Goal: Task Accomplishment & Management: Complete application form

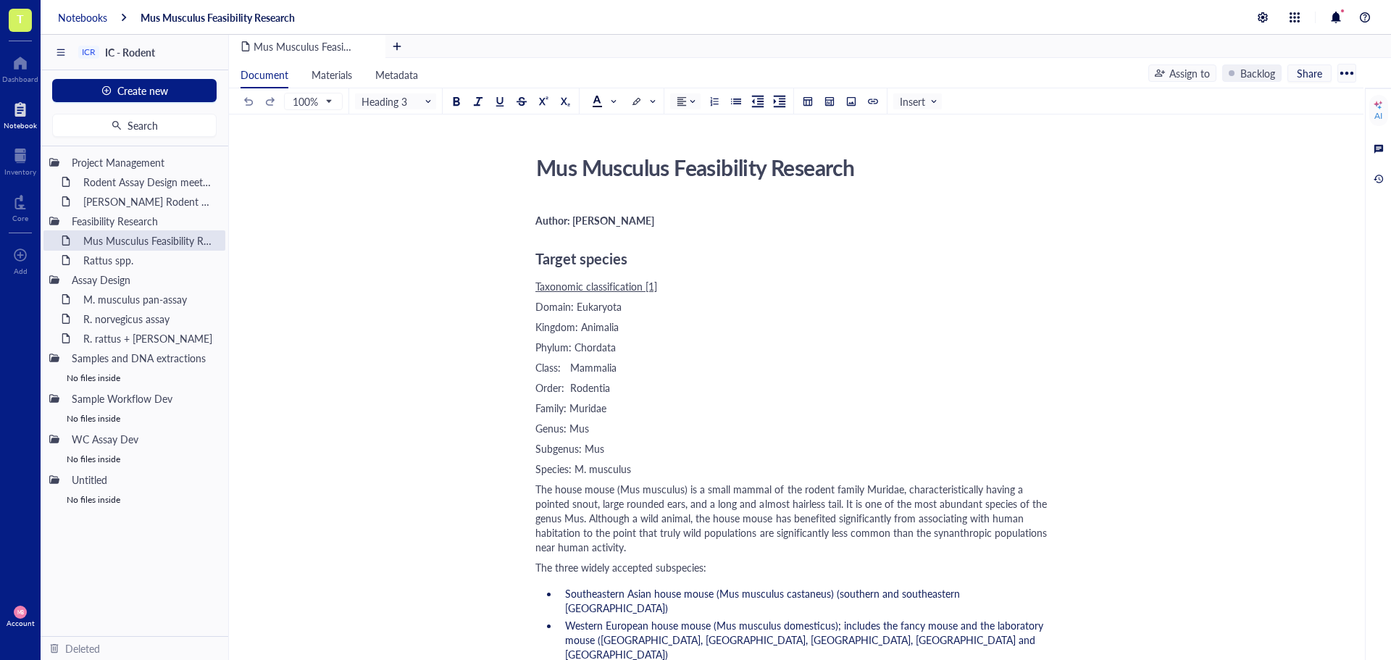
click at [92, 20] on div "Notebooks" at bounding box center [82, 17] width 49 height 13
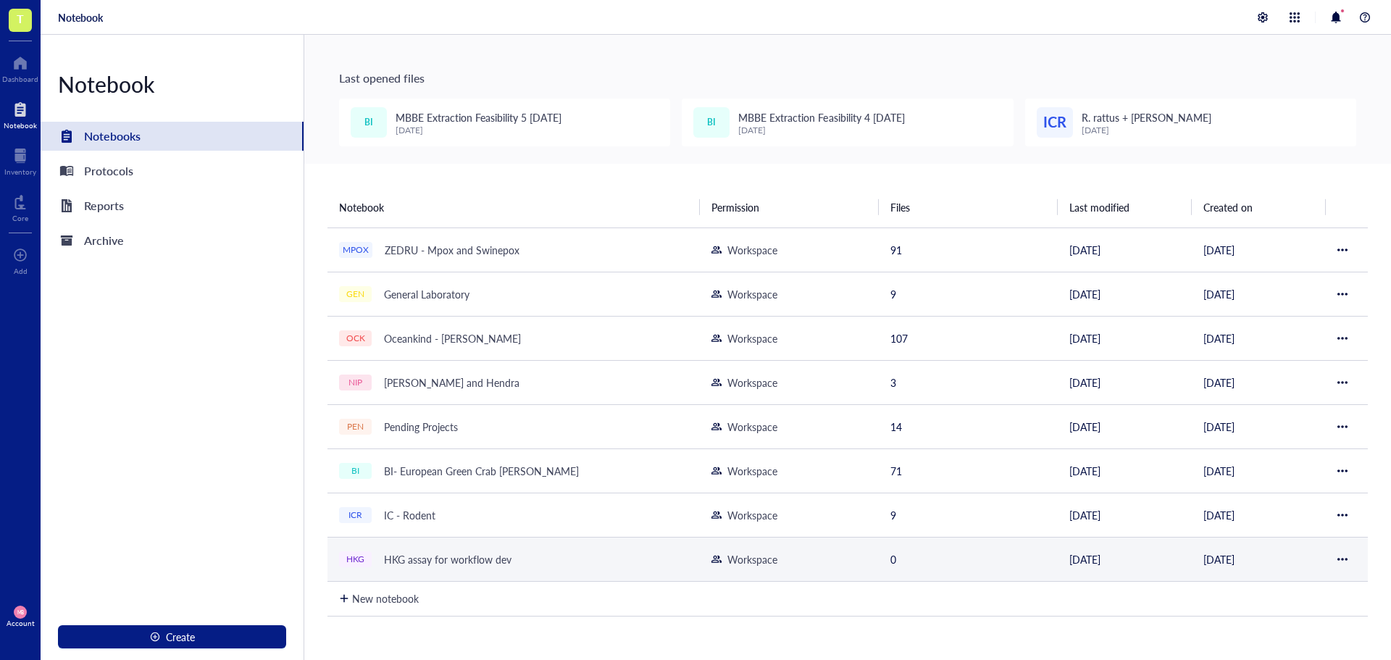
click at [467, 551] on div "HKG assay for workflow dev" at bounding box center [447, 559] width 141 height 20
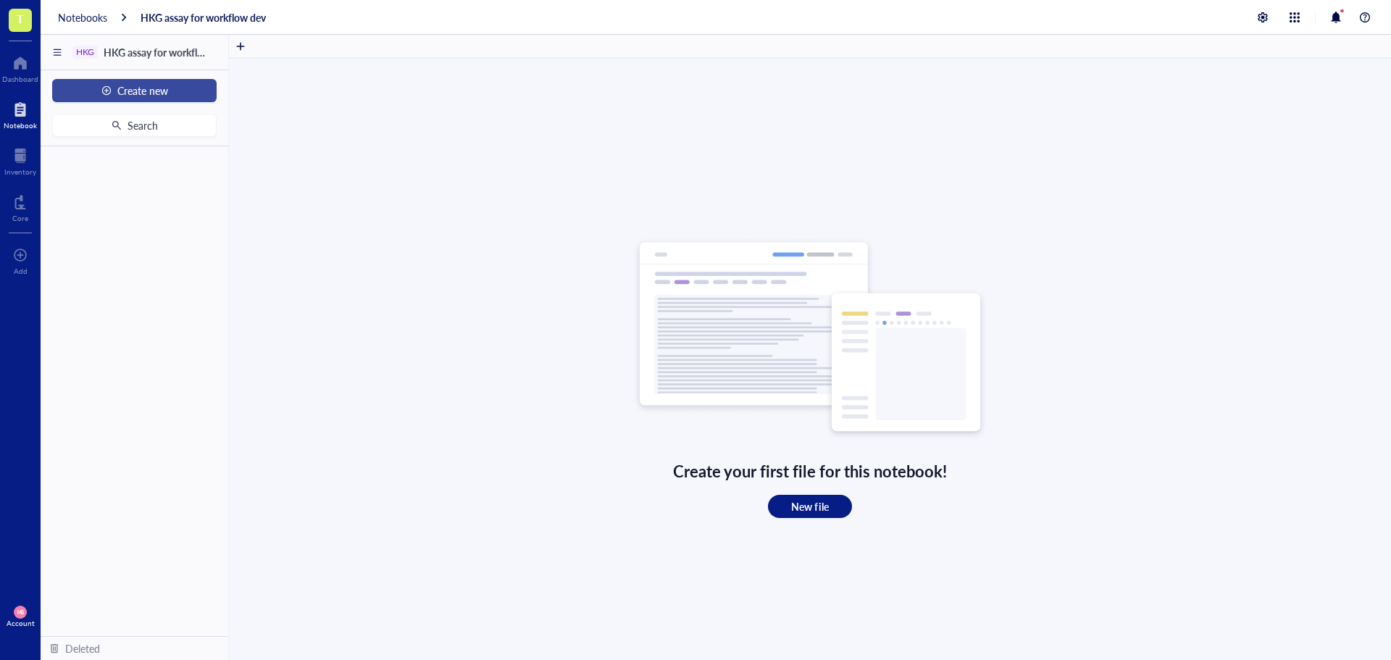
click at [170, 91] on button "Create new" at bounding box center [134, 90] width 164 height 23
click at [130, 117] on div "New file" at bounding box center [133, 118] width 141 height 16
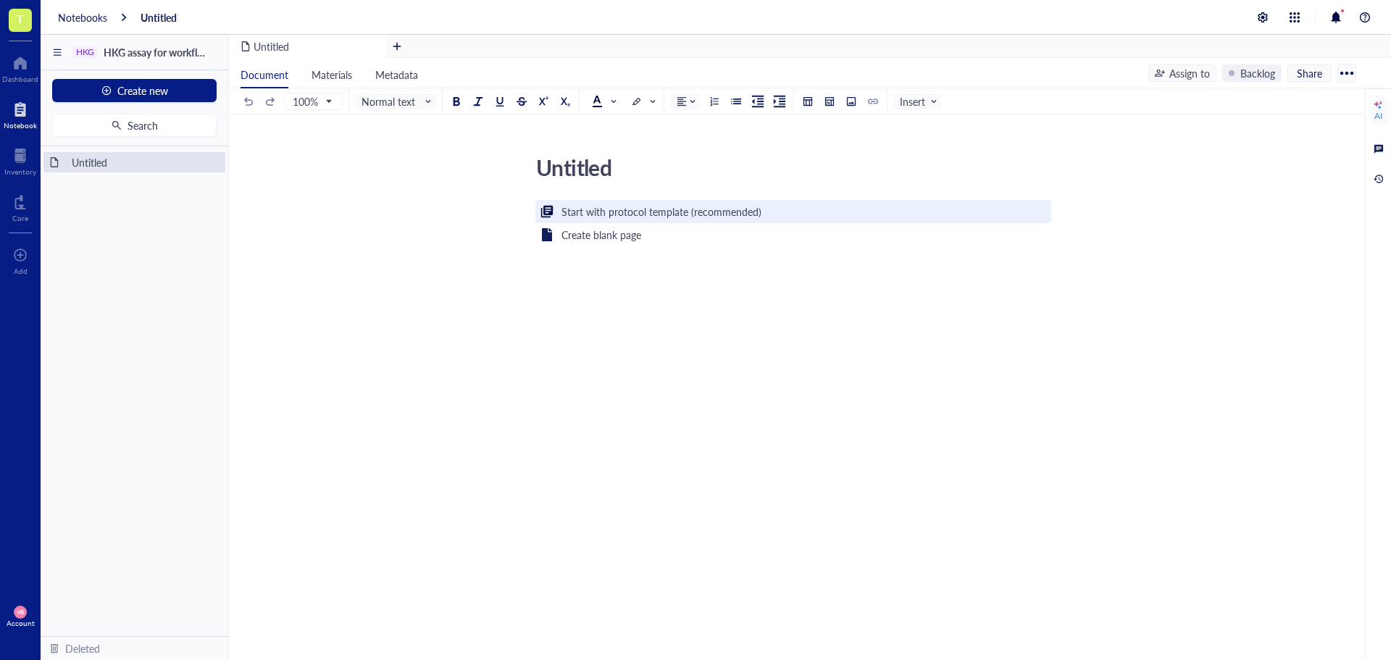
click at [578, 215] on div "Start with protocol template (recommended)" at bounding box center [662, 212] width 200 height 16
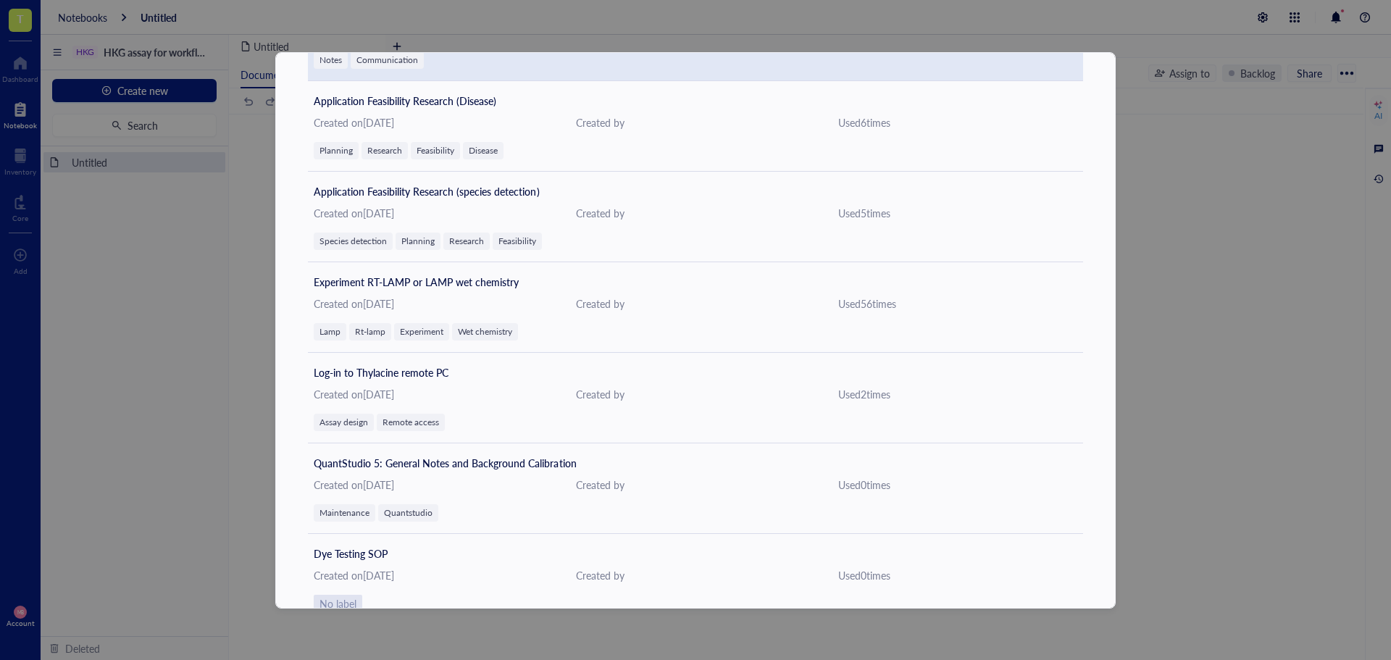
scroll to position [217, 0]
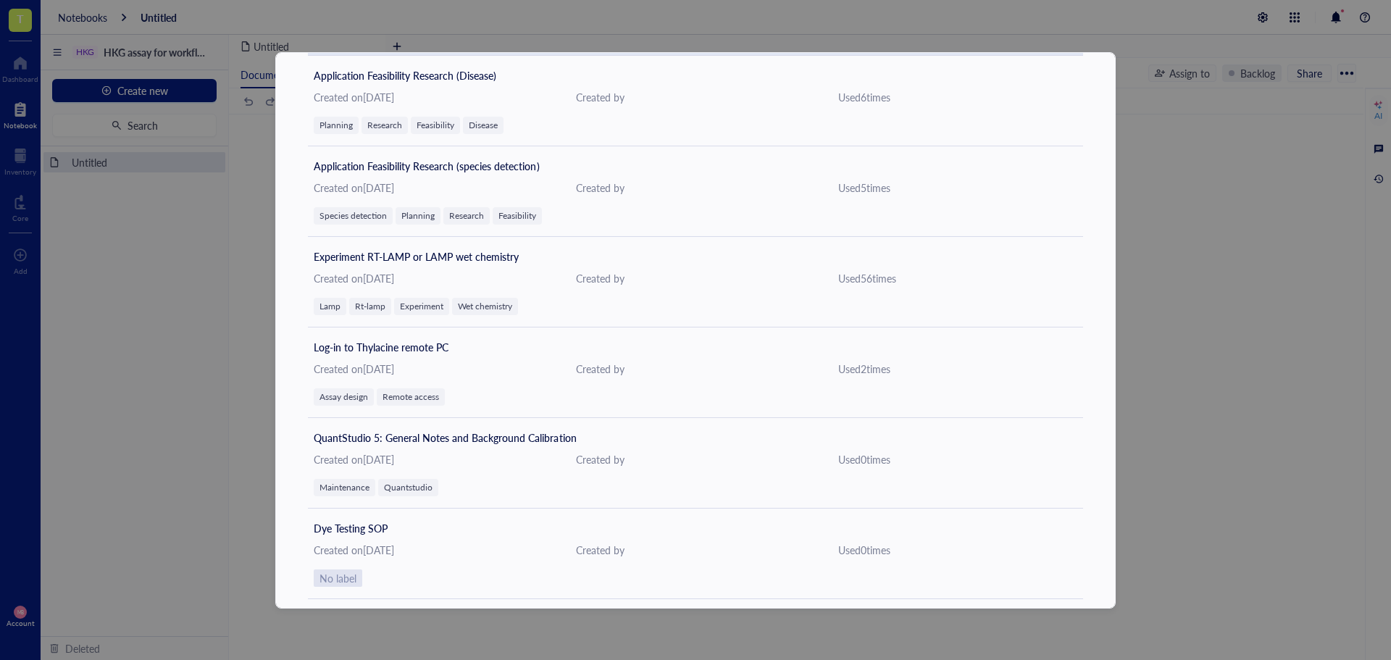
click at [547, 268] on div "Experiment RT-LAMP or LAMP wet chemistry Created on [DATE] Created by Used 56 t…" at bounding box center [695, 282] width 775 height 91
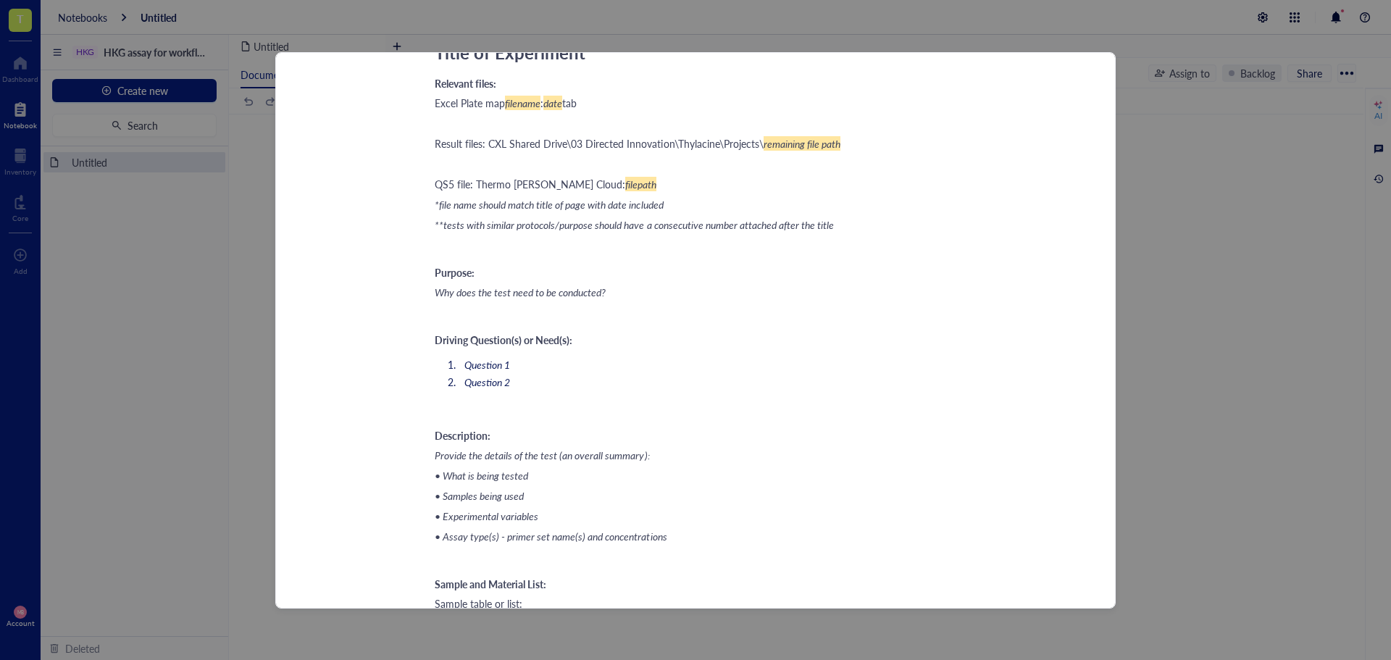
scroll to position [0, 0]
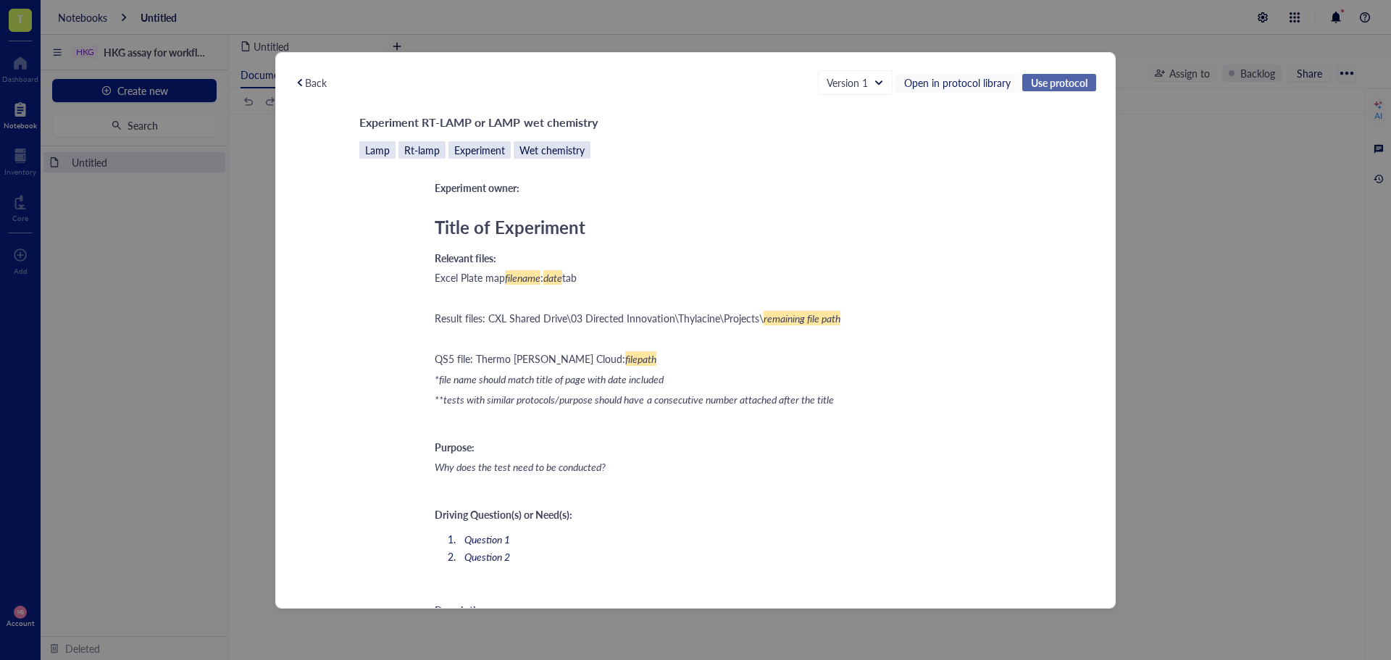
click at [1037, 83] on span "Use protocol" at bounding box center [1059, 82] width 57 height 13
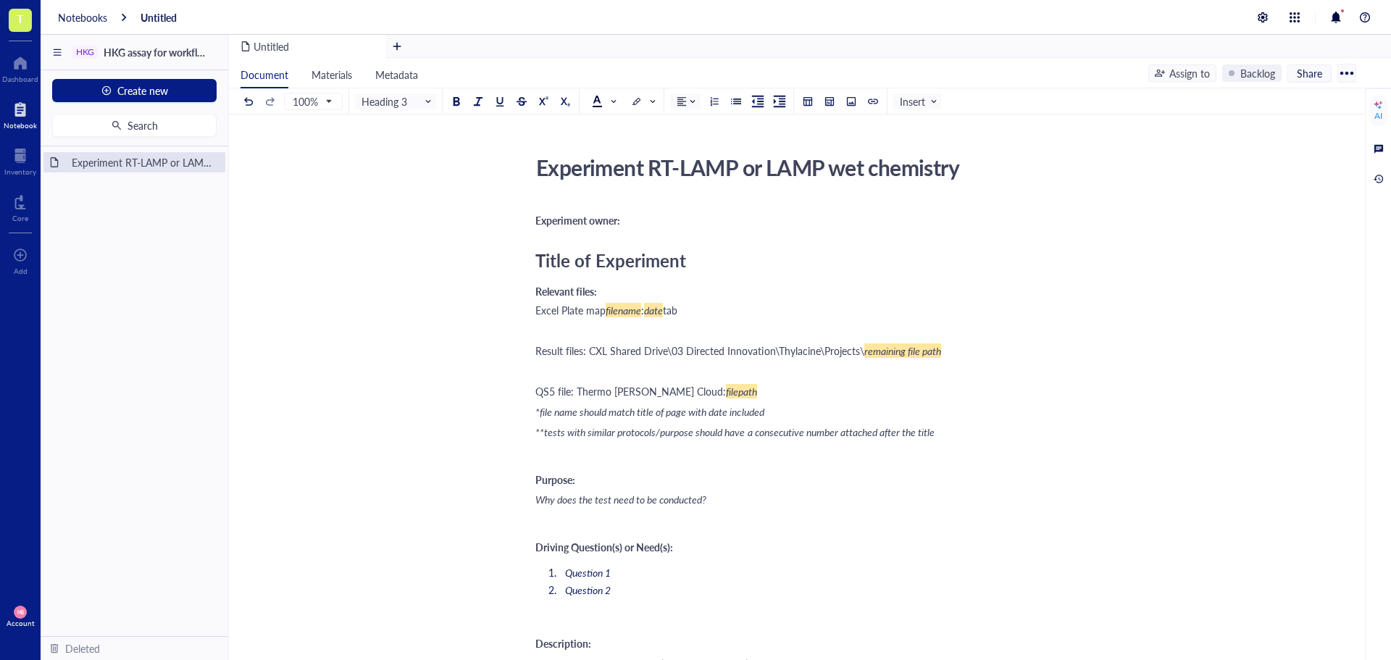
click at [664, 223] on div "Experiment owner:" at bounding box center [793, 220] width 516 height 12
drag, startPoint x: 663, startPoint y: 220, endPoint x: 655, endPoint y: 220, distance: 8.0
click at [655, 220] on span "Experiment owner: [PERSON_NAME]" at bounding box center [619, 220] width 169 height 14
click at [650, 256] on span "Title of Experiment" at bounding box center [610, 260] width 151 height 25
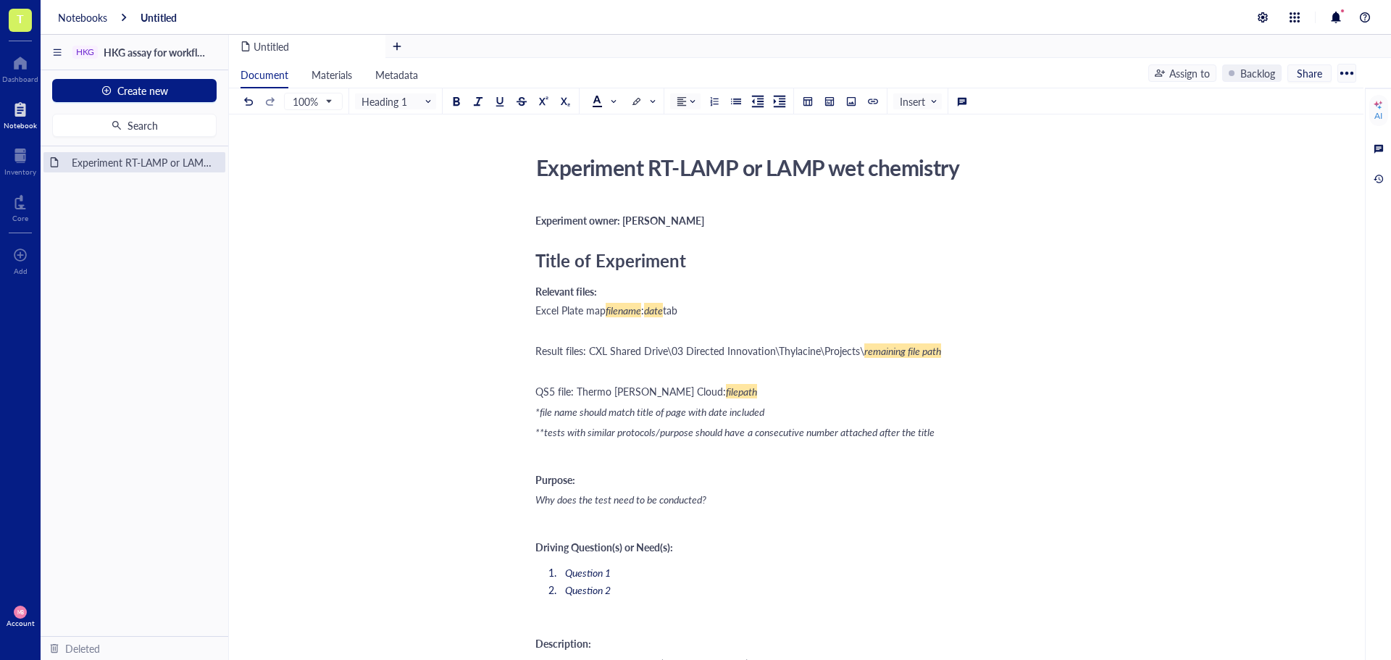
click at [650, 256] on span "Title of Experiment" at bounding box center [610, 260] width 151 height 25
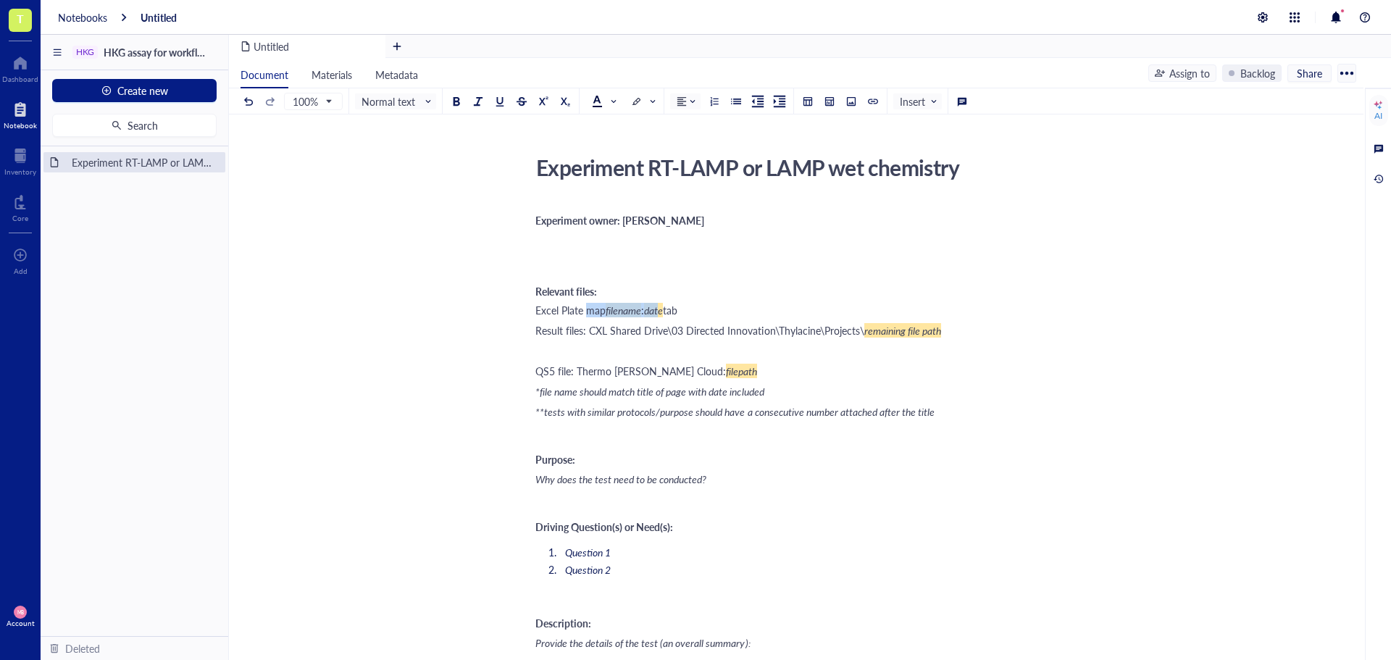
drag, startPoint x: 586, startPoint y: 311, endPoint x: 664, endPoint y: 311, distance: 77.5
click at [664, 311] on div "Excel Plate map filename : date tab" at bounding box center [793, 310] width 516 height 14
click at [712, 316] on div "Excel Plate map filename : date tab" at bounding box center [793, 310] width 516 height 14
drag, startPoint x: 712, startPoint y: 316, endPoint x: 609, endPoint y: 314, distance: 103.6
click at [609, 314] on div "Excel Plate map filename : date tab" at bounding box center [793, 310] width 516 height 14
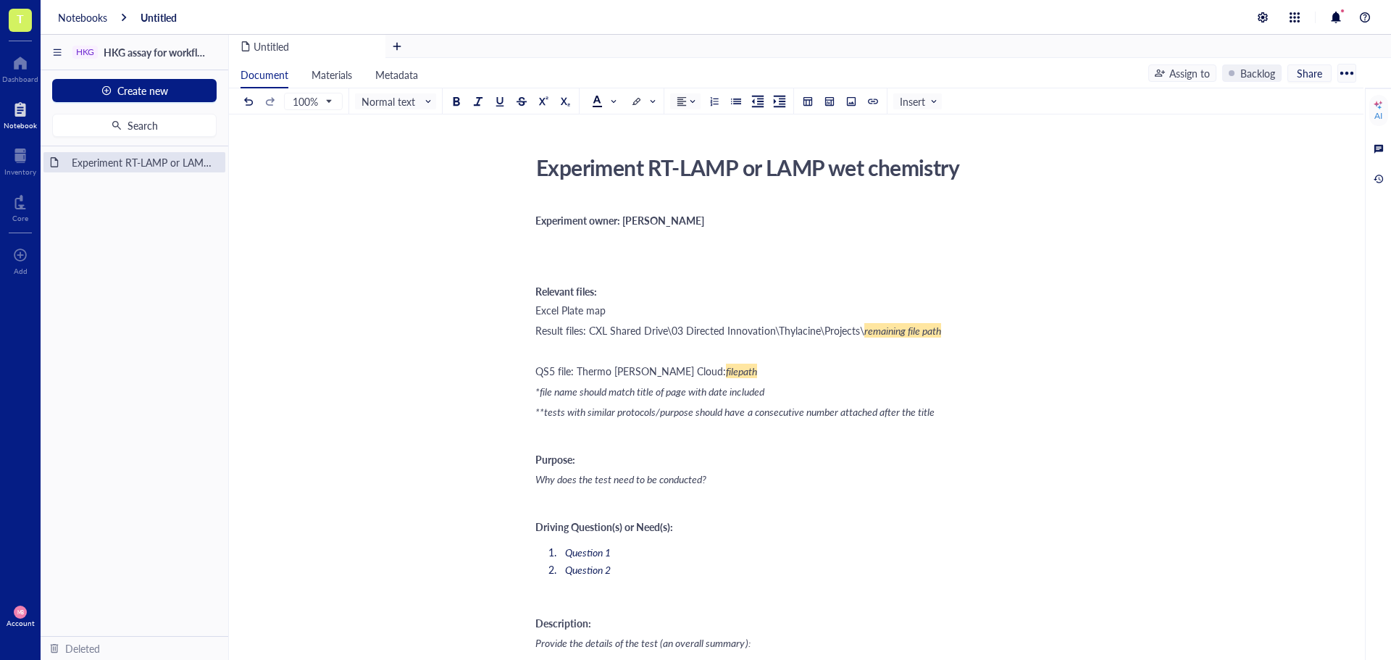
click at [693, 330] on span "Result files: CXL Shared Drive\03 Directed Innovation\Thylacine\Projects\" at bounding box center [699, 330] width 329 height 14
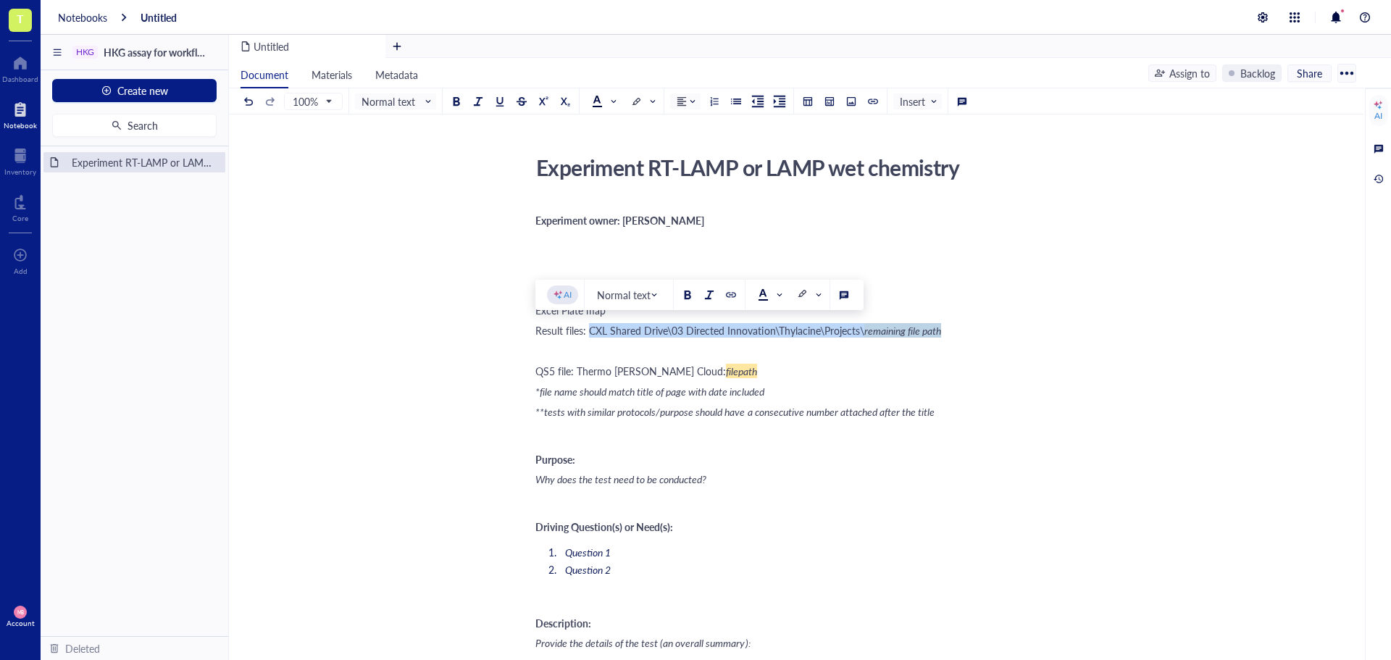
drag, startPoint x: 591, startPoint y: 329, endPoint x: 953, endPoint y: 325, distance: 362.3
click at [953, 325] on div "Result files: CXL Shared Drive\03 Directed Innovation\Thylacine\Projects\ remai…" at bounding box center [793, 330] width 516 height 14
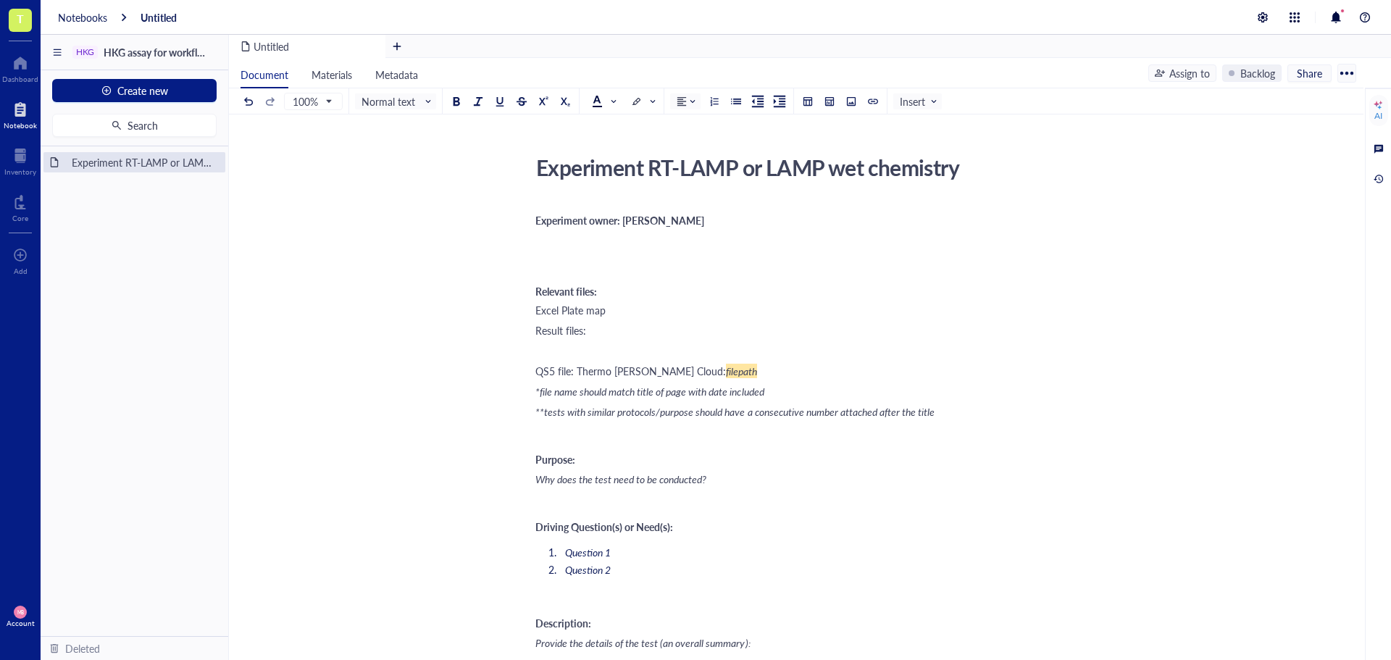
scroll to position [72, 0]
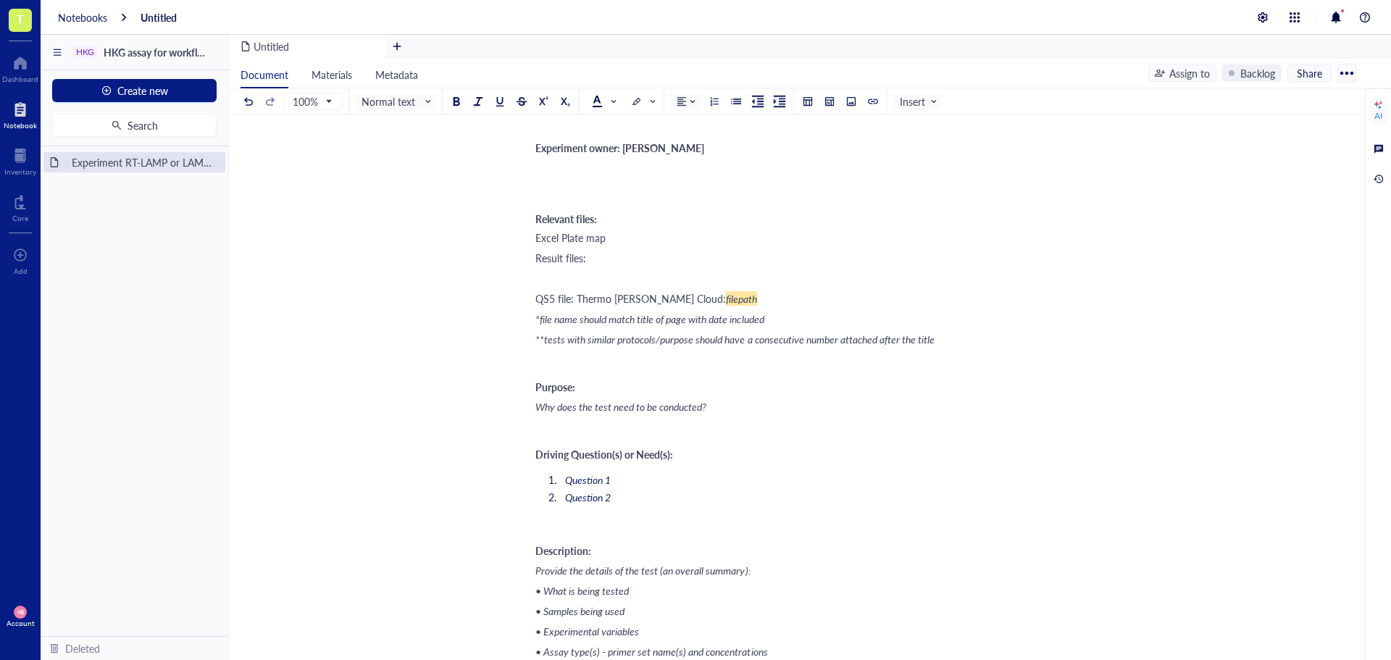
click at [546, 276] on div "﻿" at bounding box center [793, 278] width 516 height 14
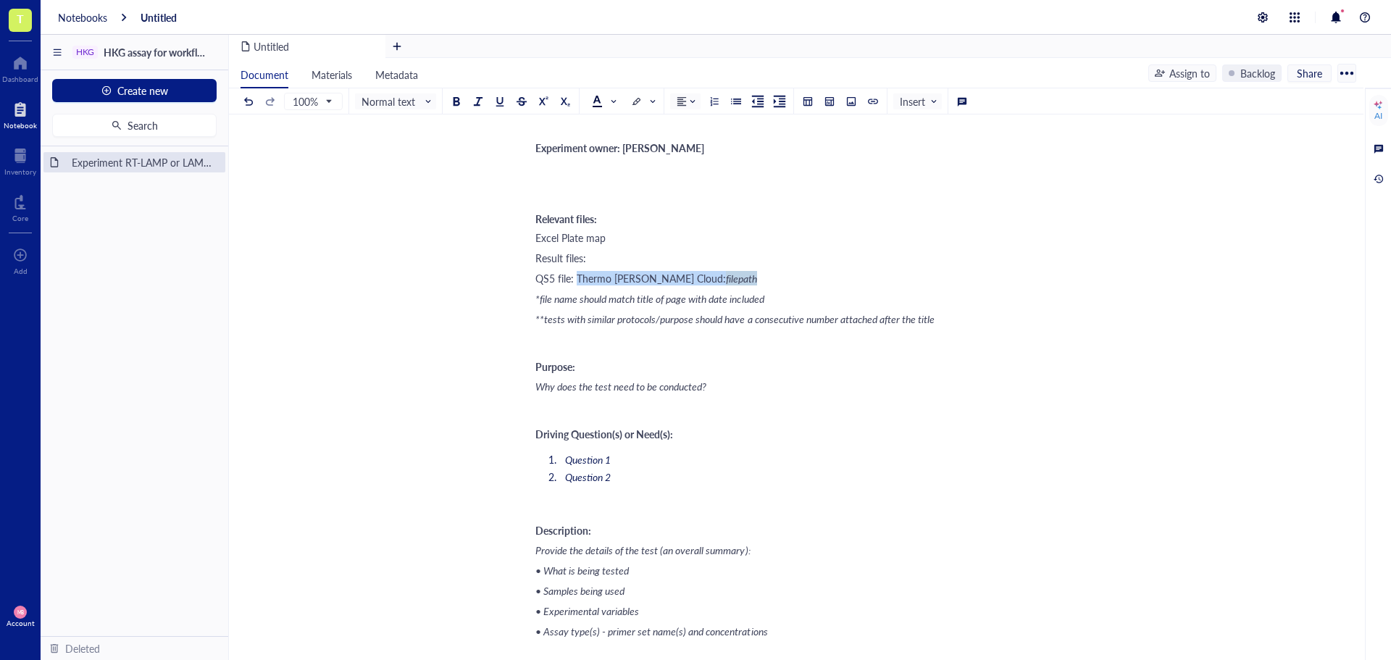
drag, startPoint x: 575, startPoint y: 279, endPoint x: 722, endPoint y: 280, distance: 146.4
click at [722, 280] on div "QS5 file: Thermo [PERSON_NAME] Cloud: filepath" at bounding box center [793, 278] width 516 height 14
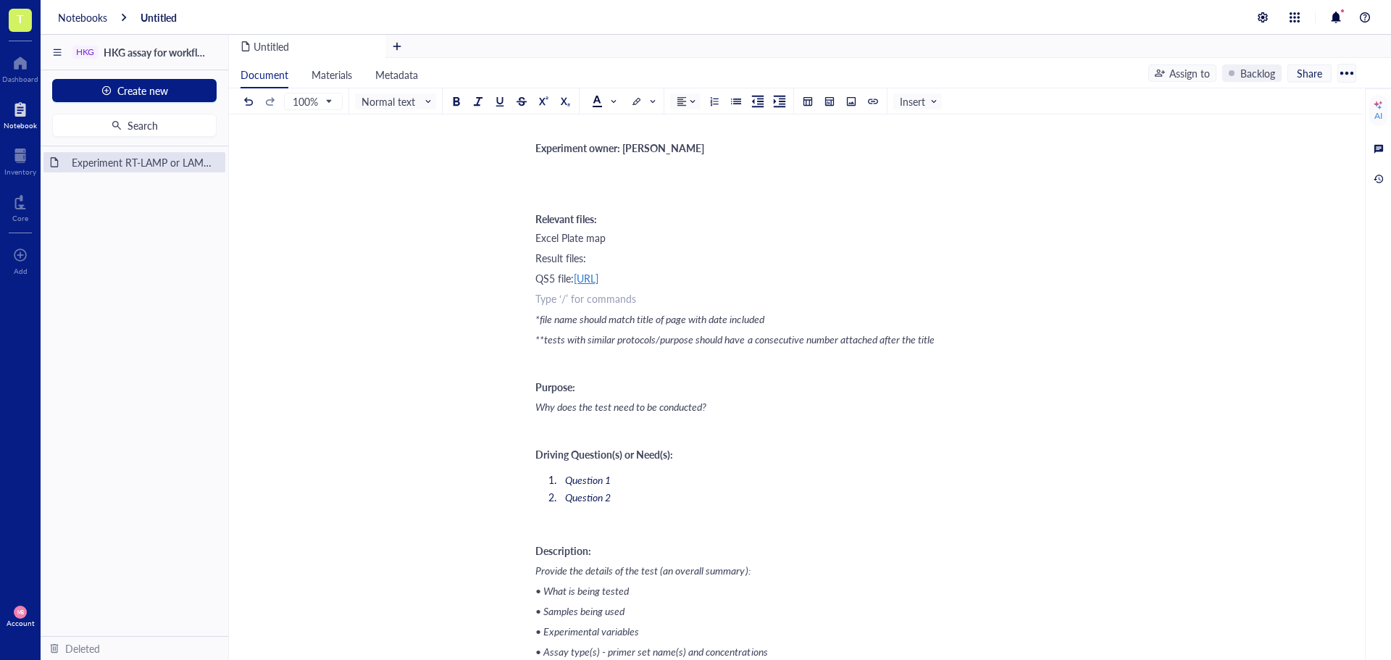
click at [598, 277] on span "[URL]" at bounding box center [586, 278] width 25 height 14
click at [613, 310] on div "[URL]" at bounding box center [600, 305] width 25 height 19
drag, startPoint x: 753, startPoint y: 278, endPoint x: 577, endPoint y: 278, distance: 176.1
click at [577, 278] on div "QS5 file: [URL]" at bounding box center [793, 278] width 516 height 14
click at [645, 277] on div "QS5 file:" at bounding box center [793, 278] width 516 height 14
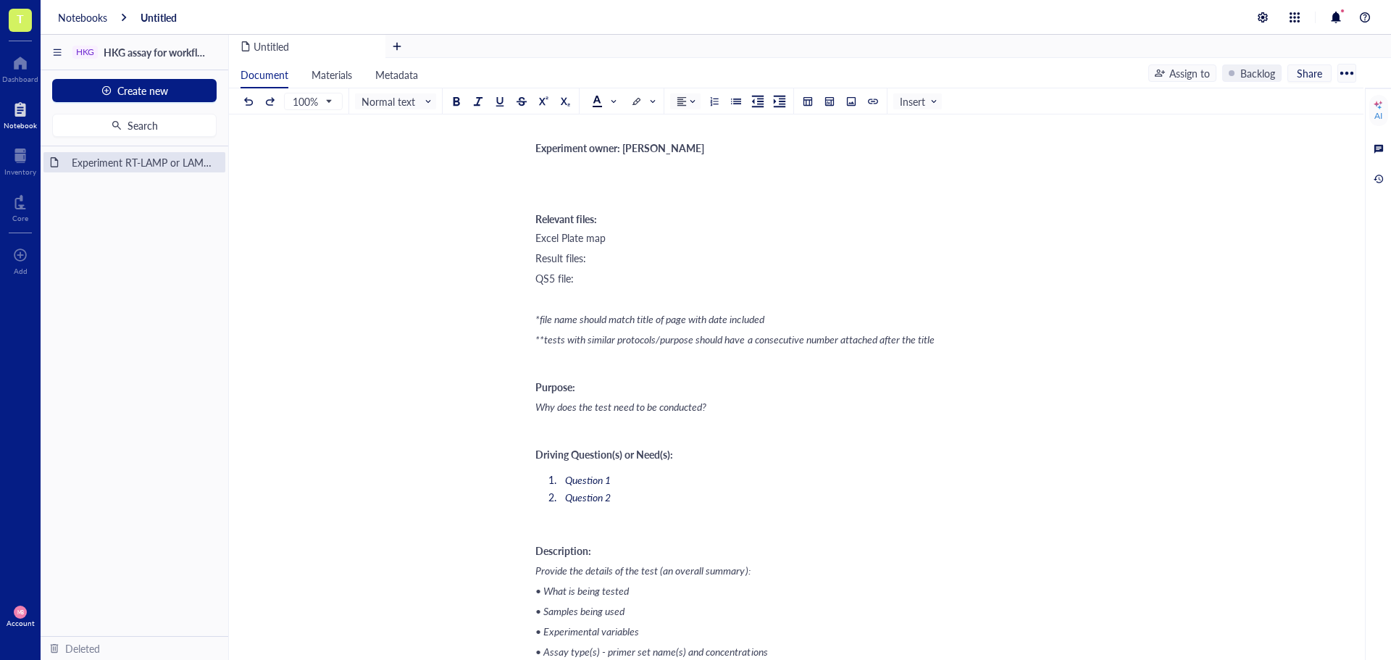
click at [604, 278] on div "QS5 file:" at bounding box center [793, 278] width 516 height 14
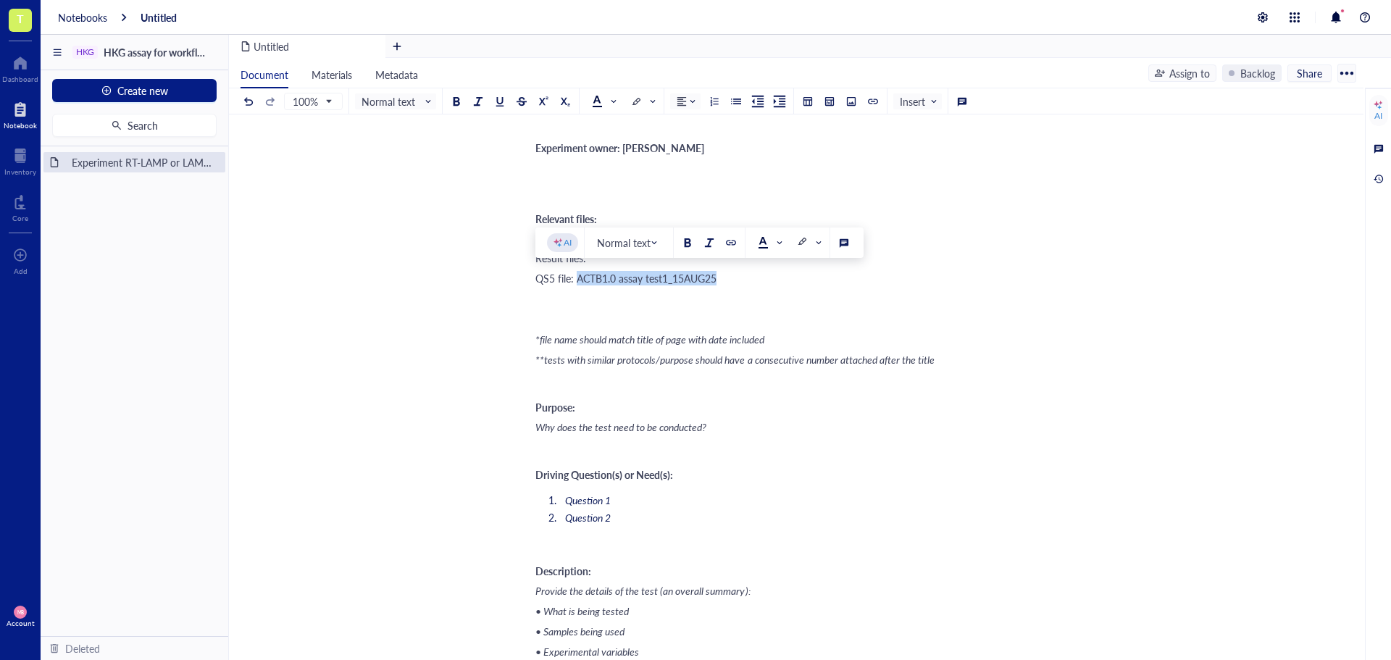
drag, startPoint x: 576, startPoint y: 279, endPoint x: 716, endPoint y: 274, distance: 139.9
click at [716, 274] on span "QS5 file: ACTB1.0 assay test1_15AUG25" at bounding box center [625, 278] width 181 height 14
click at [734, 241] on div at bounding box center [731, 243] width 10 height 10
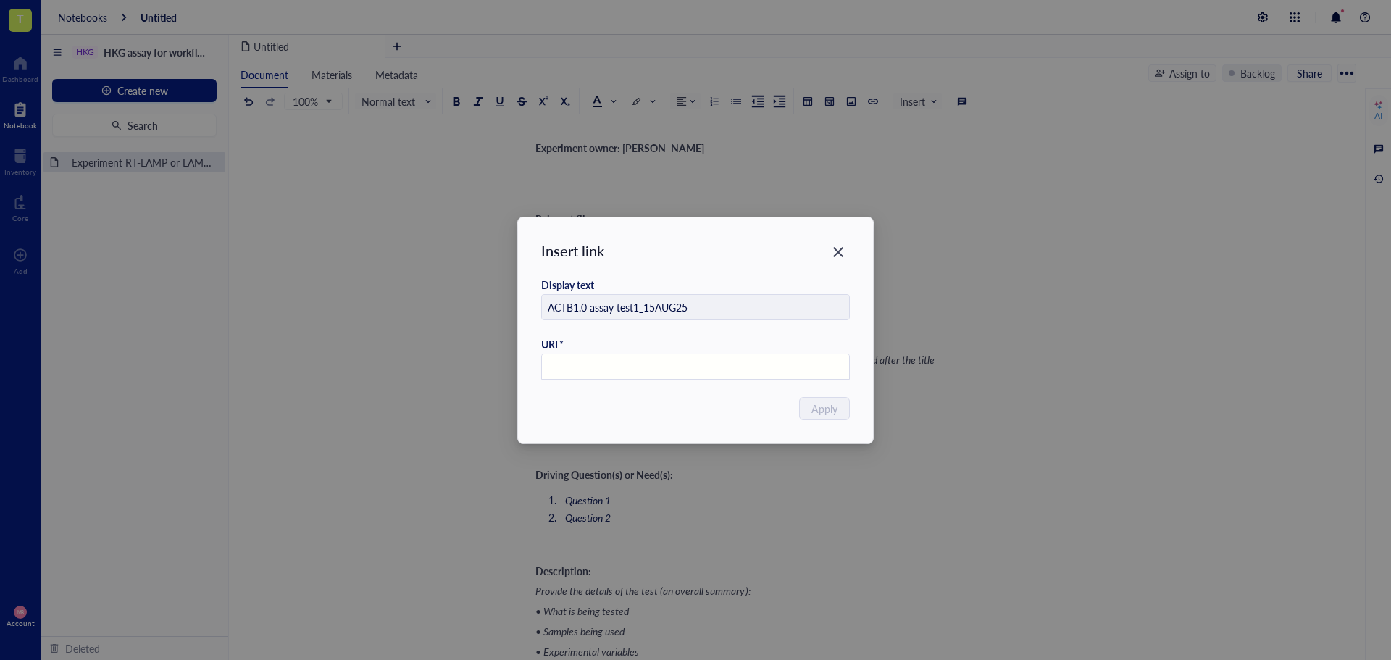
paste input "[URL][DOMAIN_NAME]"
type input "[URL][DOMAIN_NAME]"
click at [826, 406] on span "Apply" at bounding box center [825, 409] width 26 height 16
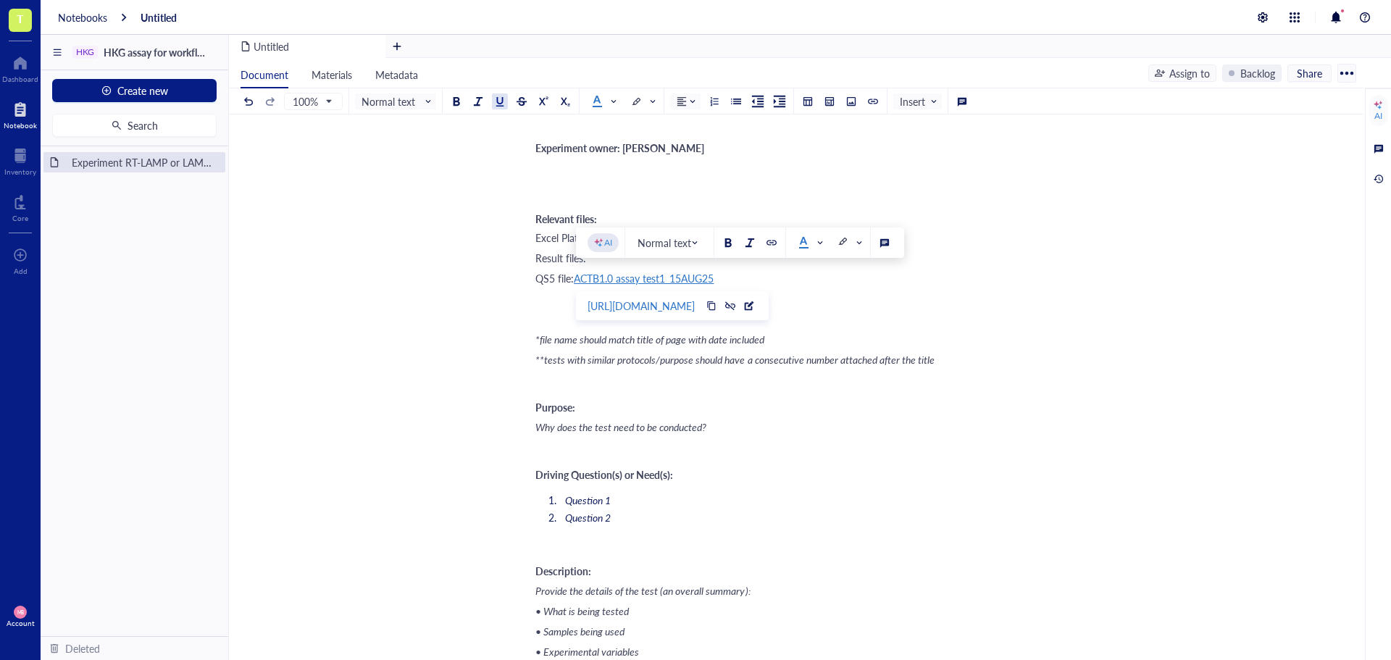
click at [1006, 383] on div "﻿" at bounding box center [793, 379] width 516 height 14
click at [660, 259] on div "Result files:" at bounding box center [793, 258] width 516 height 14
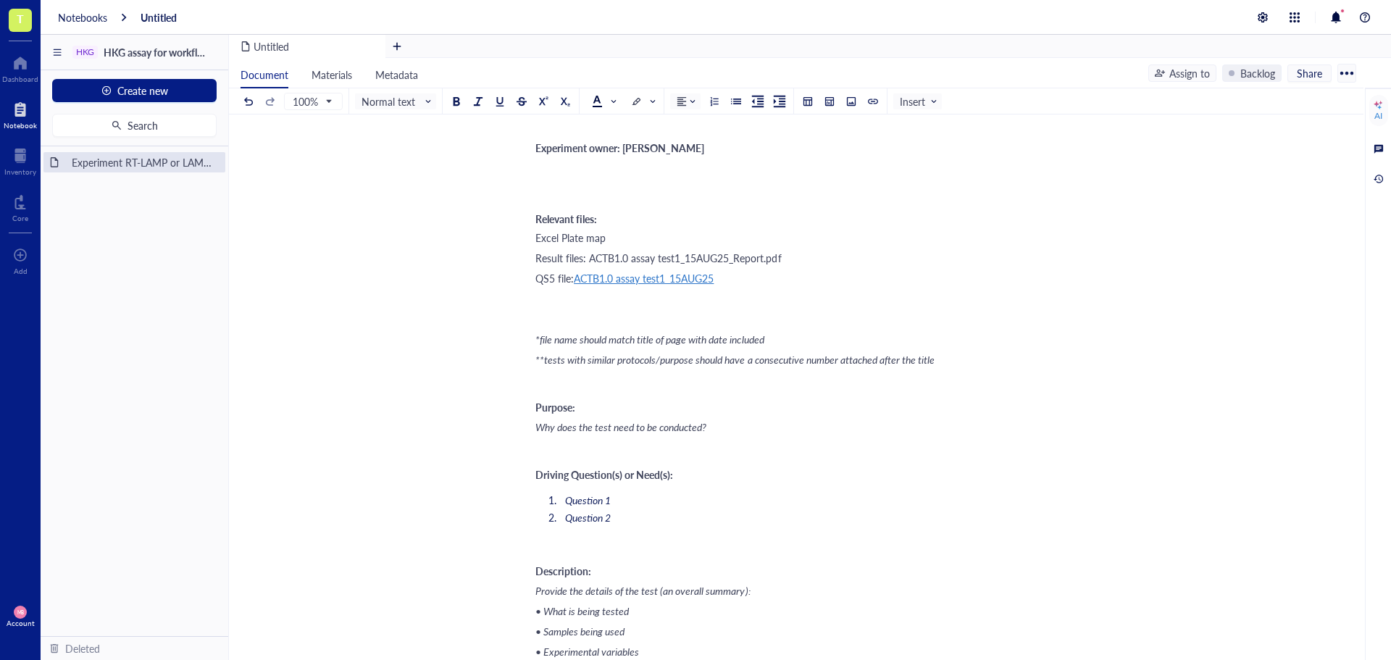
click at [591, 258] on span "Result files: ACTB1.0 assay test1_15AUG25_Report.pdf" at bounding box center [658, 258] width 246 height 14
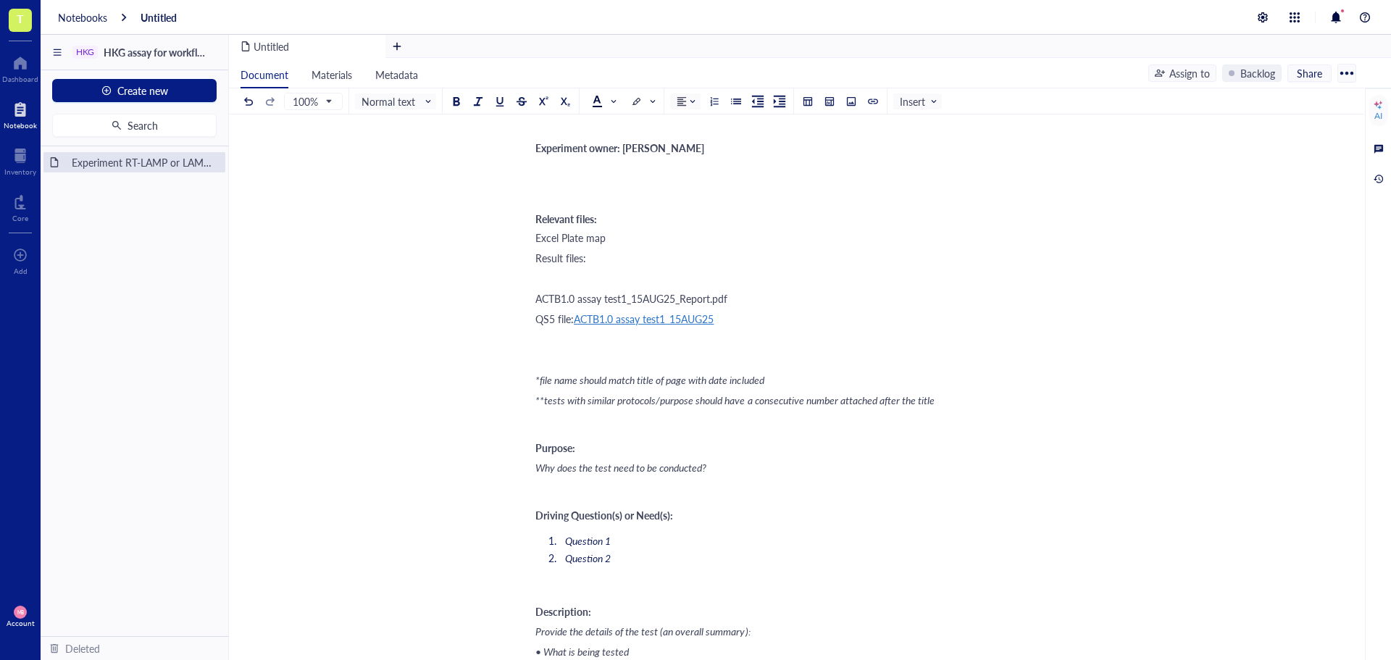
click at [564, 274] on div "﻿" at bounding box center [793, 278] width 516 height 14
drag, startPoint x: 675, startPoint y: 280, endPoint x: 751, endPoint y: 279, distance: 75.4
click at [751, 279] on div "ACTB1.0 assay test1_15AUG25_Report.pdf" at bounding box center [793, 278] width 516 height 14
click at [605, 398] on span "**tests with similar protocols/purpose should have a consecutive number attache…" at bounding box center [734, 400] width 399 height 14
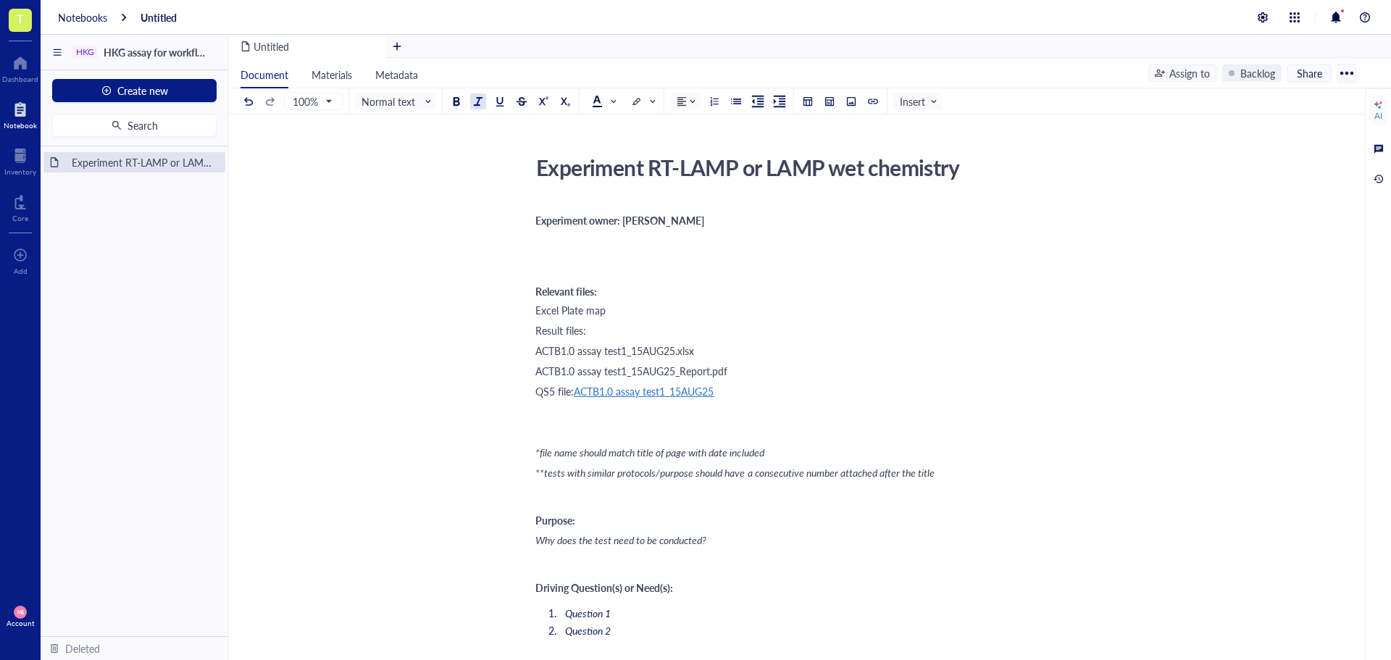
click at [633, 172] on div "Experiment RT-LAMP or LAMP wet chemistry" at bounding box center [788, 167] width 516 height 36
click at [633, 172] on textarea "Experiment RT-LAMP or LAMP wet chemistry" at bounding box center [787, 167] width 514 height 35
click at [830, 170] on div "Experiment RT-LAMP or LAMP wet chemistry" at bounding box center [788, 167] width 516 height 36
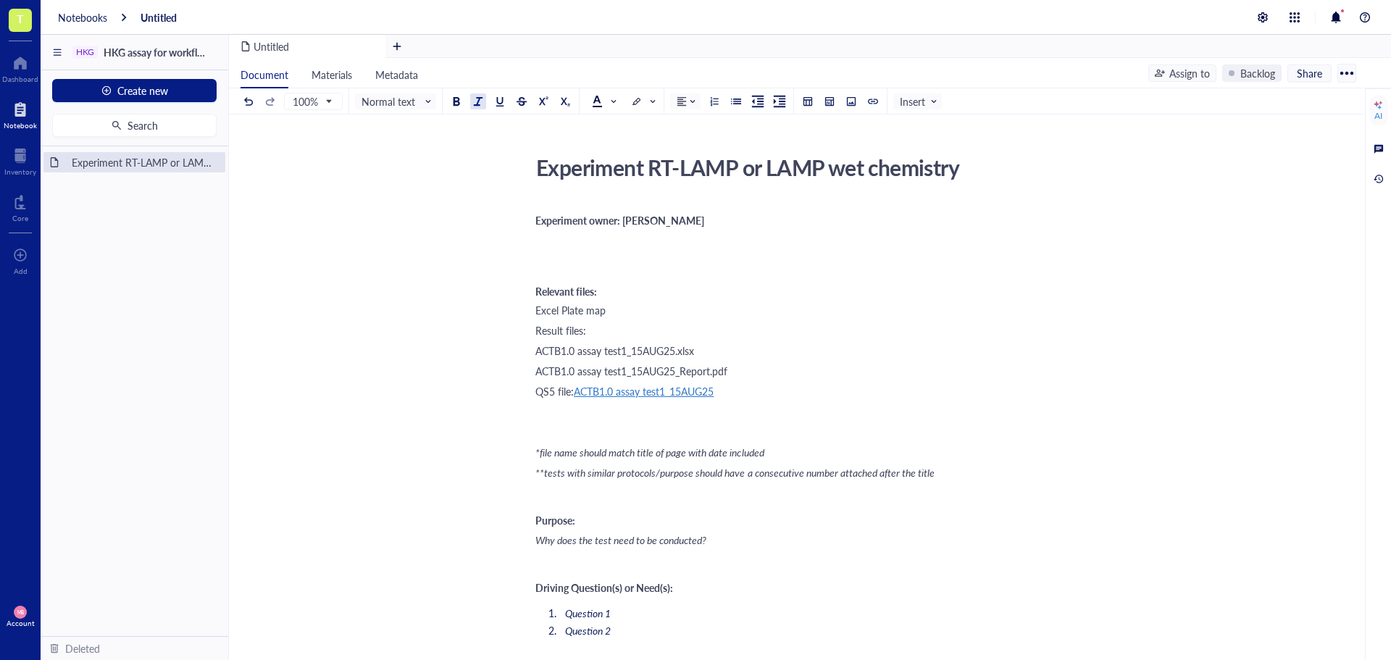
click at [830, 170] on textarea "Experiment RT-LAMP or LAMP wet chemistry" at bounding box center [787, 167] width 514 height 35
click at [830, 170] on textarea at bounding box center [787, 167] width 514 height 35
click at [853, 325] on div "Result files:" at bounding box center [793, 330] width 516 height 14
drag, startPoint x: 535, startPoint y: 352, endPoint x: 593, endPoint y: 354, distance: 58.7
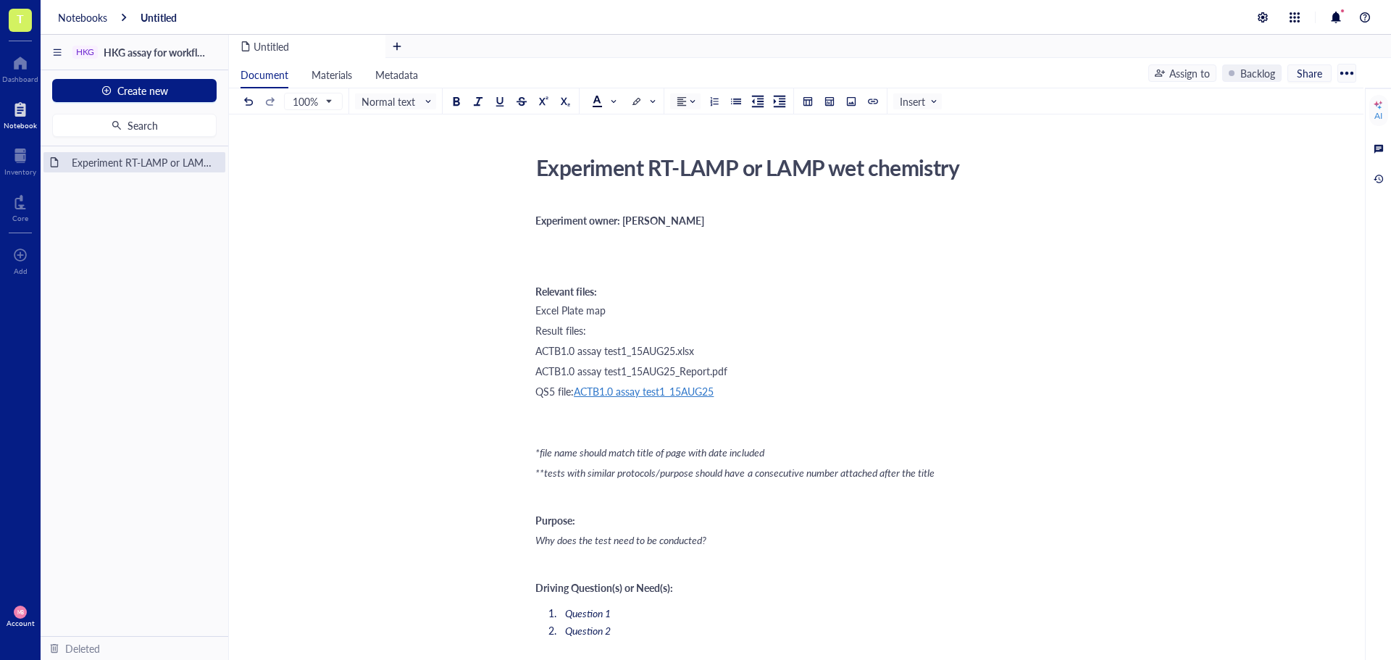
drag, startPoint x: 537, startPoint y: 350, endPoint x: 673, endPoint y: 349, distance: 136.2
click at [673, 349] on span "ACTB1.0 assay test1_15AUG25.xlsx" at bounding box center [614, 350] width 159 height 14
copy span "ACTB1.0 assay test1_15AUG2"
click at [591, 179] on div "Experiment RT-LAMP or LAMP wet chemistry" at bounding box center [788, 167] width 516 height 36
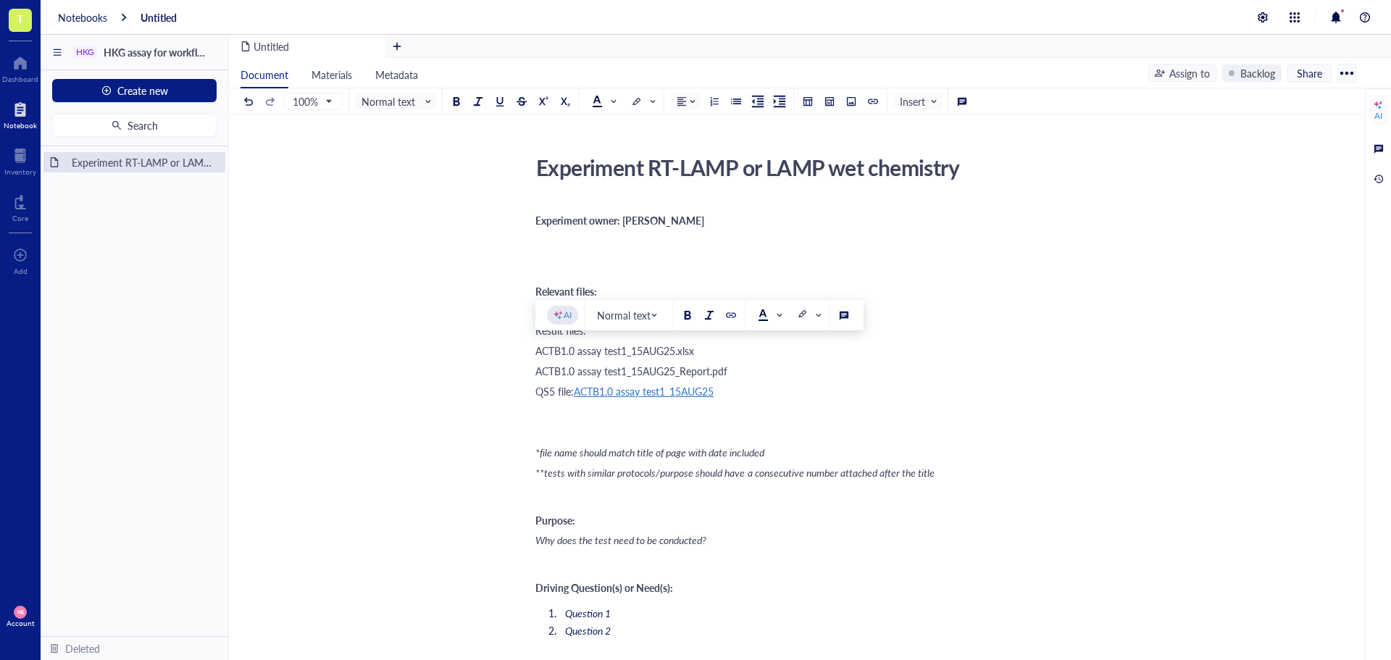
click at [593, 175] on textarea "Experiment RT-LAMP or LAMP wet chemistry" at bounding box center [787, 167] width 514 height 35
type textarea "ACTB1.0 assay test1_15AUG2"
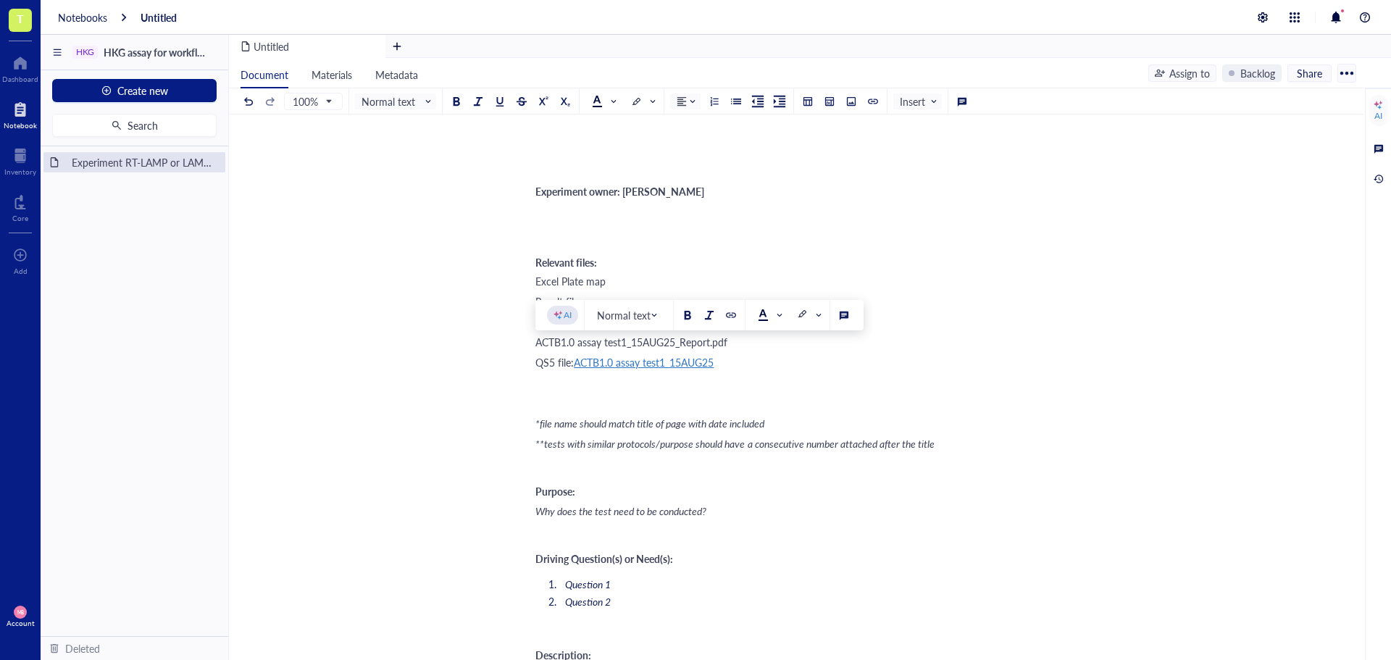
scroll to position [2, 0]
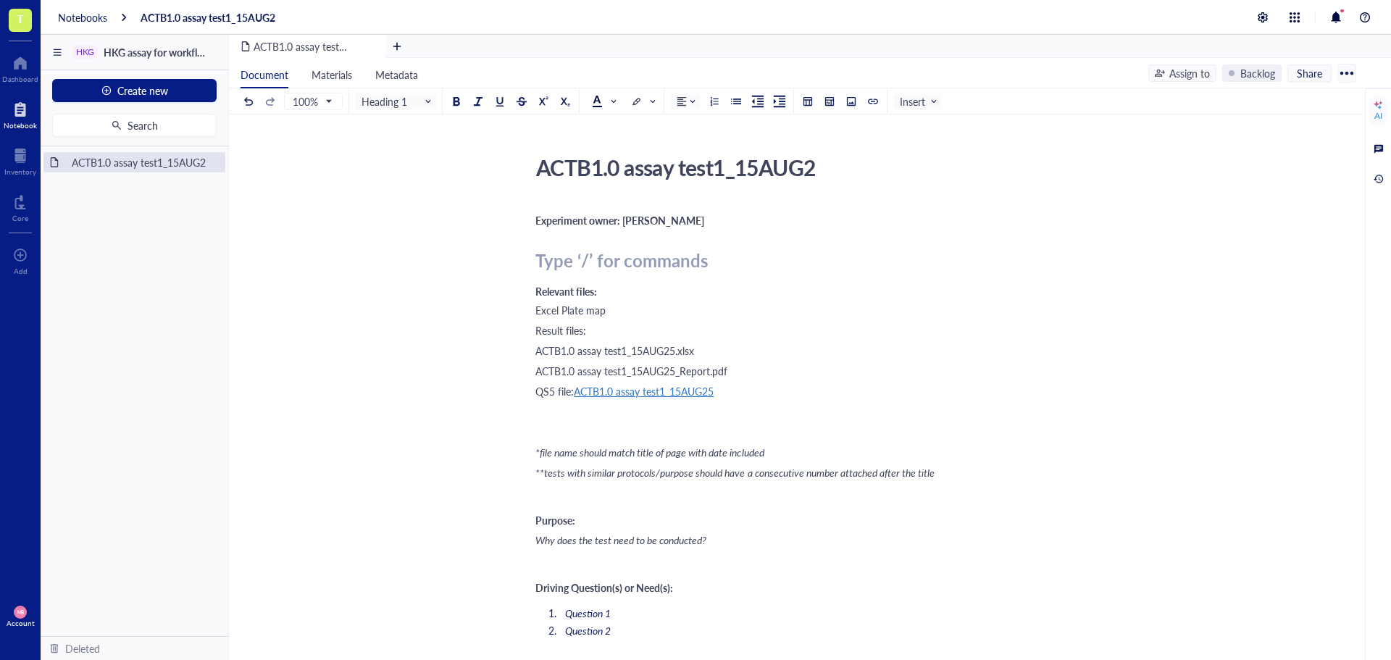
click at [797, 167] on div "ACTB1.0 assay test1_15AUG2" at bounding box center [788, 167] width 516 height 36
click at [798, 167] on textarea "ACTB1.0 assay test1_15AUG2" at bounding box center [787, 167] width 514 height 35
click at [833, 167] on textarea "ACTB1.0 assay test1_15AUG2" at bounding box center [787, 167] width 514 height 35
type textarea "ACTB1.0 assay test1_15AUG25 (in progress)"
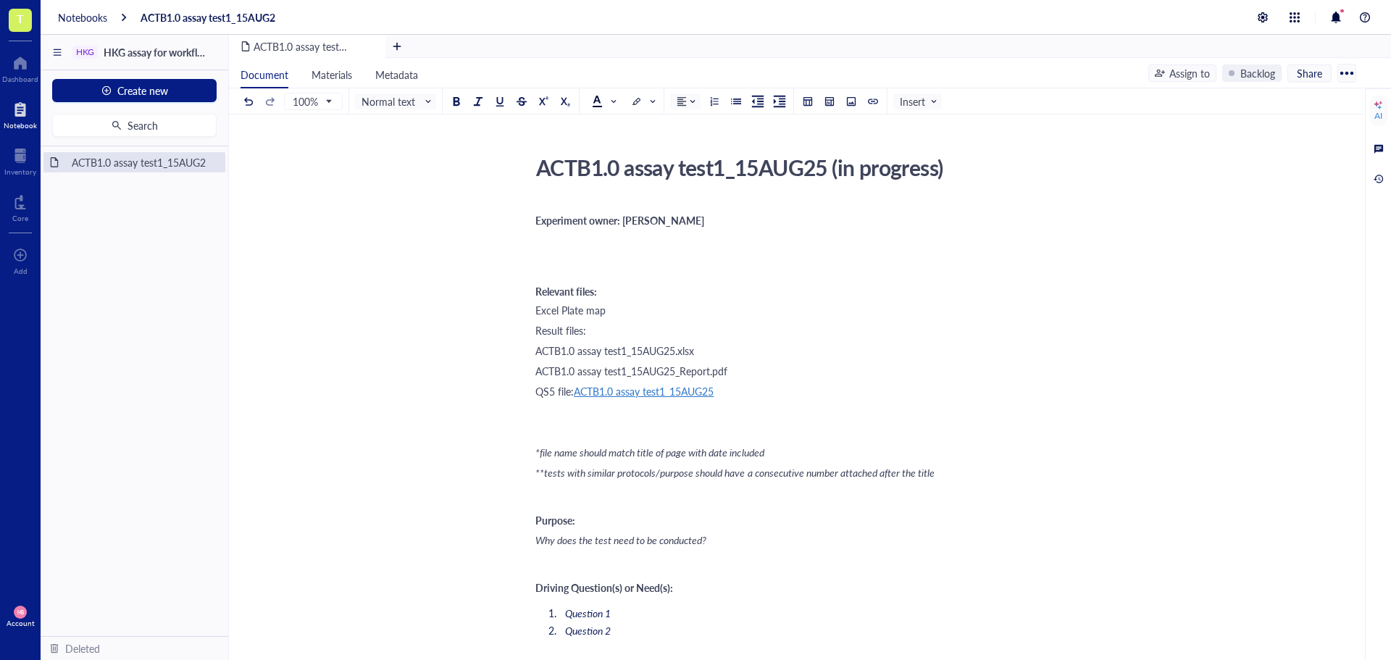
click at [538, 266] on div "﻿ Type ‘/’ for commands" at bounding box center [793, 260] width 516 height 21
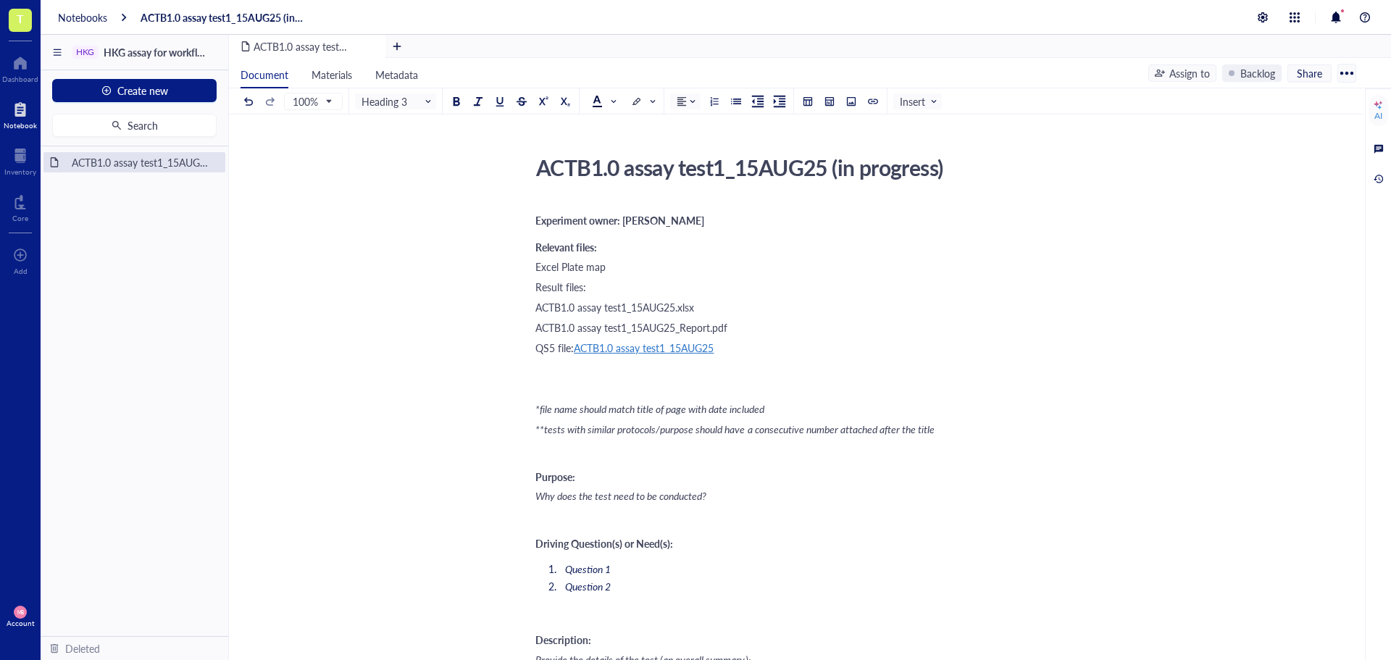
click at [615, 265] on div "Excel Plate map" at bounding box center [793, 266] width 516 height 14
click at [604, 290] on div "Result files:" at bounding box center [793, 287] width 516 height 14
click at [535, 308] on span "ACTB1.0 assay test1_15AUG25.xlsx" at bounding box center [614, 307] width 159 height 14
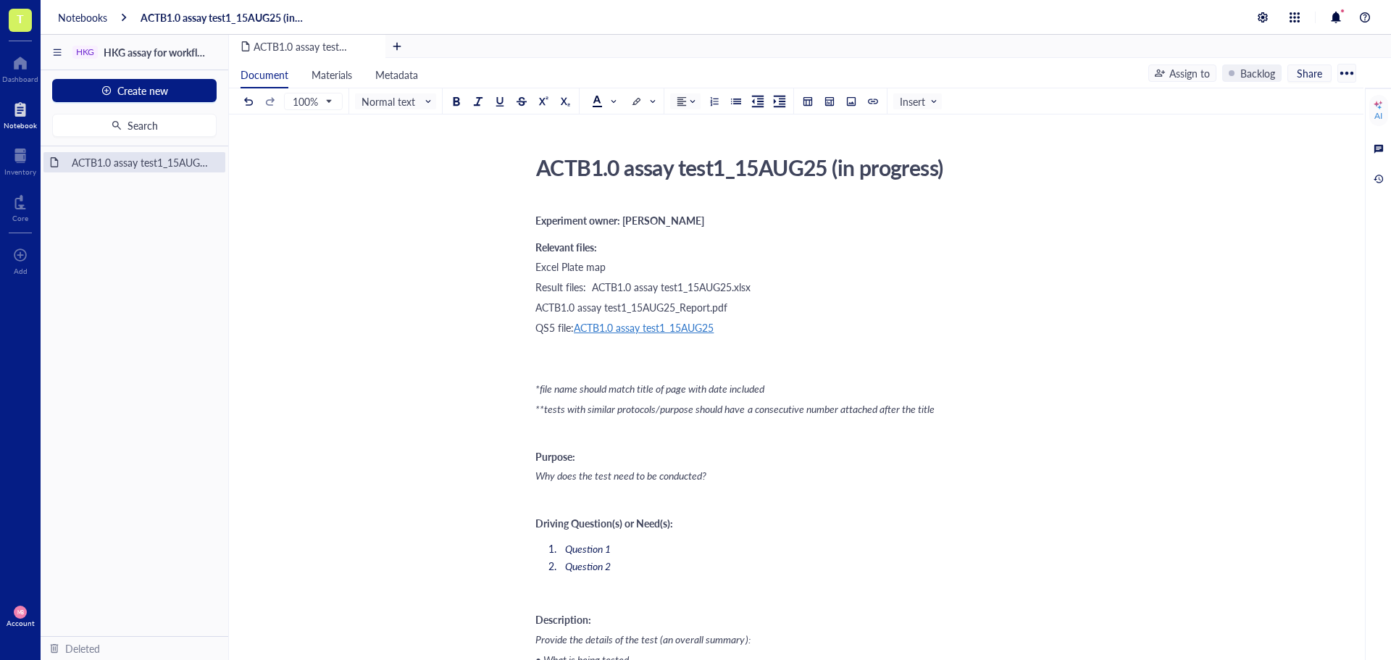
click at [762, 291] on div "Result files: ACTB1.0 assay test1_15AUG25.xlsx" at bounding box center [793, 287] width 516 height 14
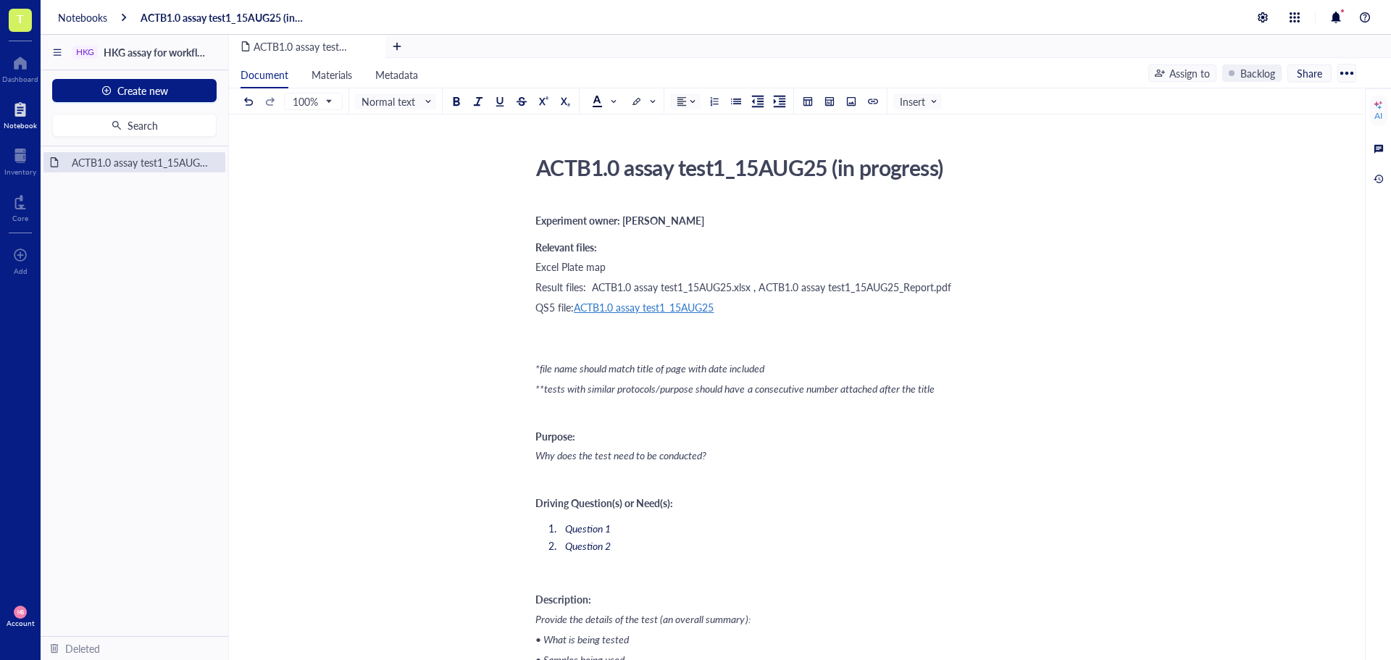
click at [591, 285] on span "Result files: ACTB1.0 assay test1_15AUG25.xlsx , ACTB1.0 assay test1_15AUG25_Re…" at bounding box center [743, 287] width 416 height 14
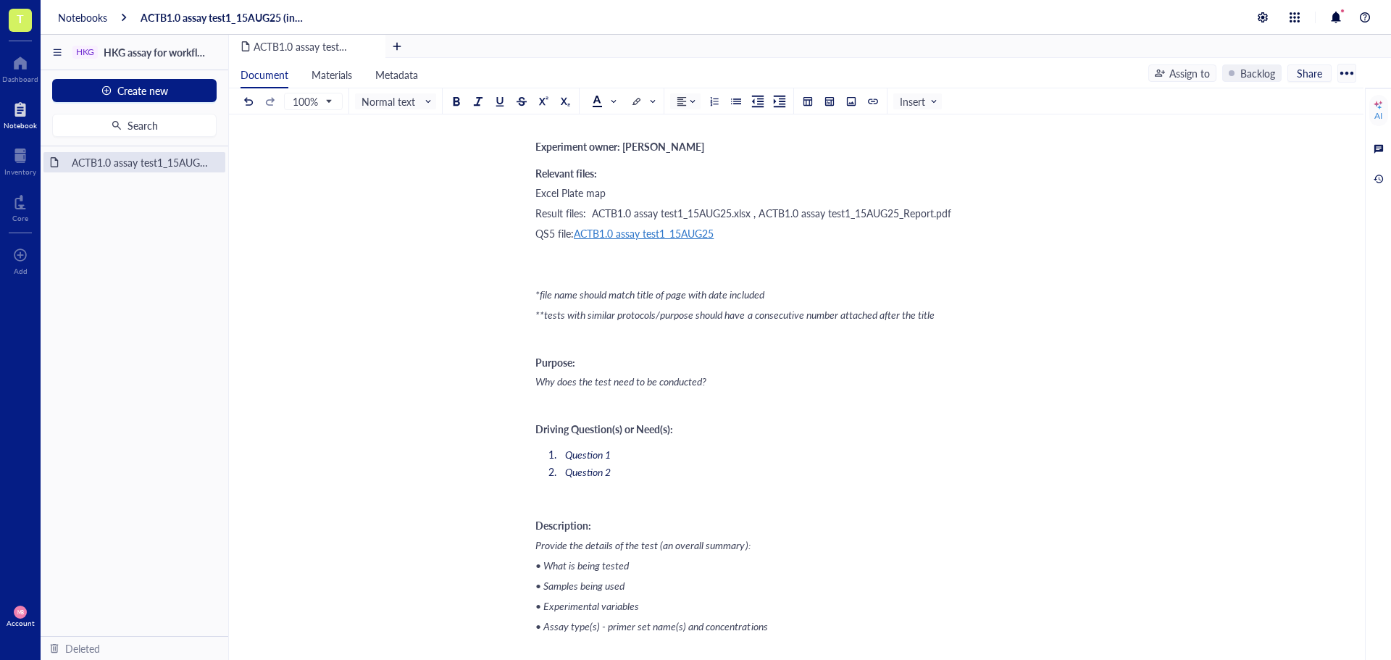
scroll to position [72, 0]
drag, startPoint x: 752, startPoint y: 214, endPoint x: 592, endPoint y: 219, distance: 160.2
click at [592, 219] on span "Result files: ACTB1.0 assay test1_15AUG25.xlsx , ACTB1.0 assay test1_15AUG25_Re…" at bounding box center [743, 214] width 416 height 14
click at [728, 174] on div at bounding box center [731, 179] width 10 height 10
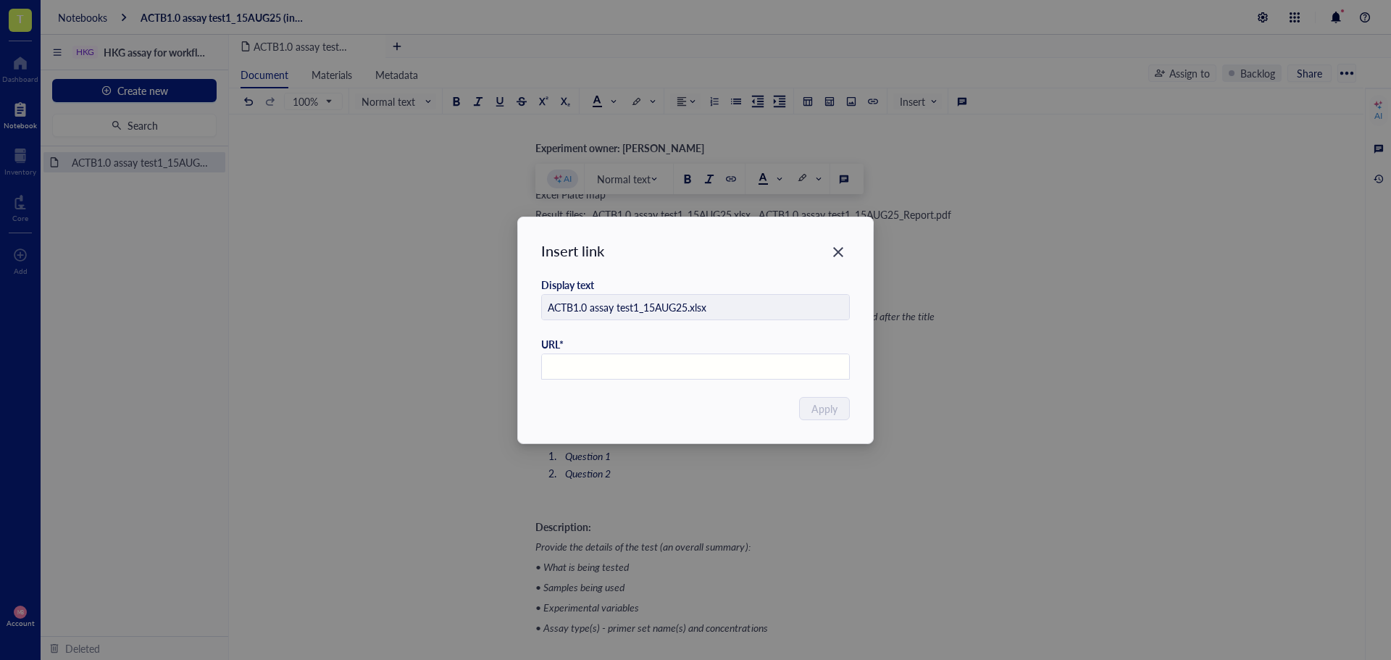
paste input "[URL][DOMAIN_NAME]"
type input "[URL][DOMAIN_NAME]"
click at [827, 410] on span "Apply" at bounding box center [825, 409] width 26 height 16
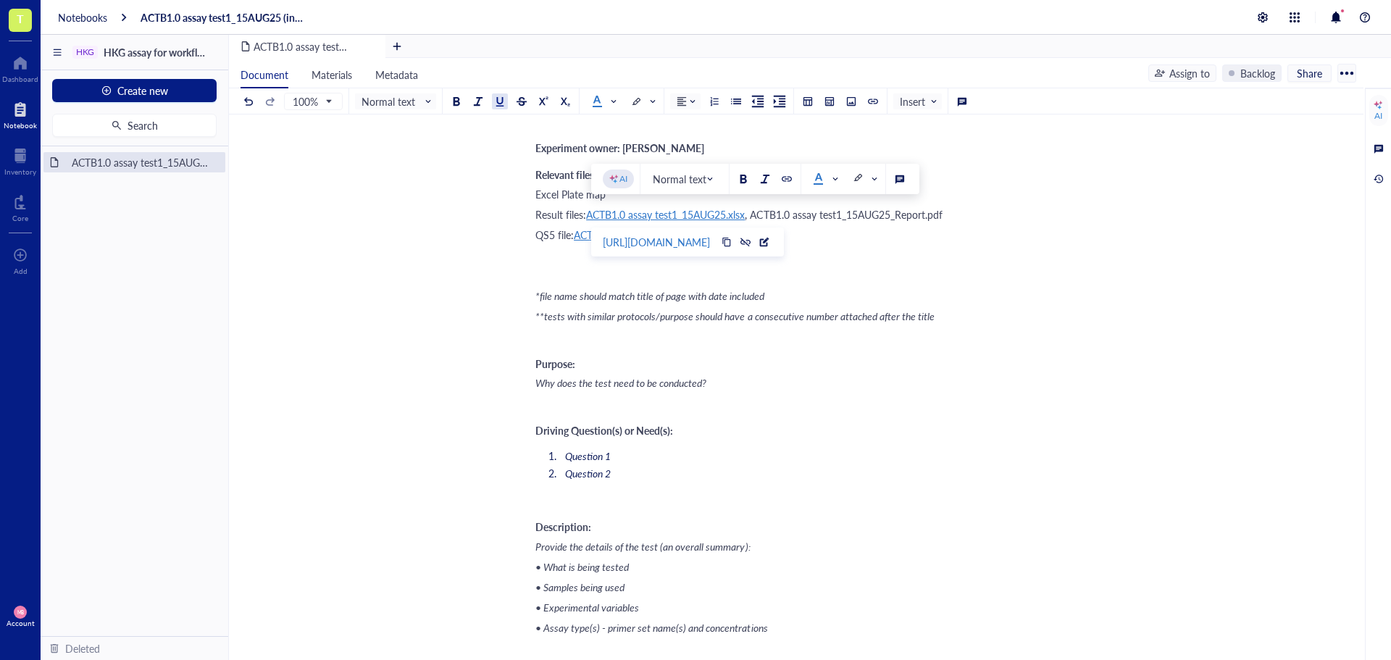
drag, startPoint x: 948, startPoint y: 215, endPoint x: 762, endPoint y: 209, distance: 186.3
click at [762, 209] on div "Result files: ACTB1.0 assay test1_15AUG25.xlsx , ACTB1.0 assay test1_15AUG25_Re…" at bounding box center [793, 214] width 516 height 14
click at [953, 180] on button at bounding box center [948, 179] width 16 height 16
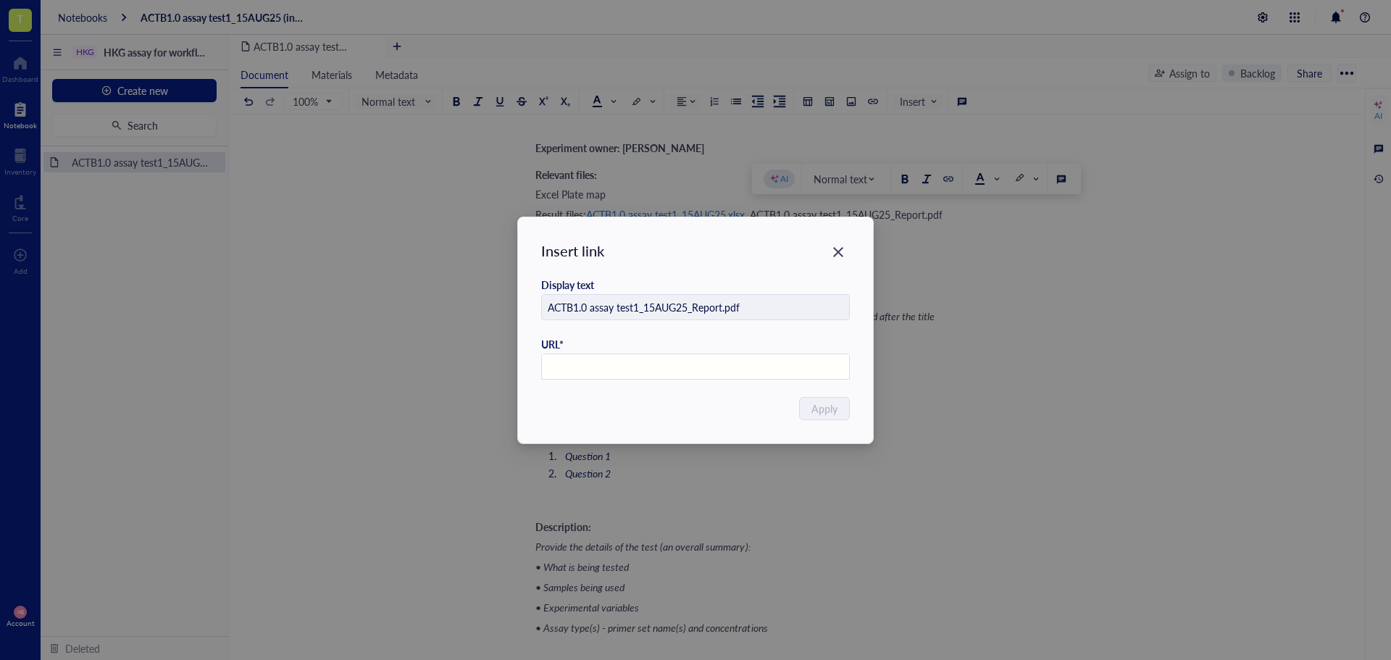
paste input "[URL][DOMAIN_NAME]"
type input "[URL][DOMAIN_NAME]"
click at [806, 409] on button "Apply" at bounding box center [825, 408] width 49 height 23
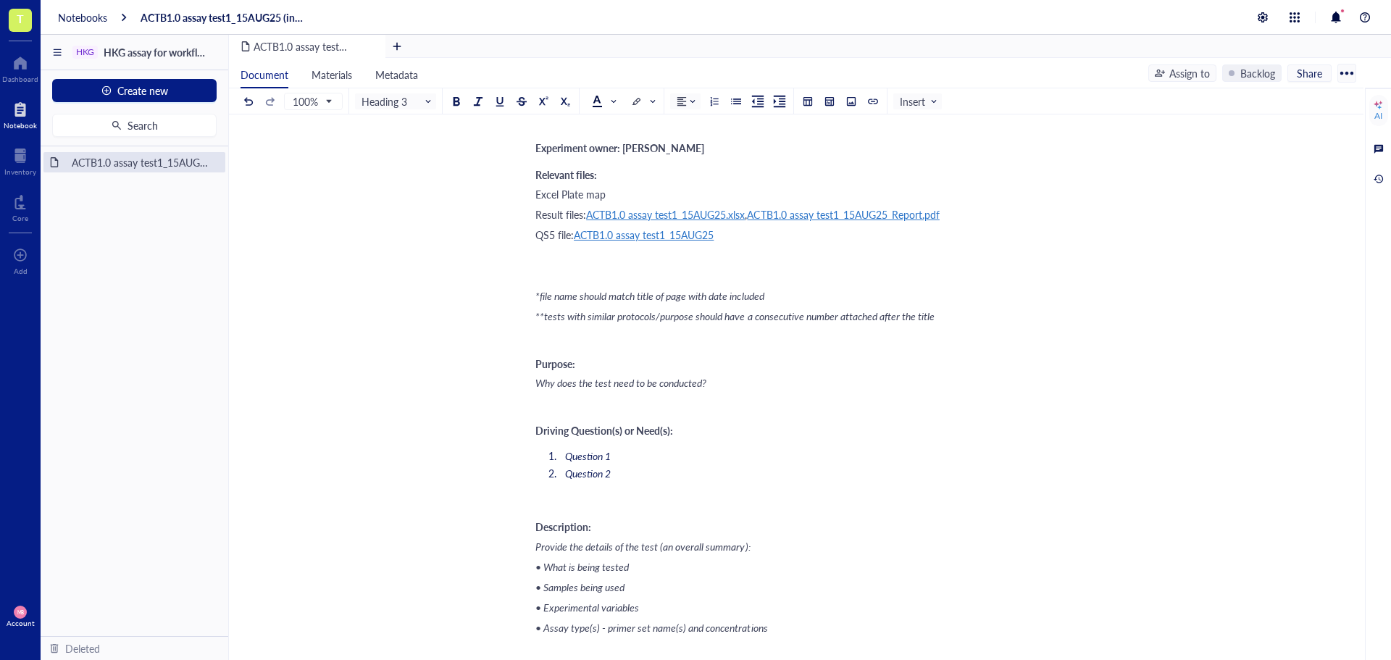
click at [635, 191] on div "Excel Plate map" at bounding box center [793, 194] width 516 height 14
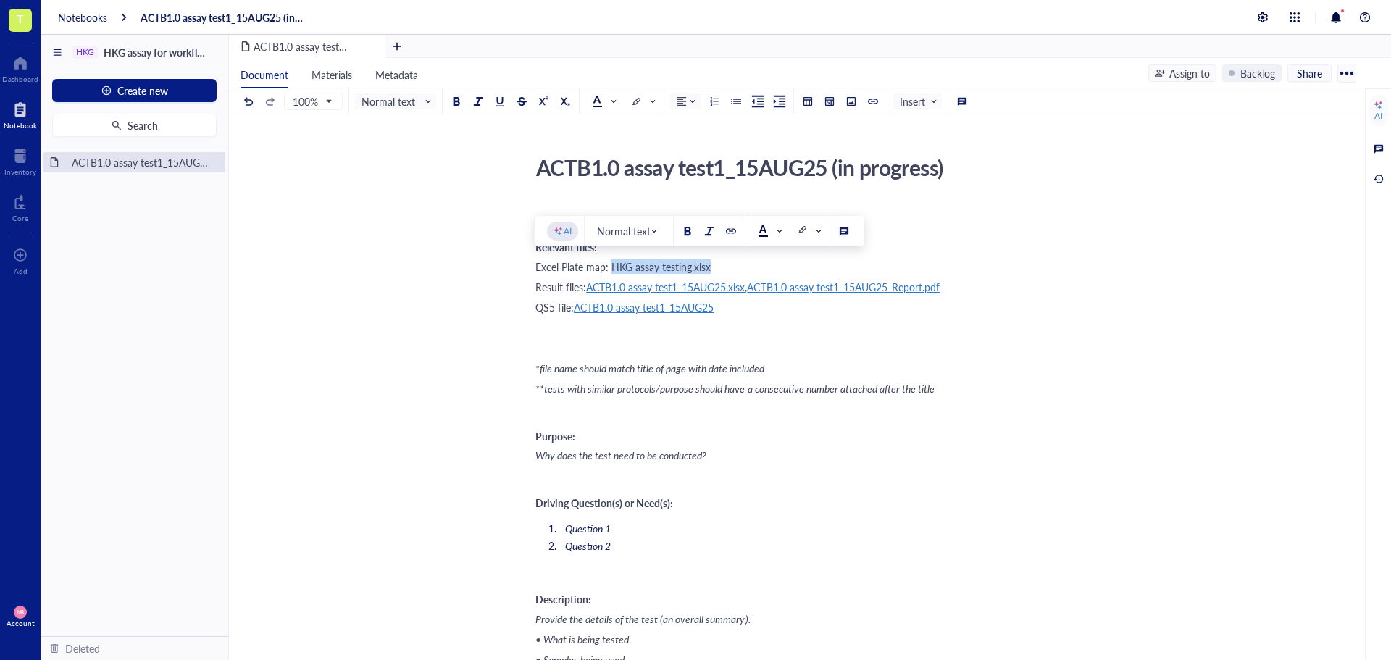
drag, startPoint x: 717, startPoint y: 264, endPoint x: 611, endPoint y: 265, distance: 106.5
click at [611, 265] on div "Excel Plate map: HKG assay testing.xlsx" at bounding box center [793, 266] width 516 height 14
click at [728, 228] on div at bounding box center [731, 231] width 10 height 10
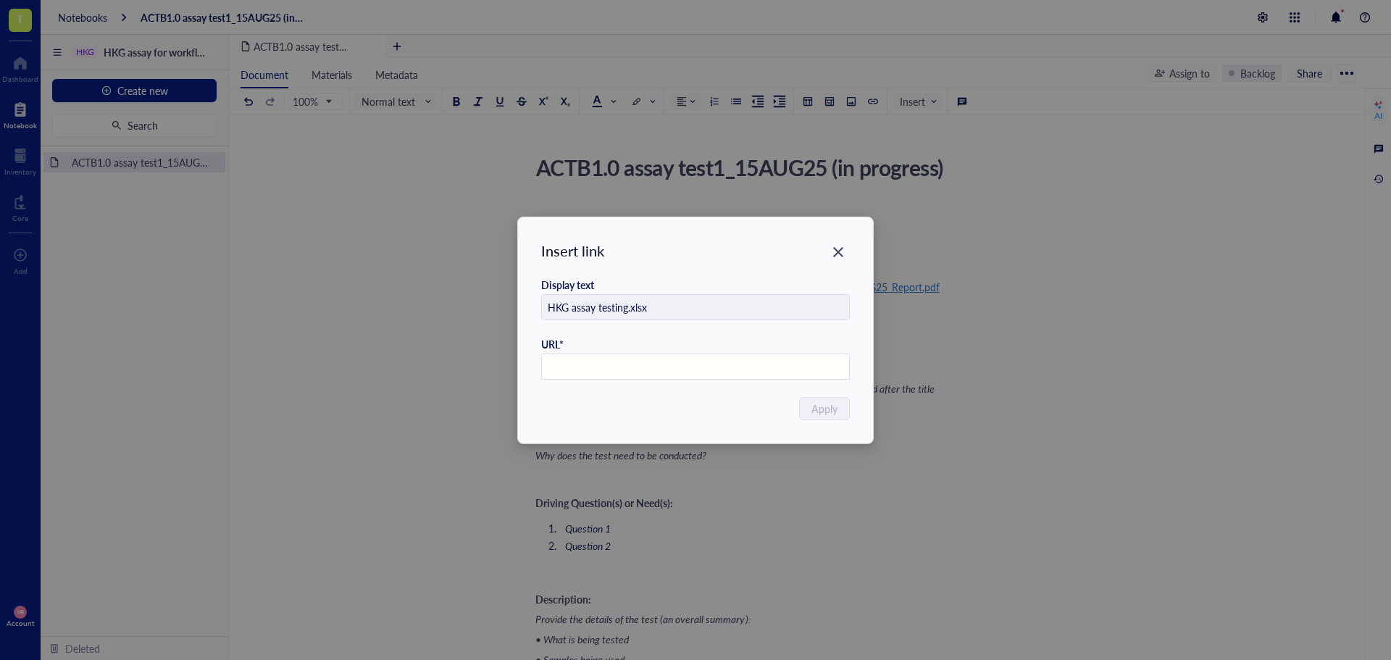
paste input "[URL][DOMAIN_NAME]"
type input "[URL][DOMAIN_NAME]"
click at [837, 413] on span "Apply" at bounding box center [825, 409] width 26 height 16
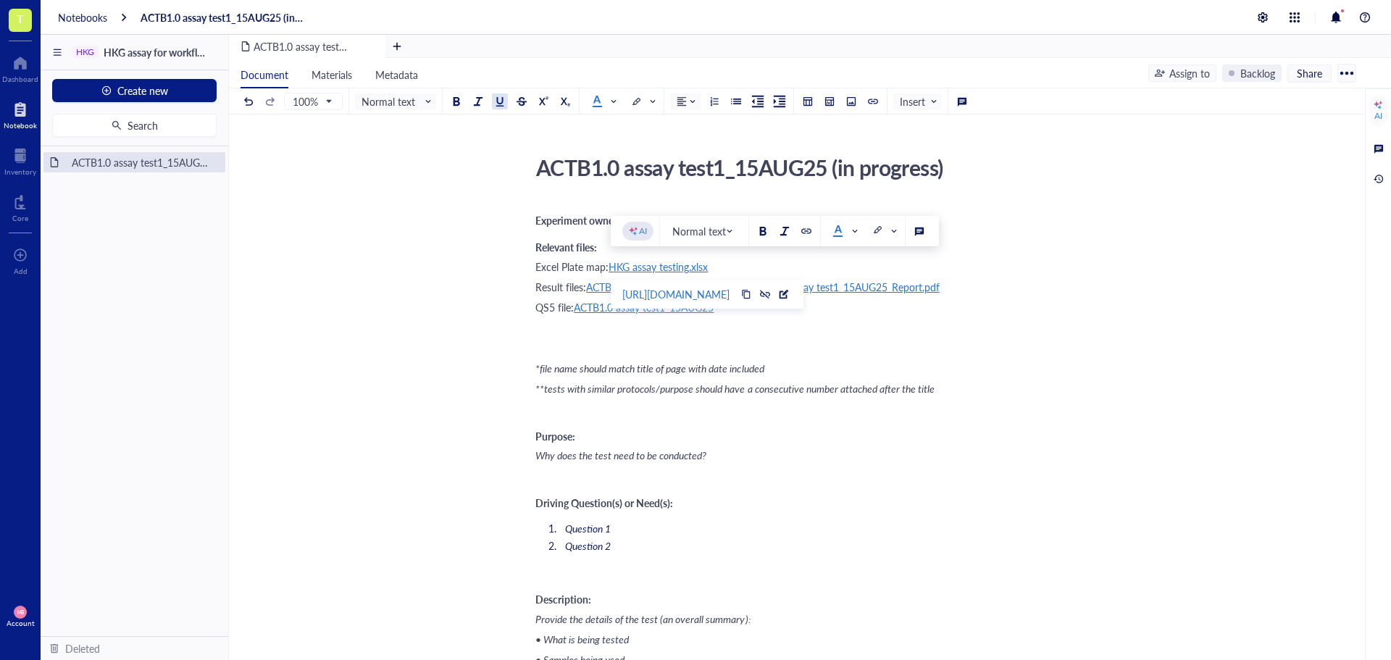
click at [1005, 342] on div "﻿" at bounding box center [793, 348] width 516 height 14
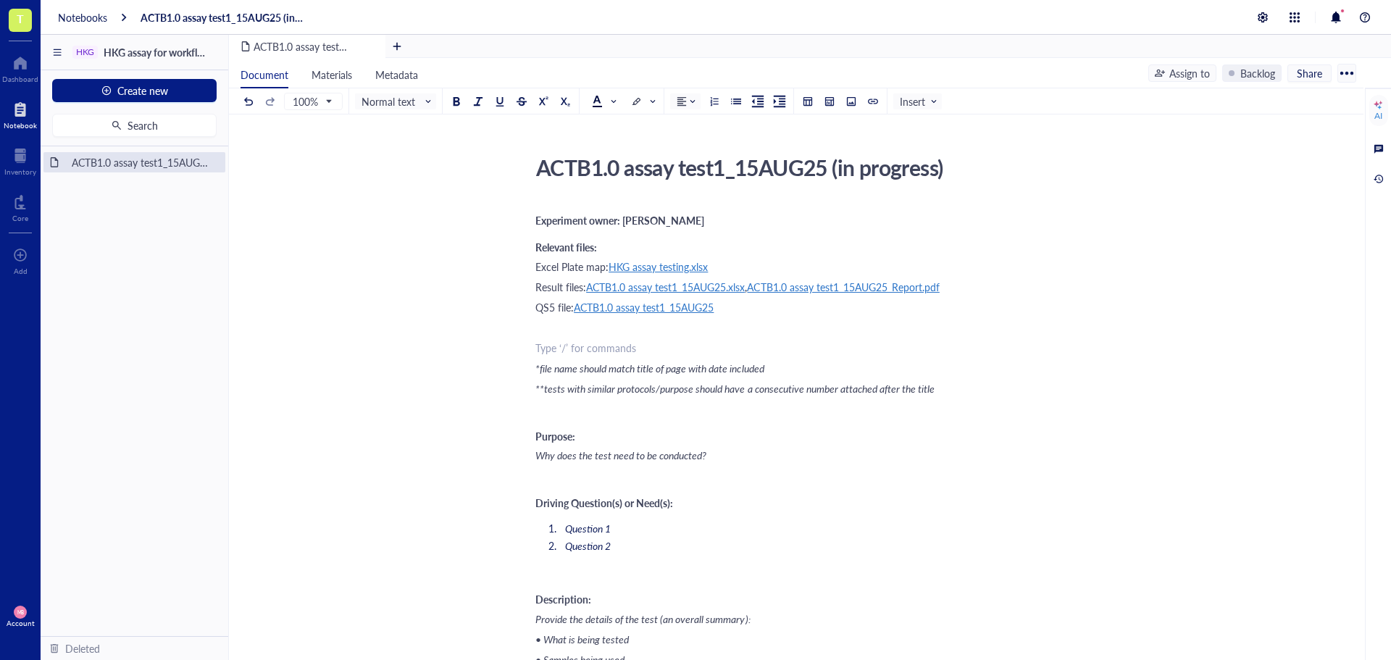
click at [758, 273] on div "Excel Plate map: HKG assay testing.xlsx" at bounding box center [793, 266] width 516 height 14
click at [960, 369] on div "*file name should match title of page with date included" at bounding box center [793, 368] width 516 height 14
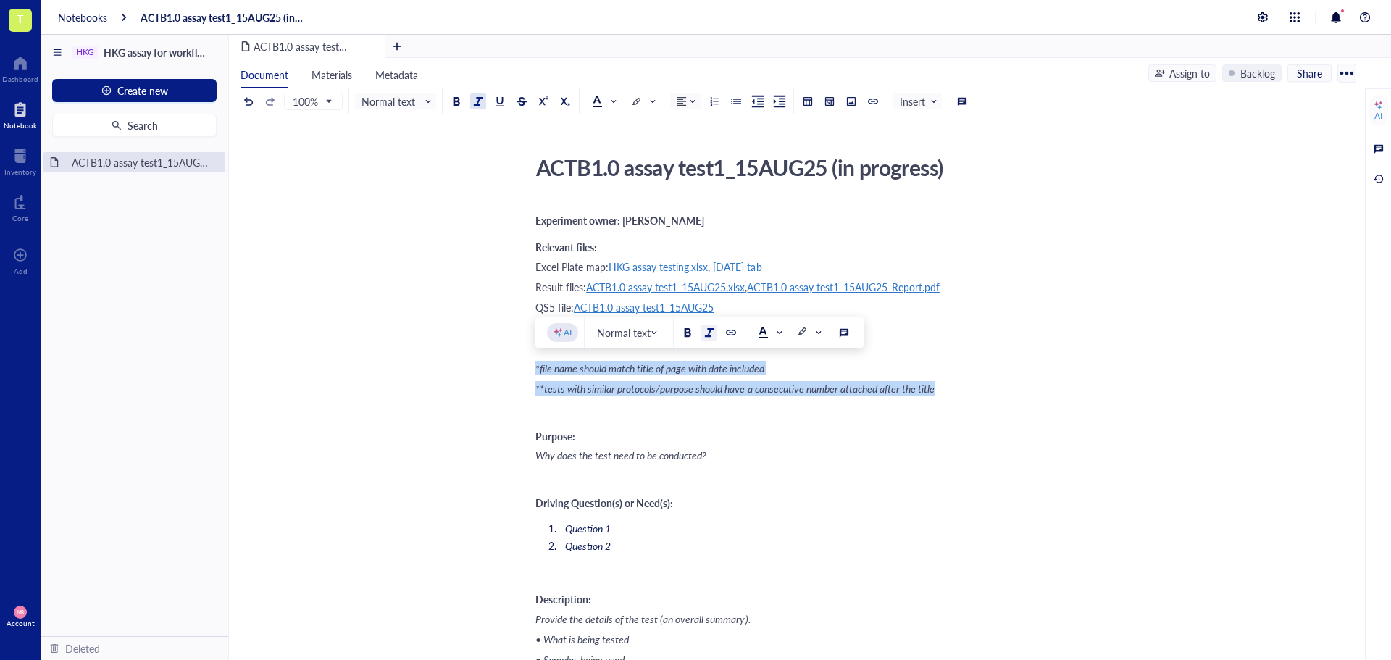
drag, startPoint x: 958, startPoint y: 394, endPoint x: 522, endPoint y: 369, distance: 436.9
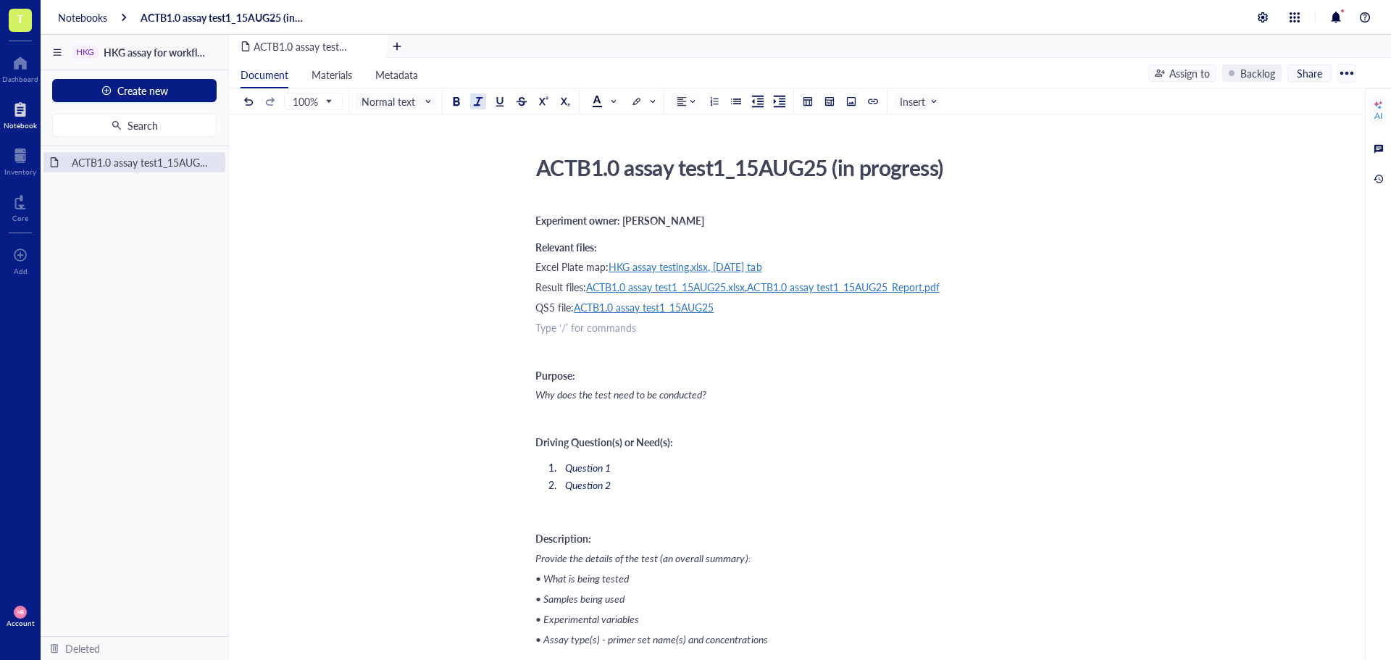
click at [642, 393] on span "Why does the test need to be conducted?" at bounding box center [620, 394] width 171 height 14
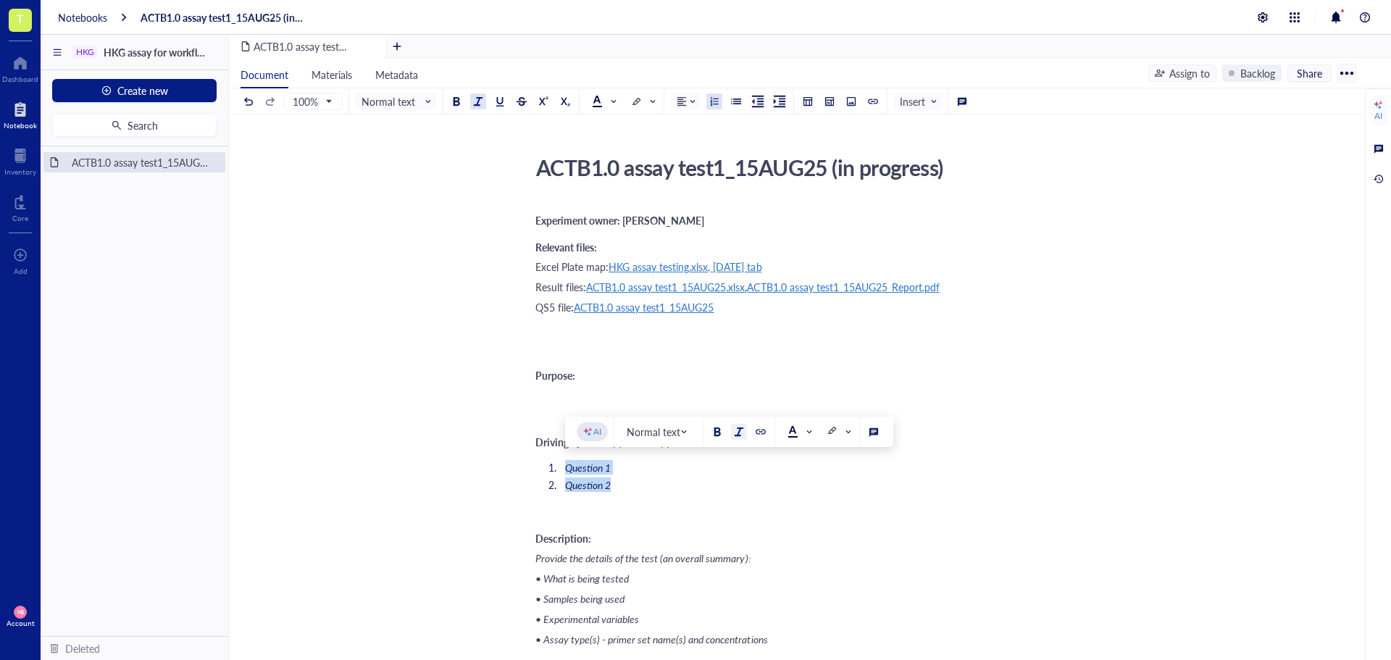
drag, startPoint x: 617, startPoint y: 485, endPoint x: 537, endPoint y: 467, distance: 81.9
click at [537, 467] on ol "Question 1 Question 2" at bounding box center [793, 476] width 516 height 38
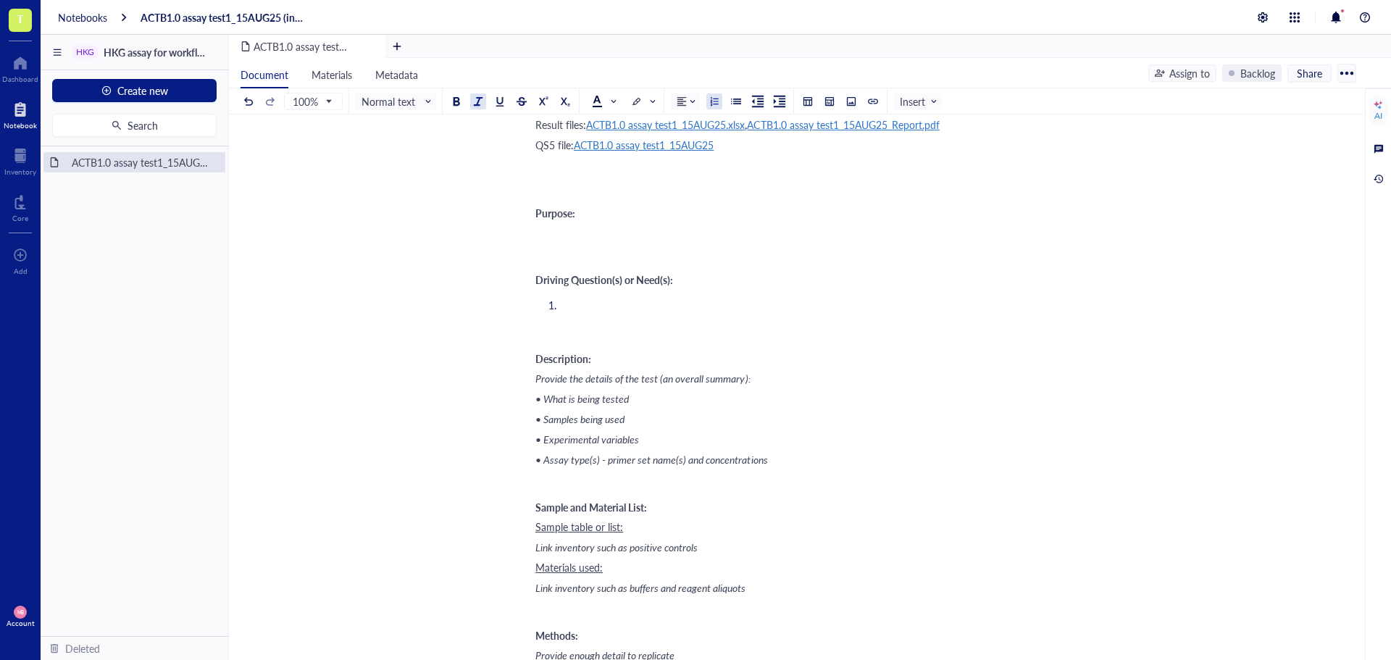
scroll to position [217, 0]
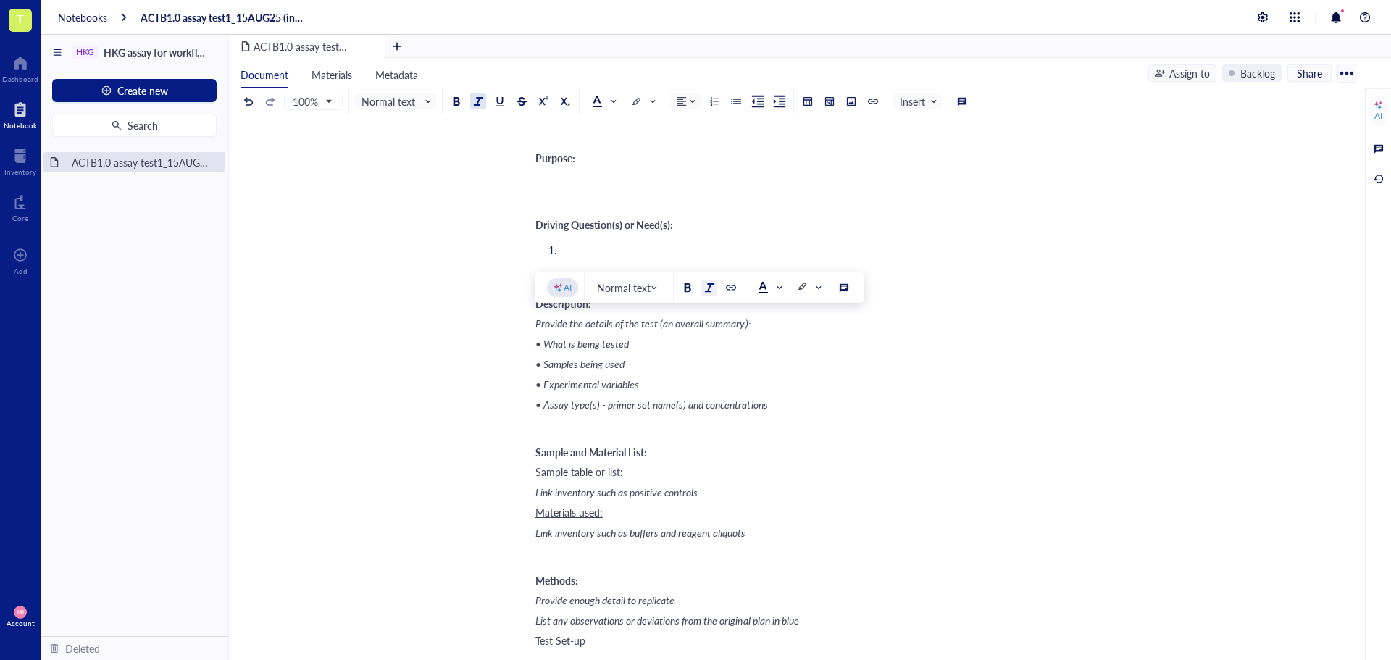
drag, startPoint x: 802, startPoint y: 402, endPoint x: 533, endPoint y: 328, distance: 279.0
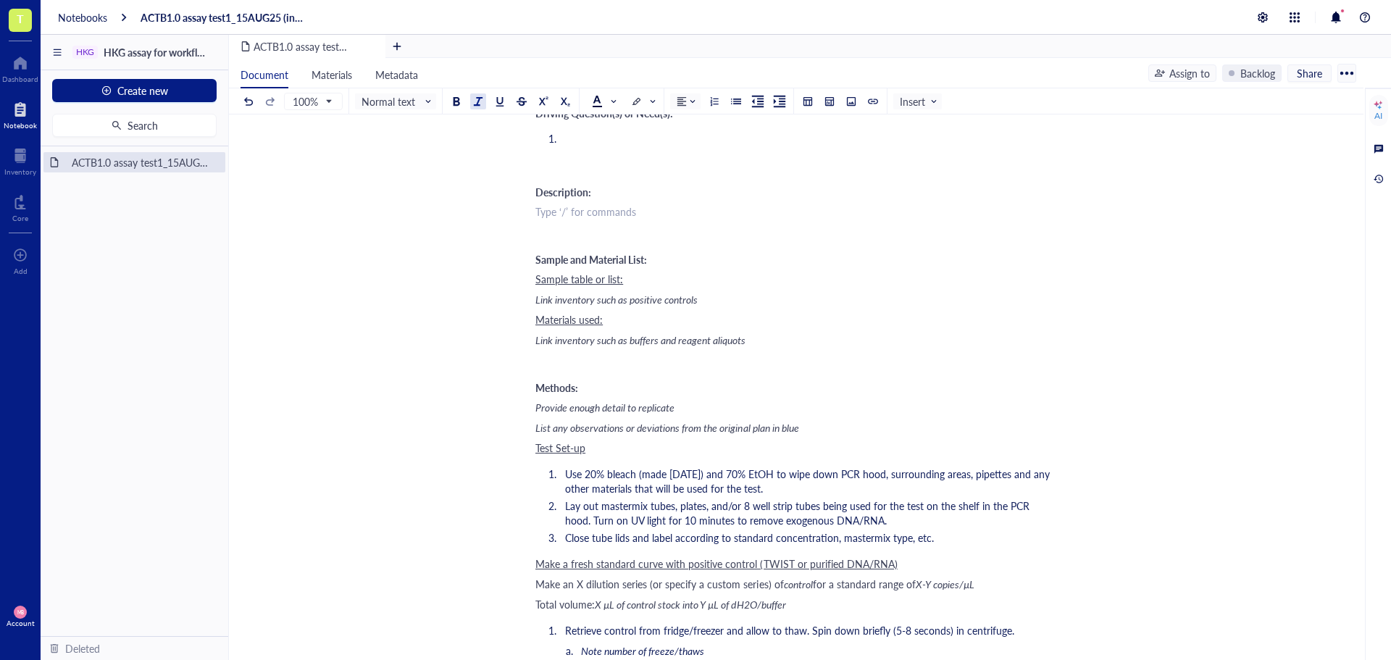
scroll to position [362, 0]
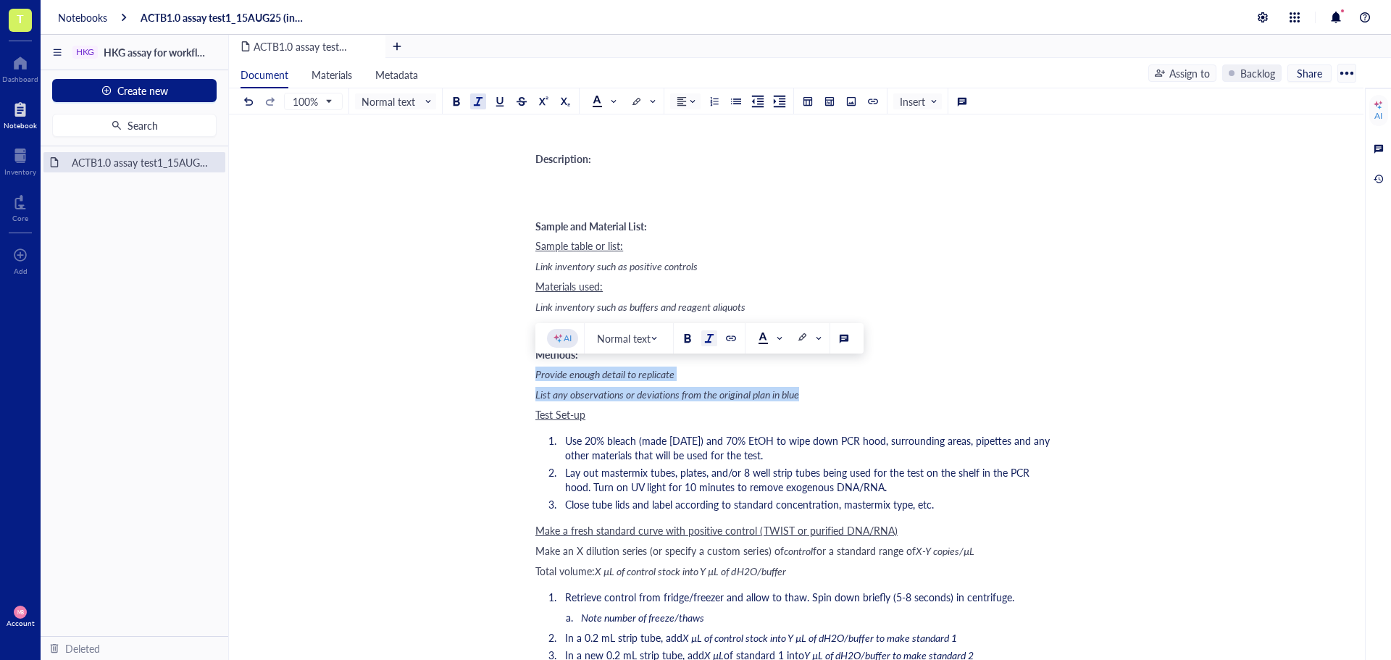
drag, startPoint x: 805, startPoint y: 393, endPoint x: 515, endPoint y: 381, distance: 290.1
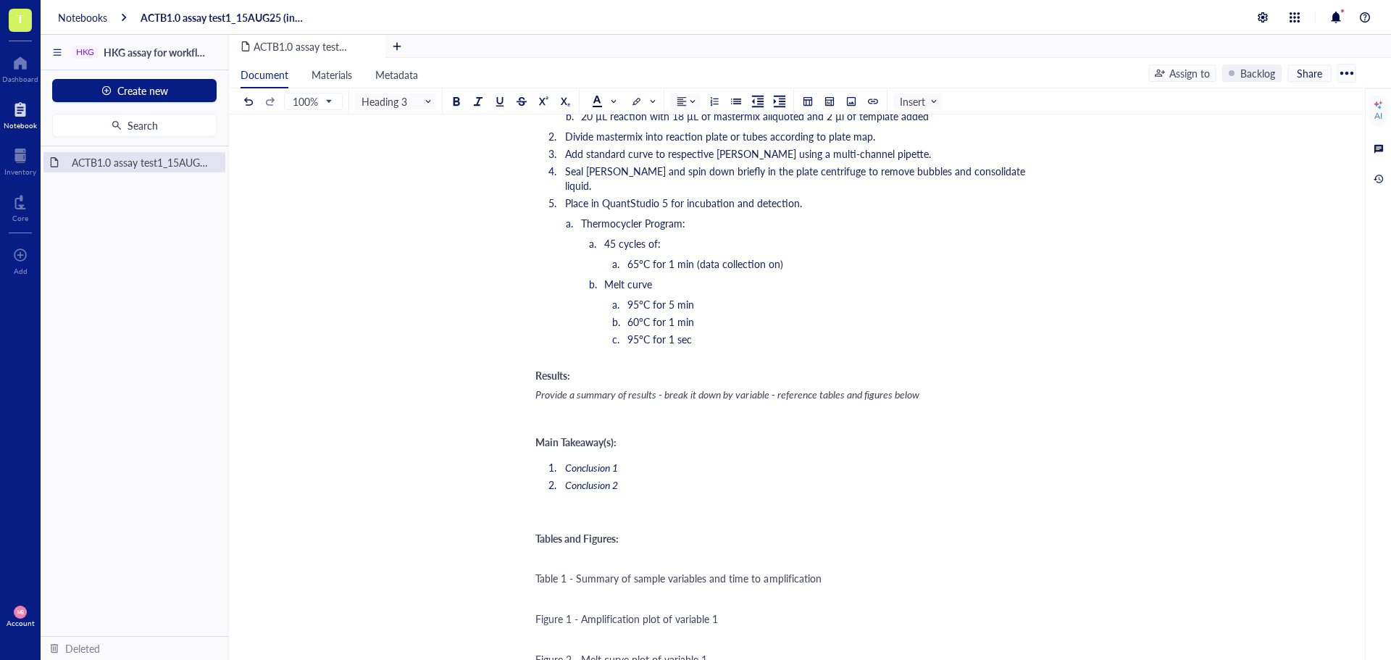
scroll to position [1087, 0]
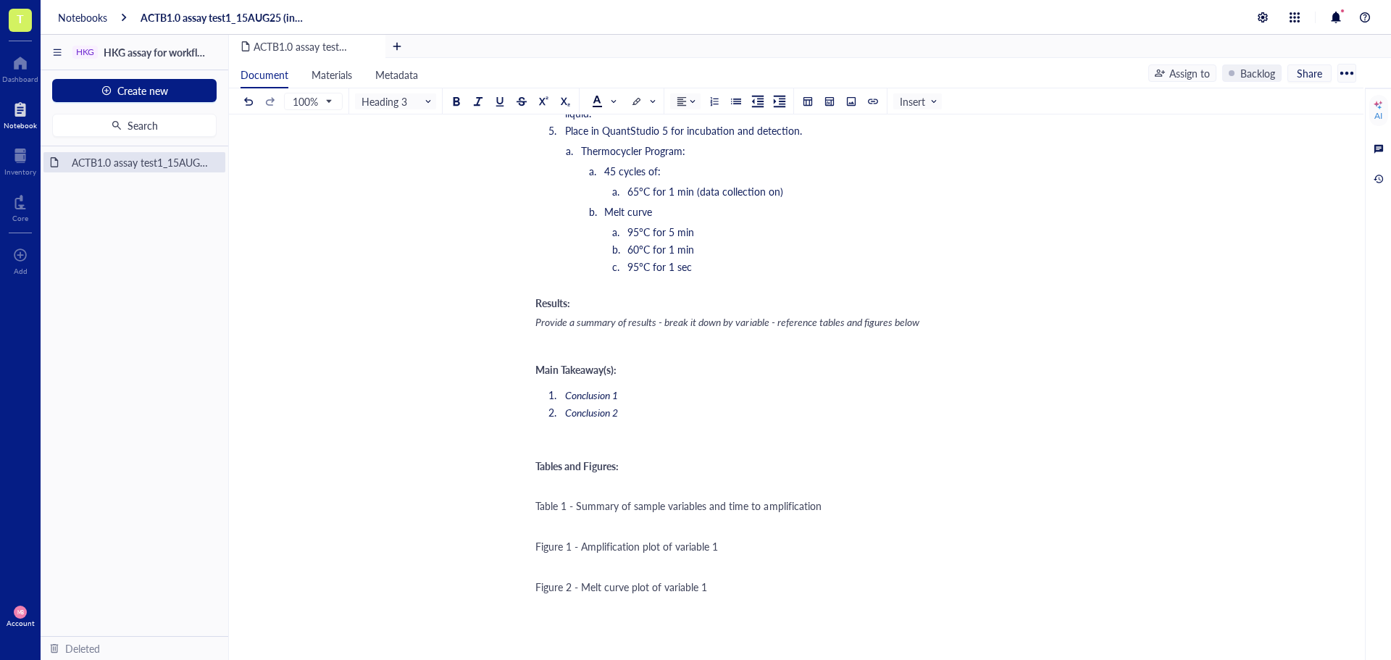
click at [845, 314] on span "Provide a summary of results - break it down by variable - reference tables and…" at bounding box center [727, 321] width 384 height 14
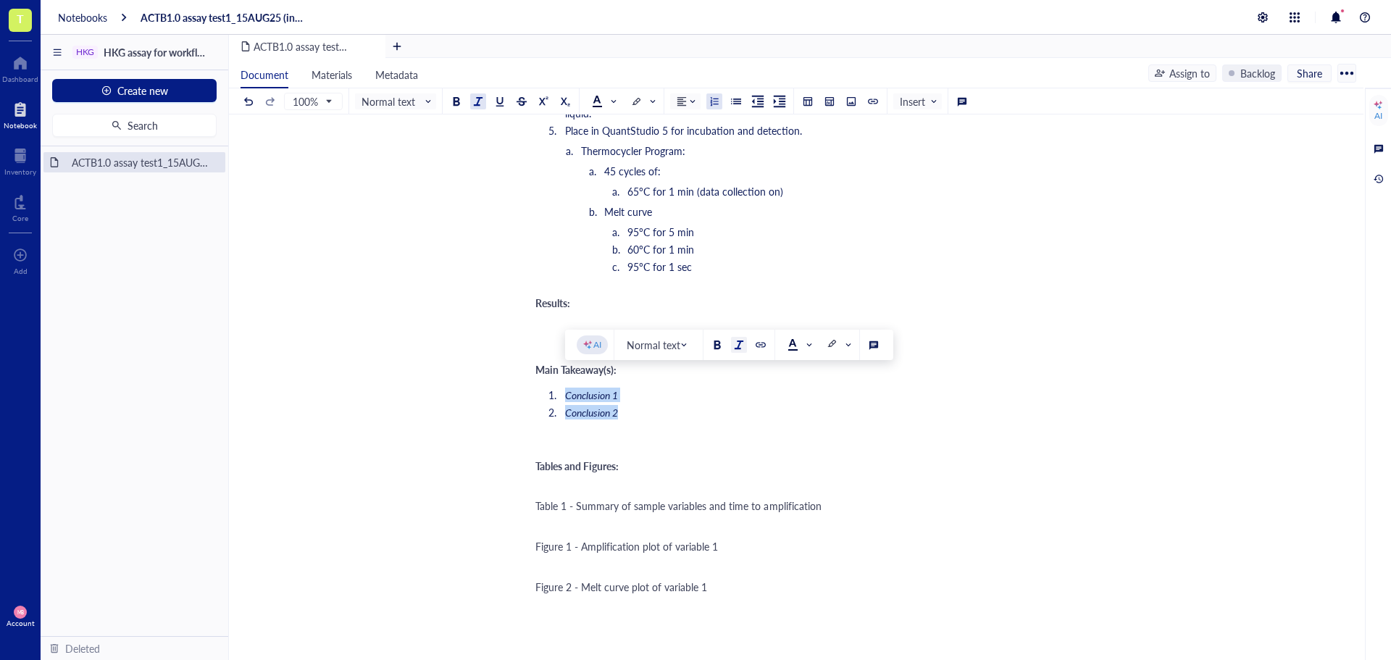
drag, startPoint x: 627, startPoint y: 395, endPoint x: 550, endPoint y: 380, distance: 78.3
click at [550, 385] on ol "Conclusion 1 Conclusion 2" at bounding box center [793, 404] width 516 height 38
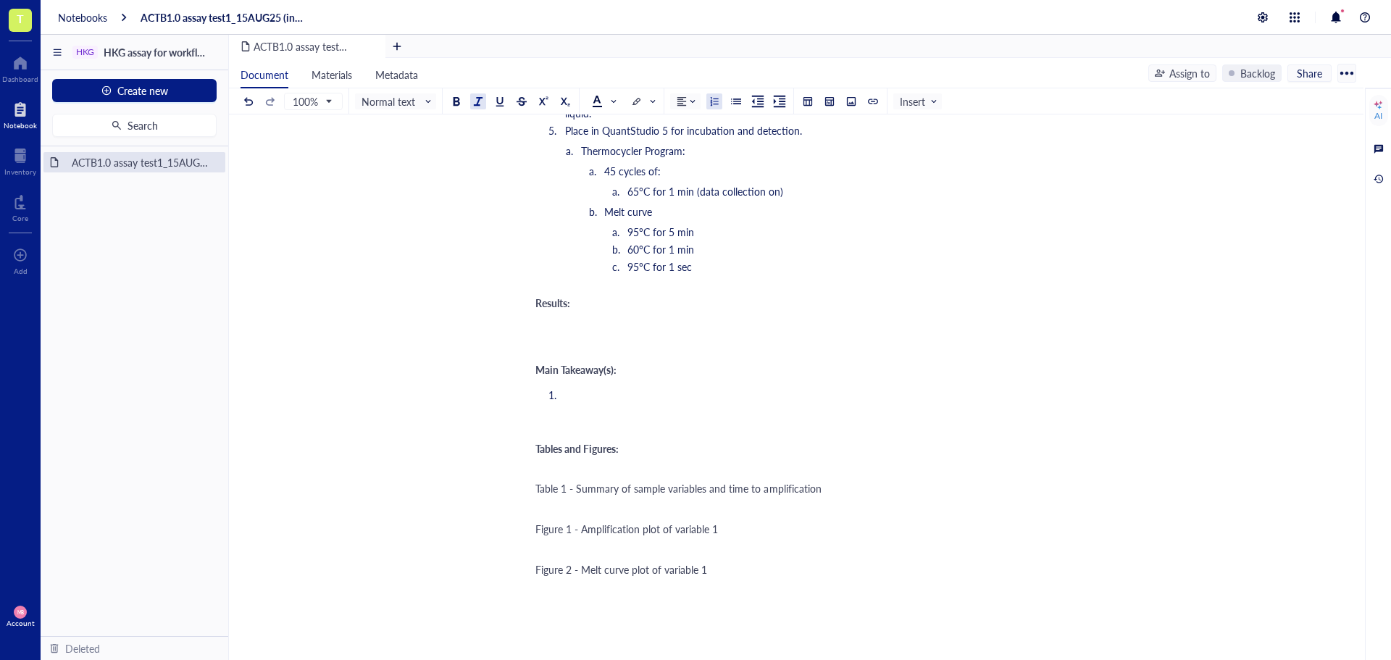
click at [646, 443] on div "Tables and Figures:" at bounding box center [793, 449] width 516 height 12
click at [654, 481] on span "Table 1 - Summary of sample variables and time to amplification" at bounding box center [678, 488] width 286 height 14
drag, startPoint x: 717, startPoint y: 514, endPoint x: 682, endPoint y: 514, distance: 34.8
click at [677, 522] on span "Figure 1 - Amplification plot of variable 1" at bounding box center [626, 529] width 183 height 14
click at [679, 522] on span "Figure 1 - Amplification plot of vACTB1.0 assay with CD4 DNA and NTC" at bounding box center [697, 529] width 325 height 14
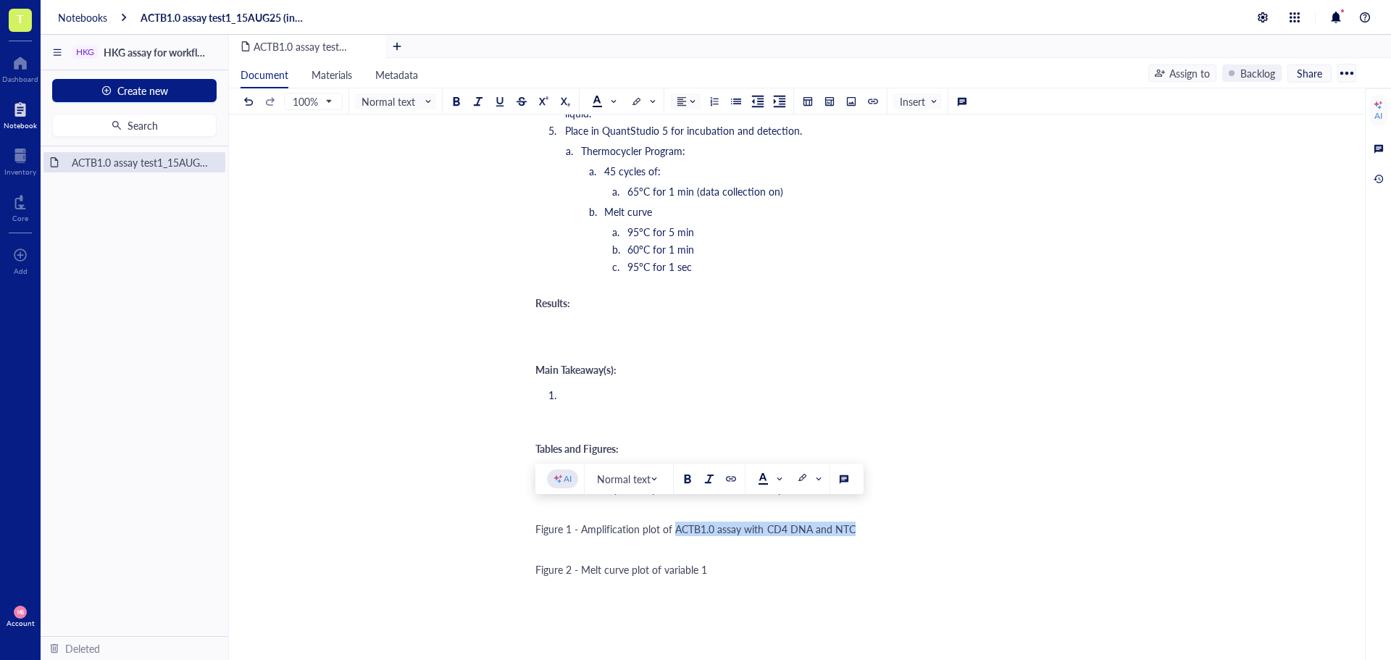
drag, startPoint x: 677, startPoint y: 510, endPoint x: 853, endPoint y: 504, distance: 176.2
copy span "ACTB1.0 assay with CD4 DNA and NTC"
drag, startPoint x: 727, startPoint y: 553, endPoint x: 662, endPoint y: 556, distance: 66.0
click at [662, 562] on div "Figure 2 - Melt curve plot of variable 1" at bounding box center [793, 569] width 516 height 14
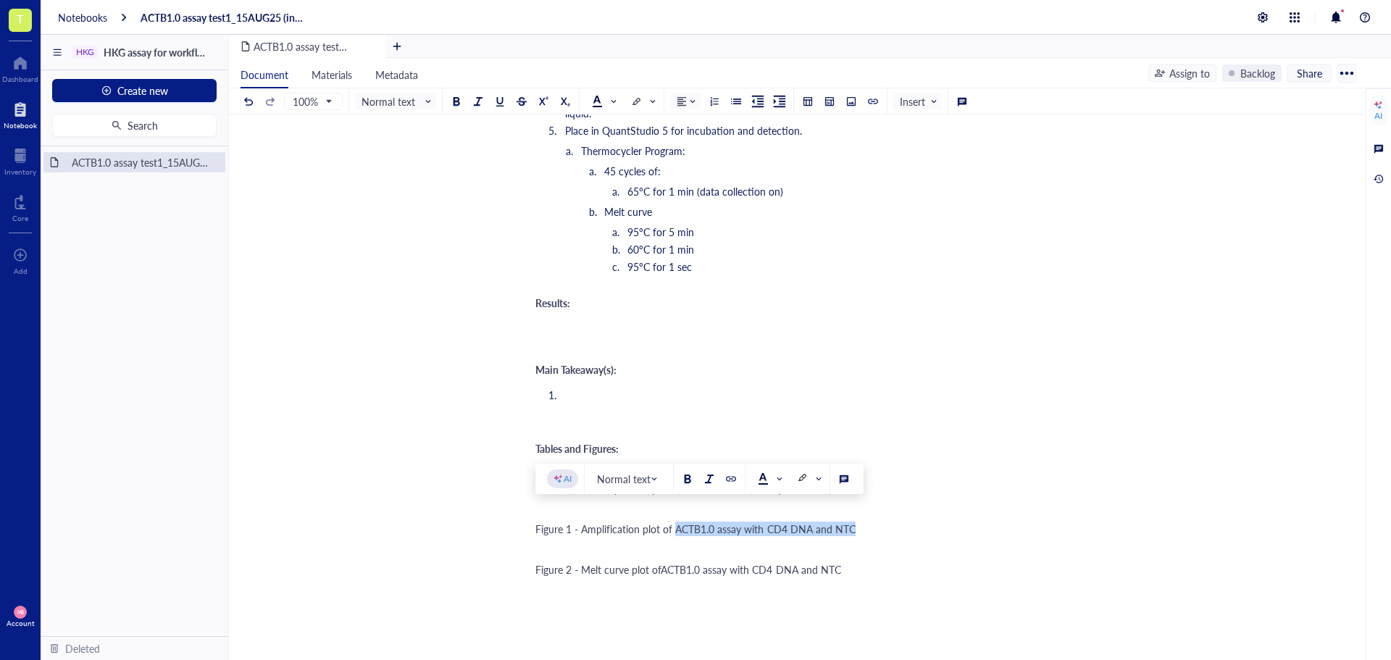
drag, startPoint x: 677, startPoint y: 517, endPoint x: 850, endPoint y: 514, distance: 173.2
click at [850, 522] on span "Figure 1 - Amplification plot of ACTB1.0 assay with CD4 DNA and NTC" at bounding box center [695, 529] width 320 height 14
copy span "ACTB1.0 assay with CD4 DNA and NTC"
click at [689, 443] on div "Tables and Figures:" at bounding box center [793, 449] width 516 height 12
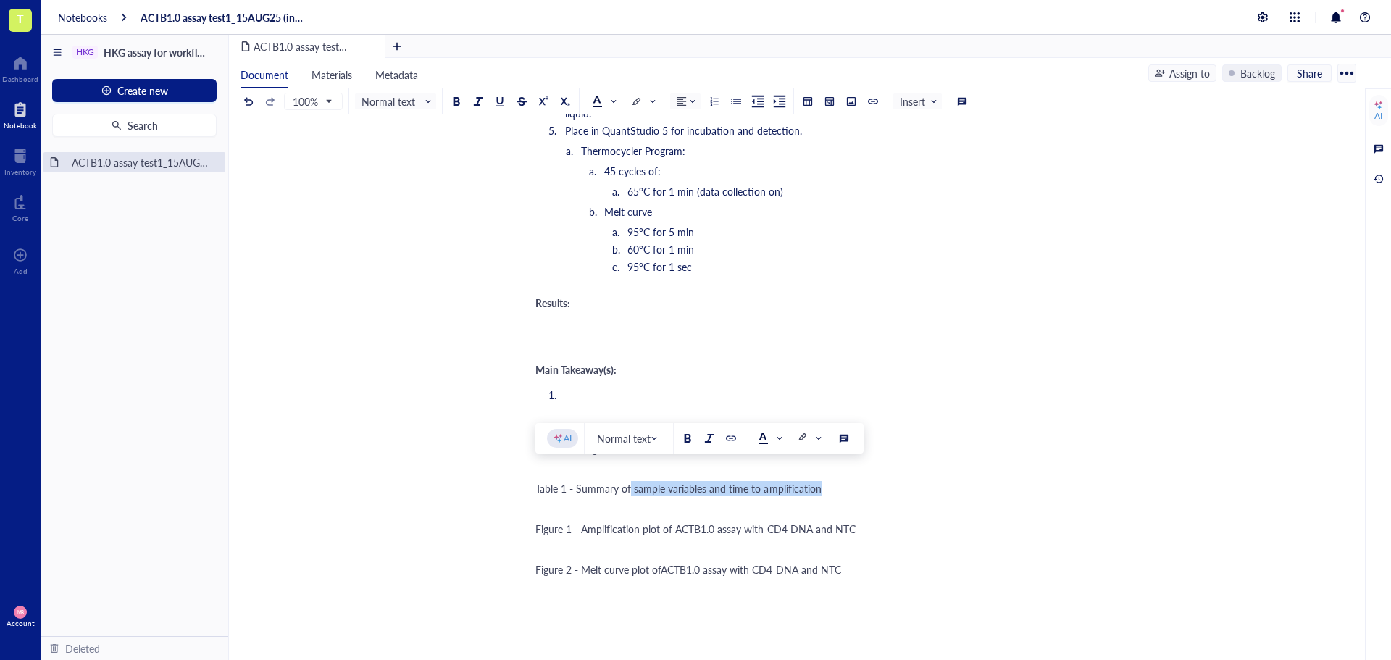
drag, startPoint x: 630, startPoint y: 476, endPoint x: 848, endPoint y: 471, distance: 218.2
click at [848, 481] on div "Table 1 - Summary of sample variables and time to amplification" at bounding box center [793, 488] width 516 height 14
click at [630, 481] on span "Table 1 - Summary ofACTB1.0 assay with CD4 DNA and NTC" at bounding box center [672, 488] width 275 height 14
click at [541, 501] on div "﻿" at bounding box center [793, 508] width 516 height 14
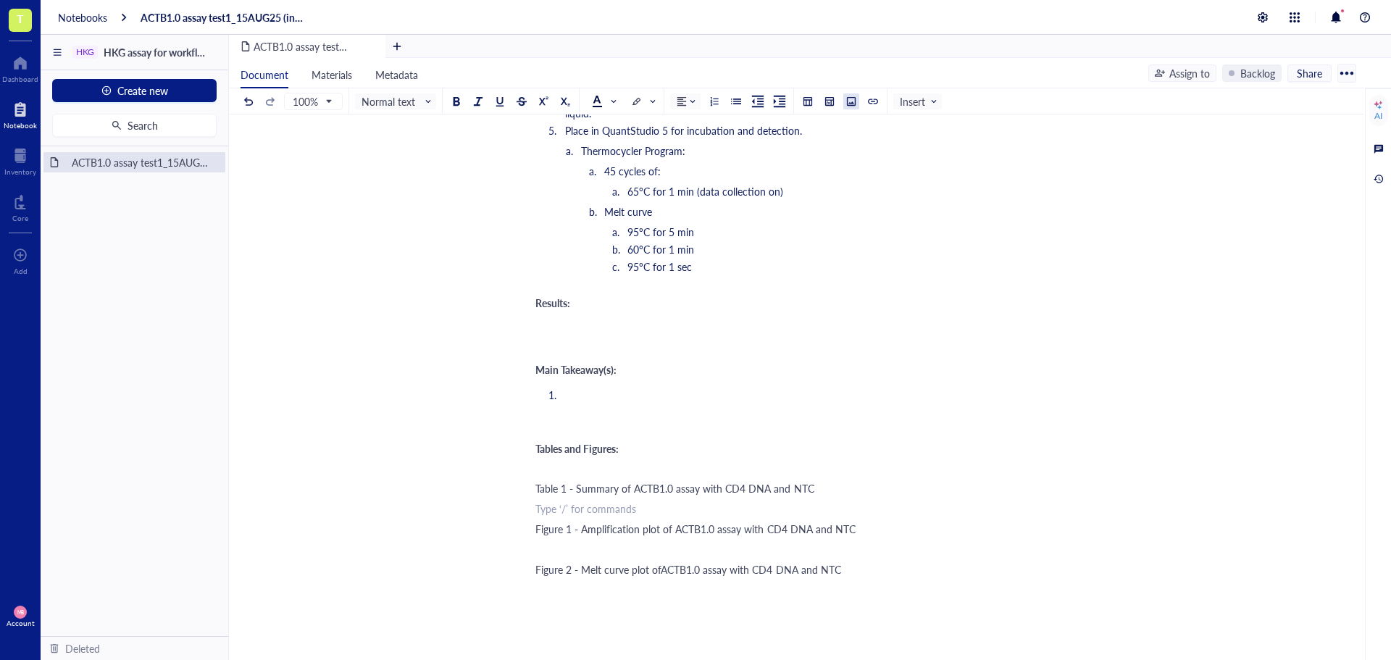
click at [849, 101] on div at bounding box center [851, 101] width 10 height 10
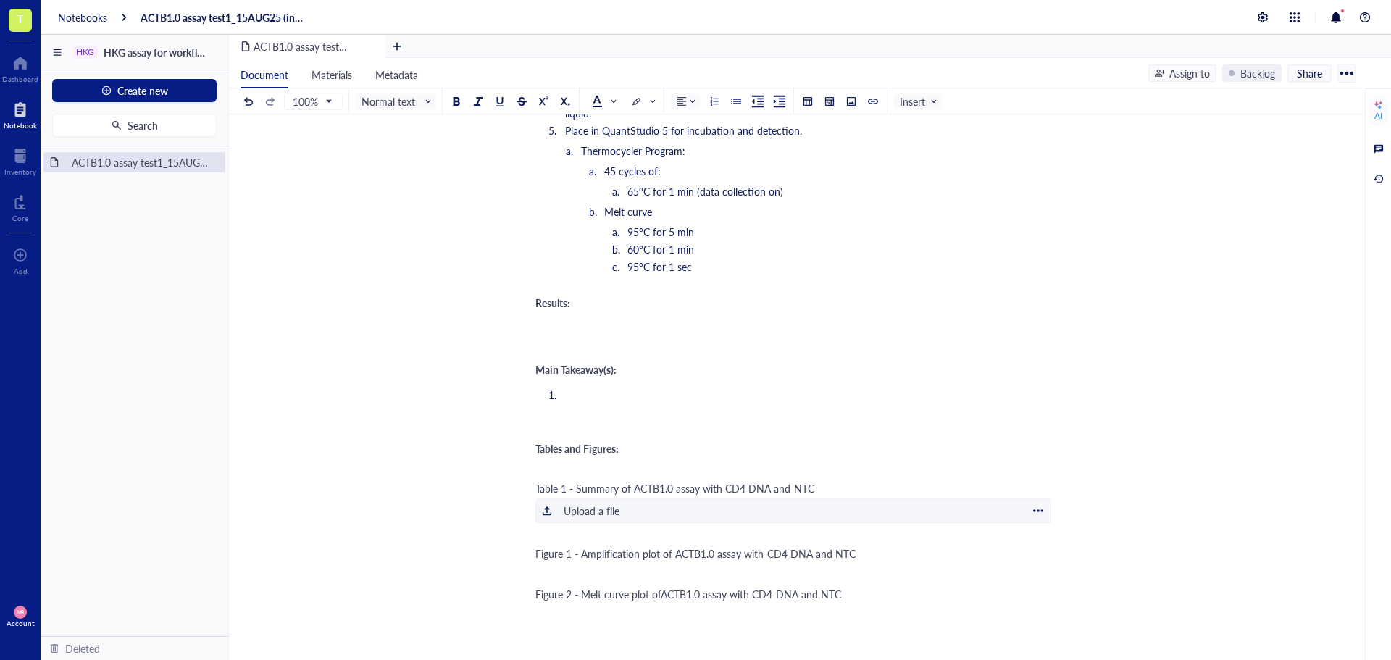
click at [578, 503] on div "Upload a file" at bounding box center [592, 511] width 56 height 16
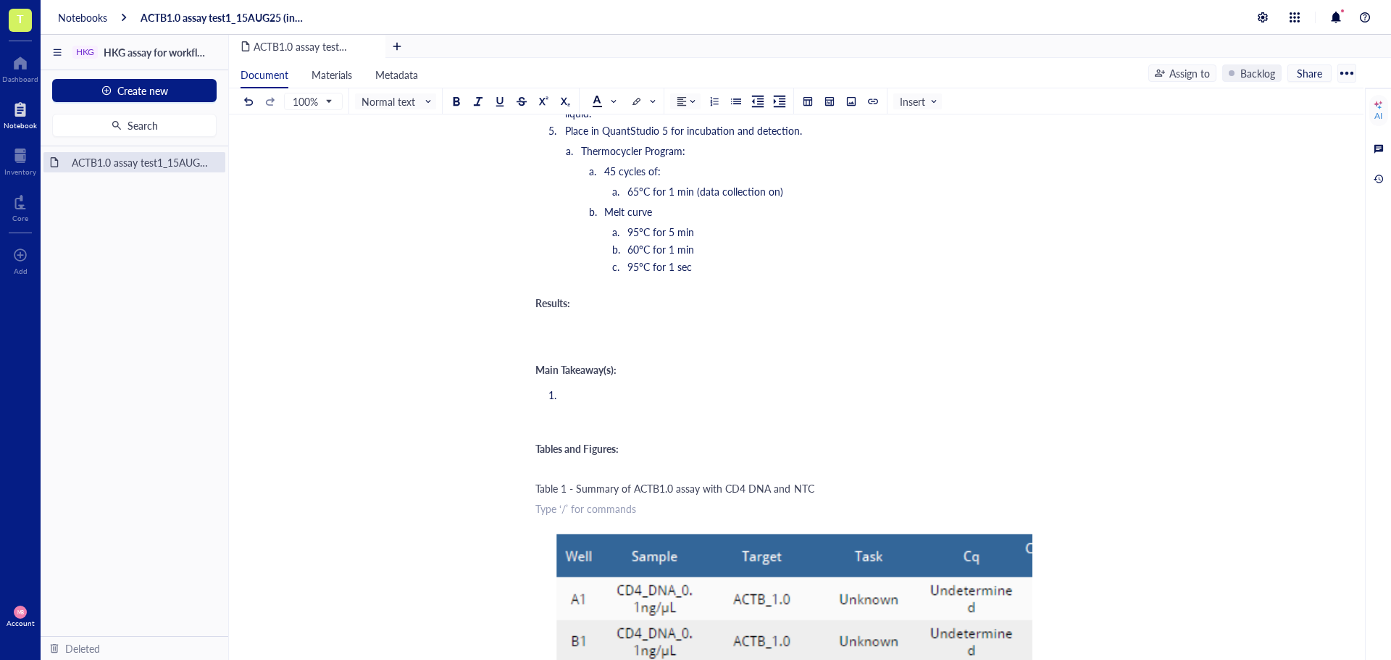
click at [723, 501] on div "﻿ Type ‘/’ for commands" at bounding box center [793, 508] width 516 height 14
click at [840, 465] on div "Experiment owner: [PERSON_NAME] files: Excel Plate map: HKG assay testing.xlsx,…" at bounding box center [793, 187] width 516 height 2142
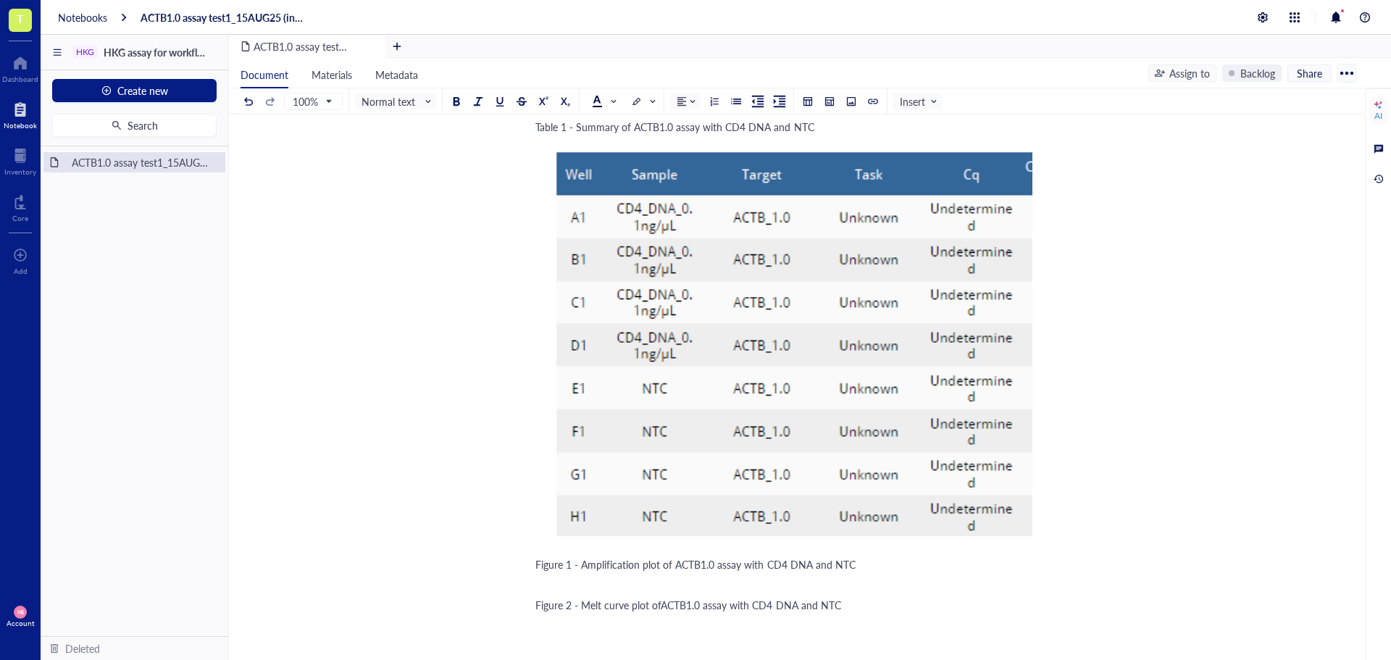
scroll to position [1449, 0]
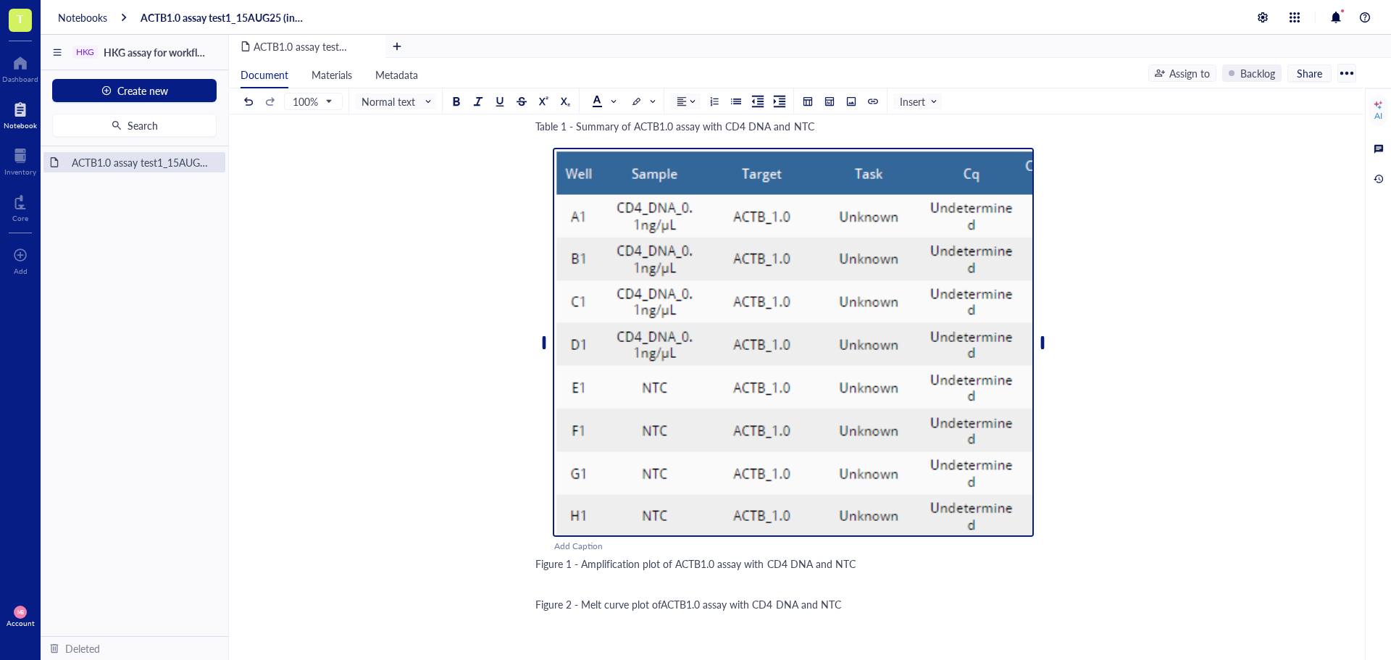
click at [963, 399] on img at bounding box center [793, 342] width 481 height 389
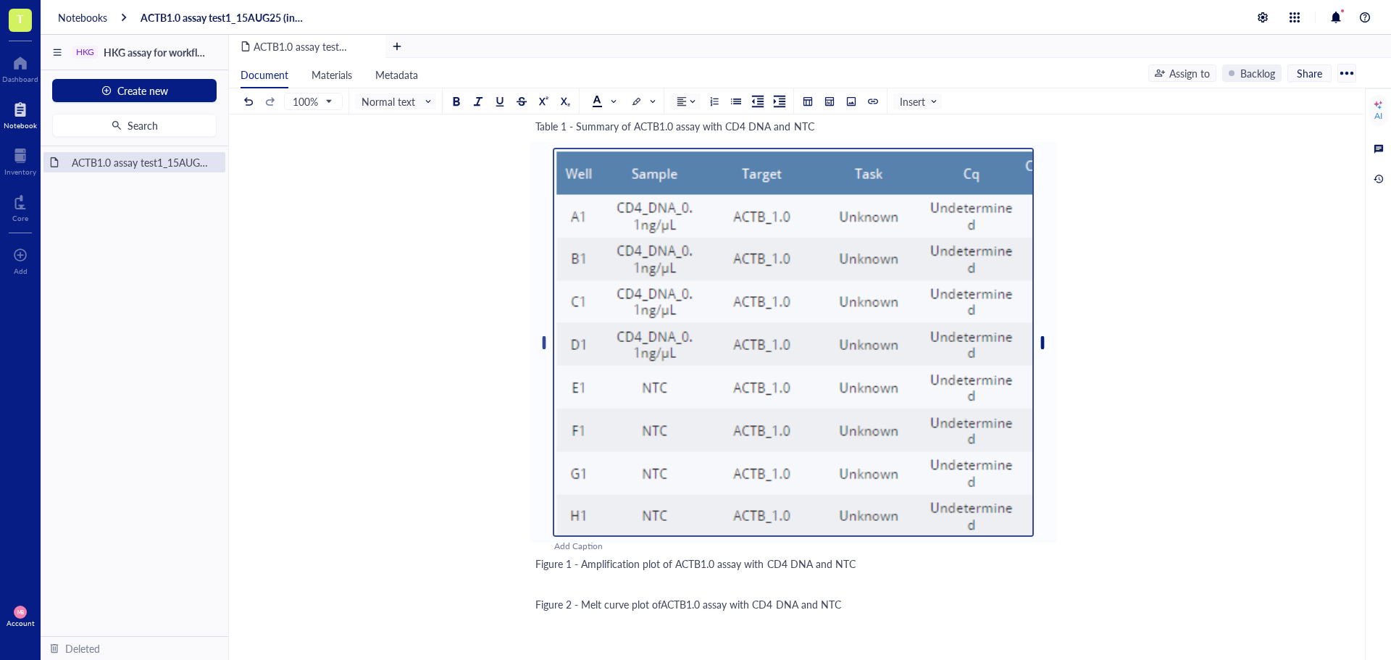
scroll to position [1206, 0]
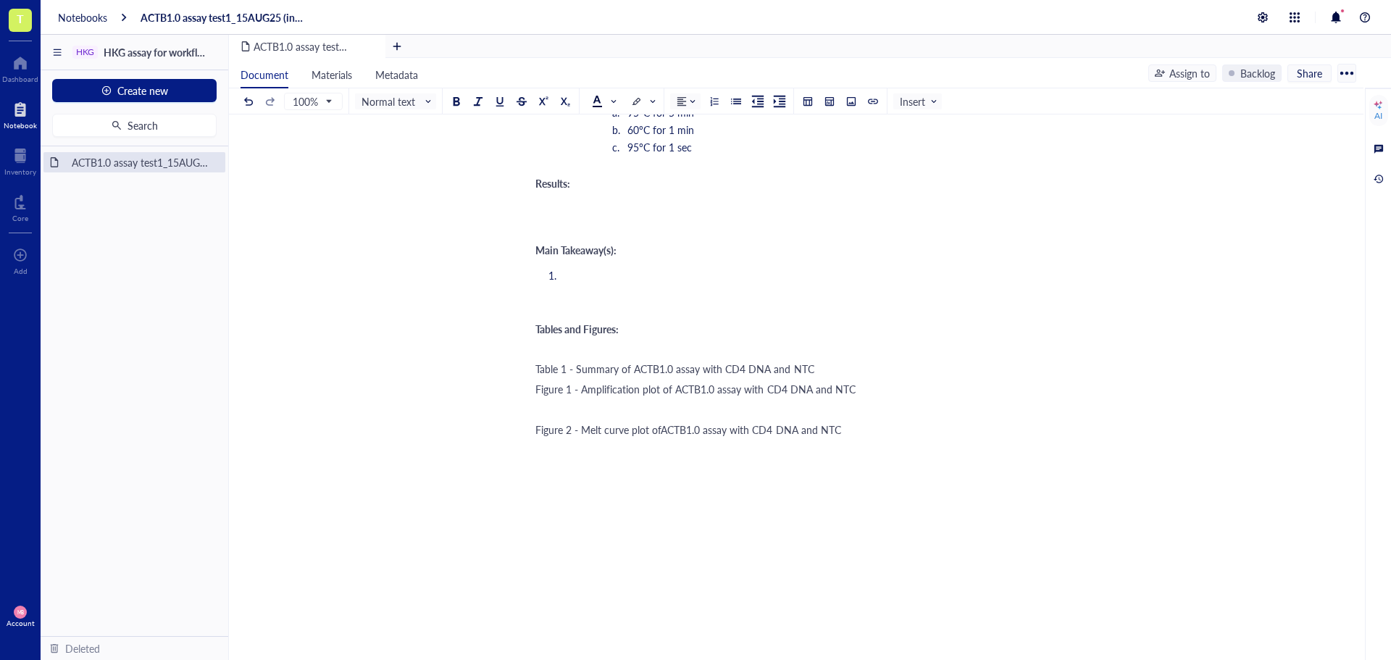
click at [812, 362] on div "Table 1 - Summary of ACTB1.0 assay with CD4 DNA and NTC" at bounding box center [793, 369] width 516 height 14
click at [848, 103] on div at bounding box center [851, 101] width 10 height 10
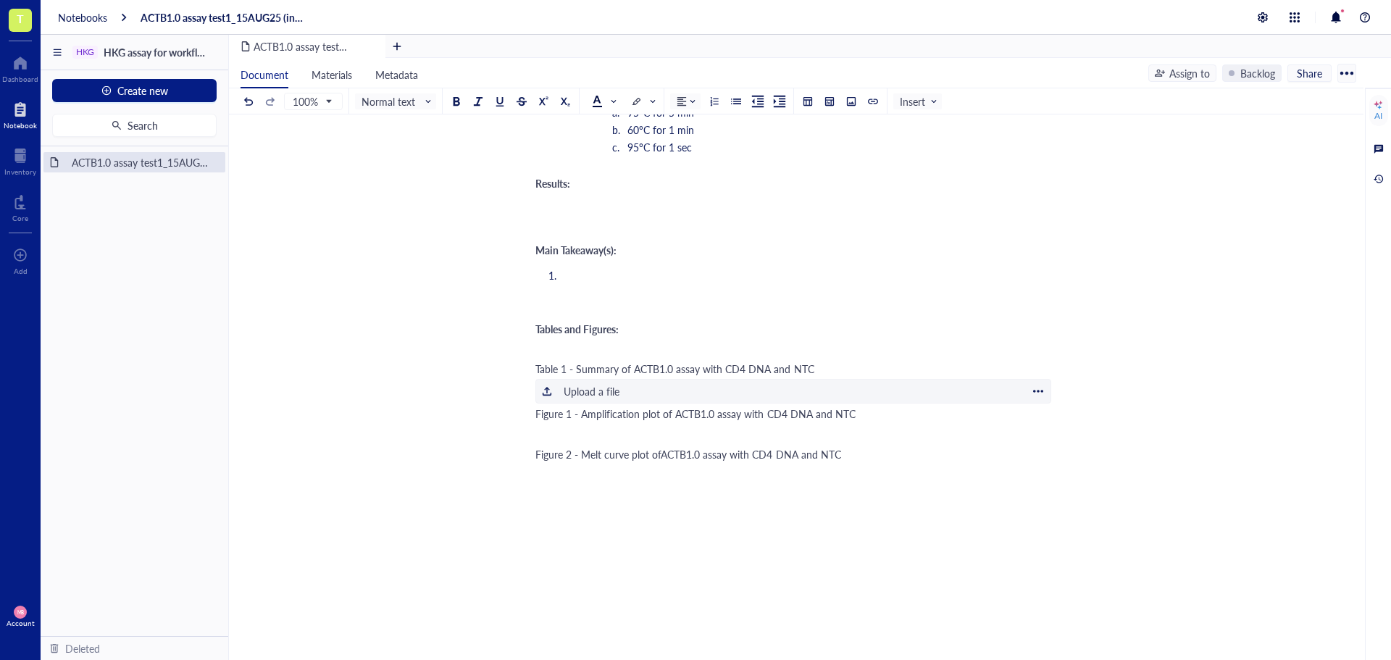
click at [609, 383] on div "Upload a file" at bounding box center [592, 391] width 56 height 16
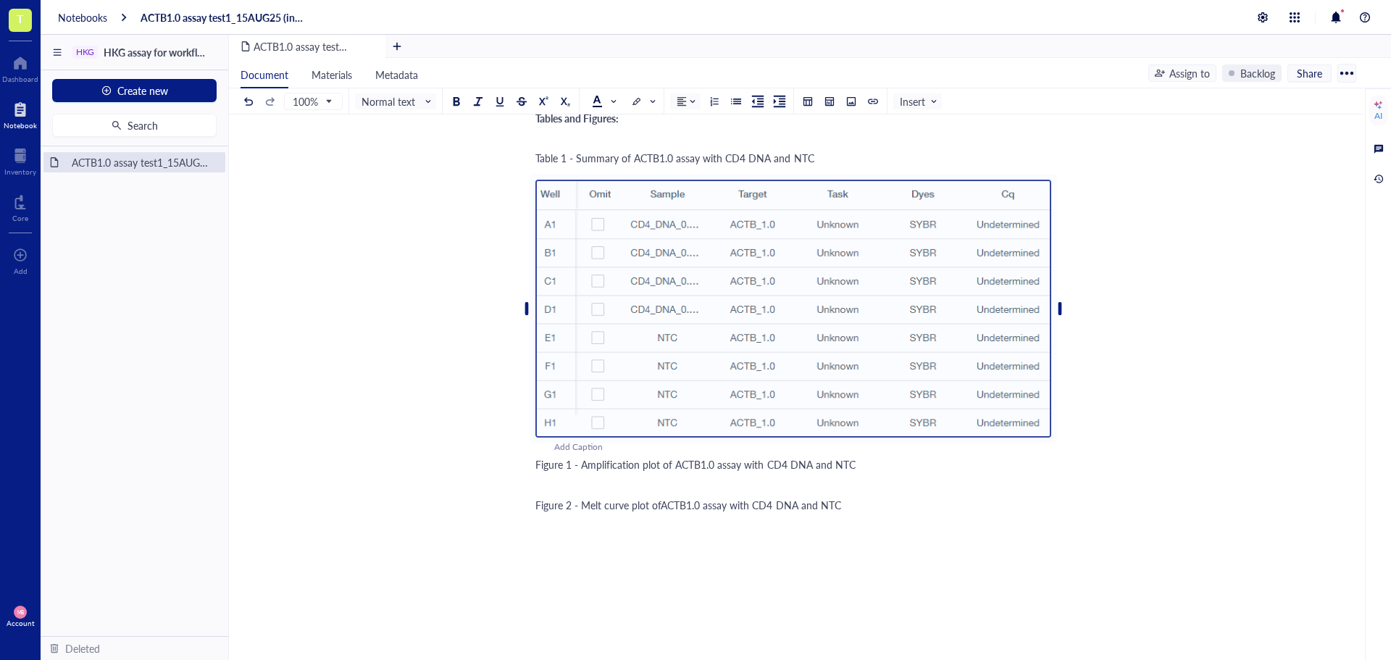
scroll to position [1424, 0]
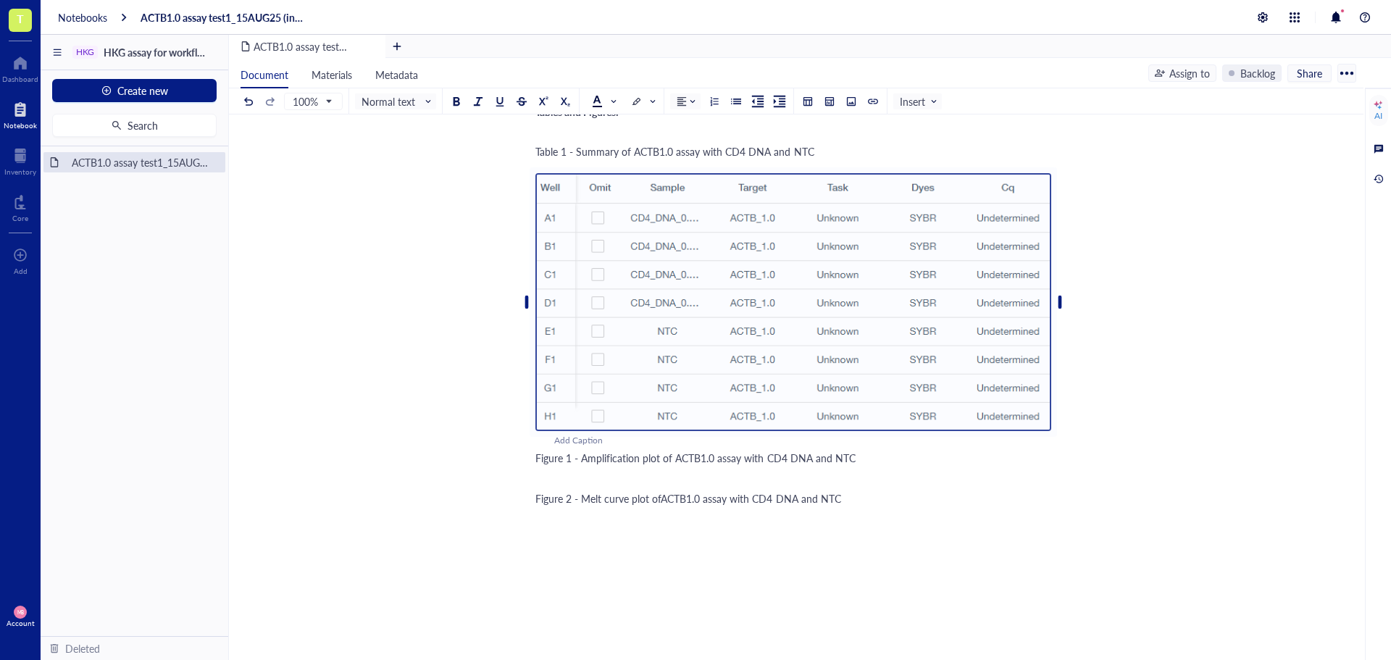
click at [761, 451] on span "Figure 1 - Amplification plot of ACTB1.0 assay with CD4 DNA and NTC" at bounding box center [695, 458] width 320 height 14
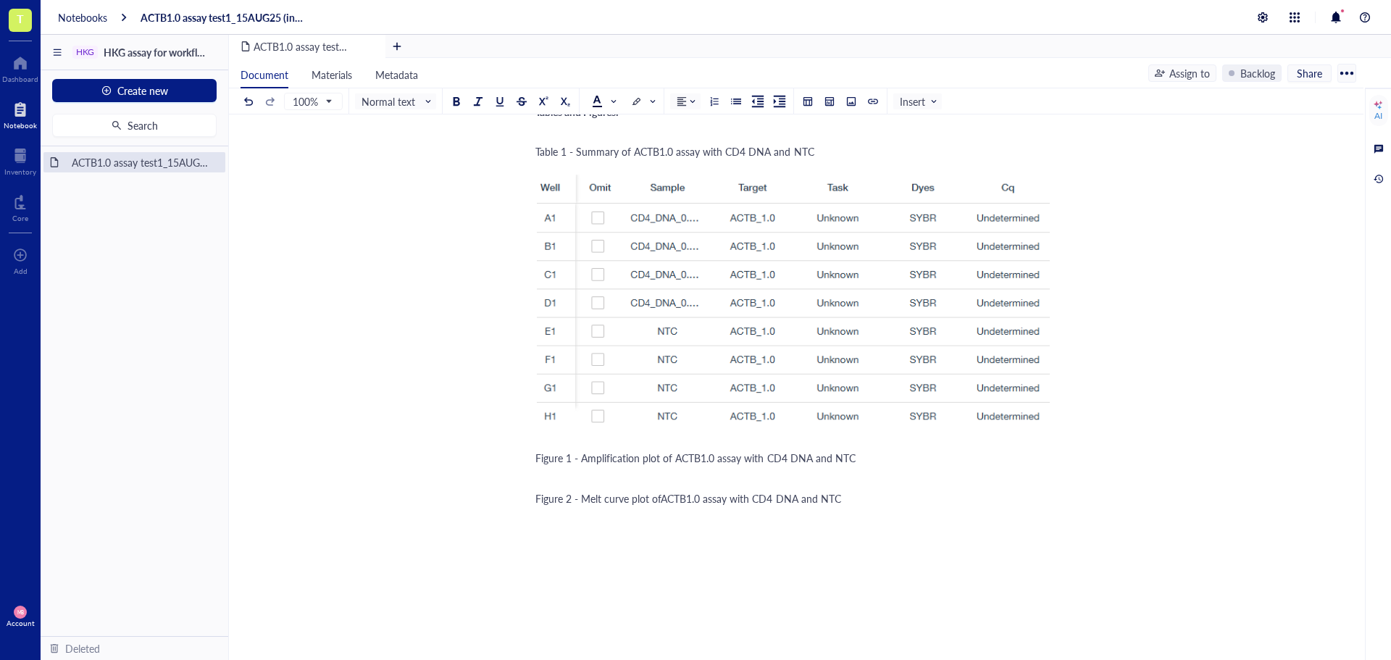
click at [869, 451] on div "Figure 1 - Amplification plot of ACTB1.0 assay with CD4 DNA and NTC" at bounding box center [793, 458] width 516 height 14
click at [849, 103] on div at bounding box center [851, 101] width 10 height 10
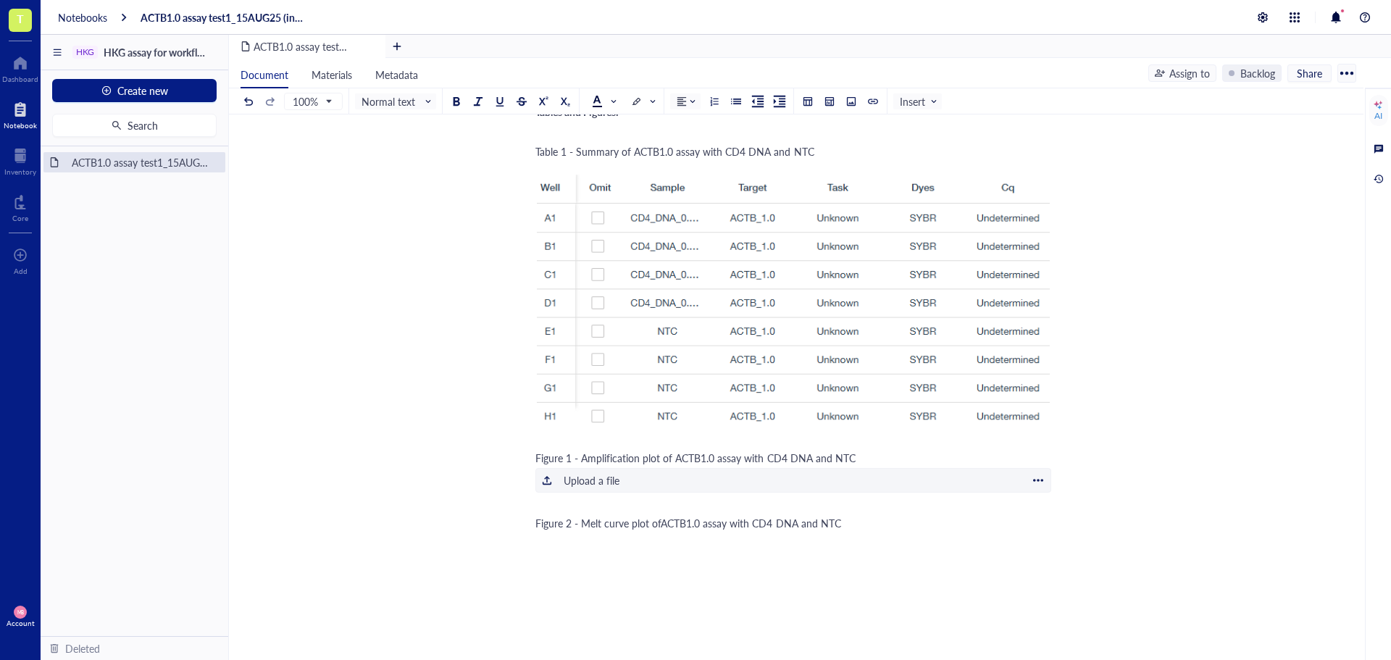
click at [594, 472] on div "Upload a file" at bounding box center [592, 480] width 56 height 16
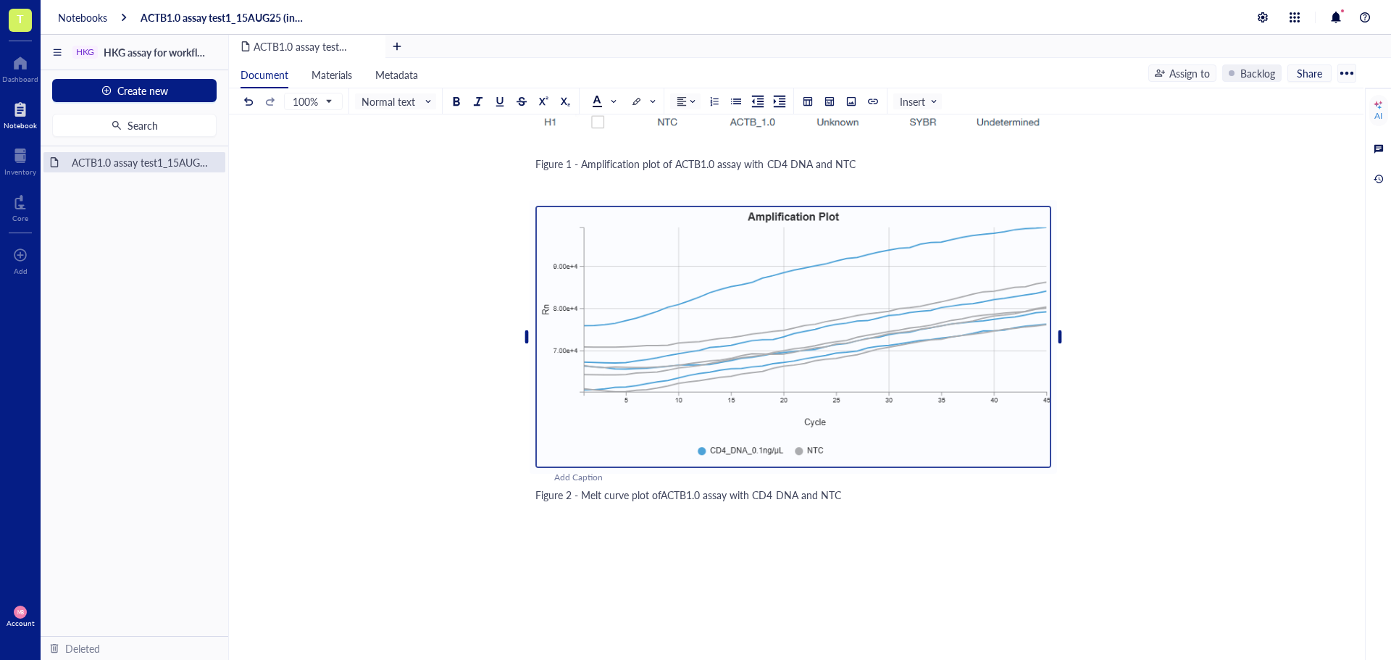
scroll to position [1783, 0]
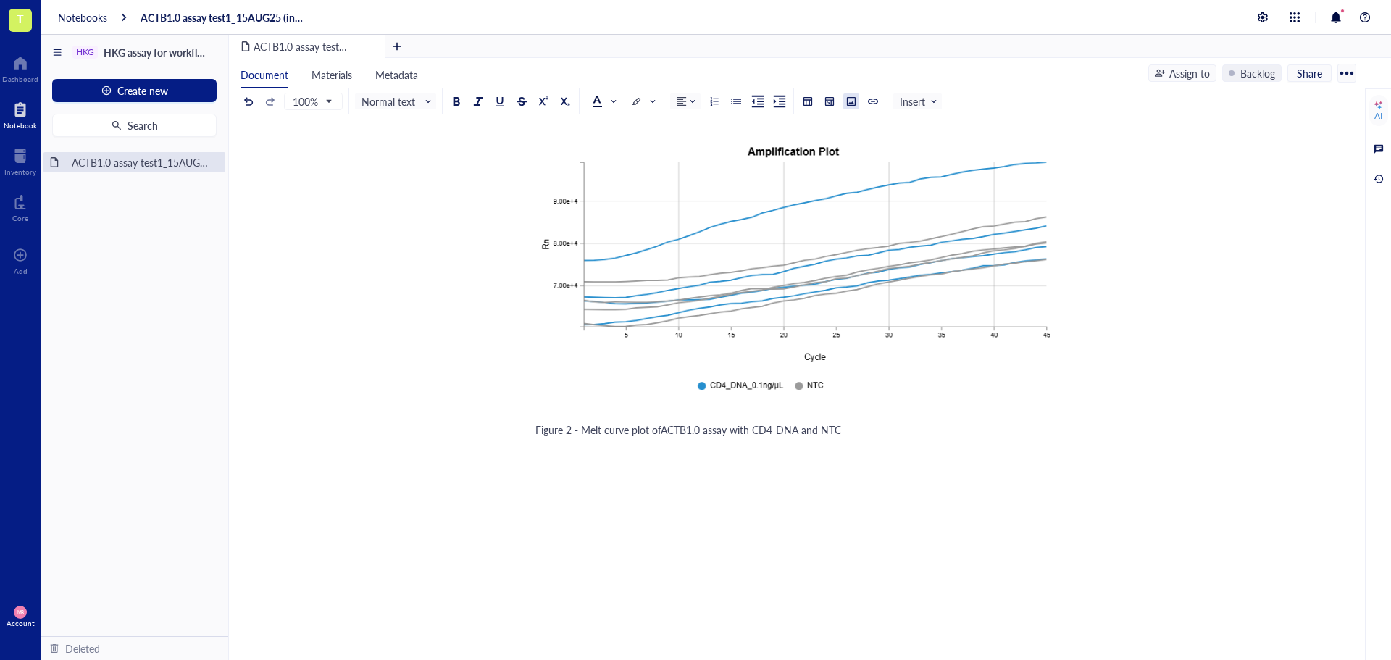
click at [851, 100] on div at bounding box center [851, 101] width 10 height 10
click at [612, 464] on div "Upload a file" at bounding box center [592, 472] width 56 height 16
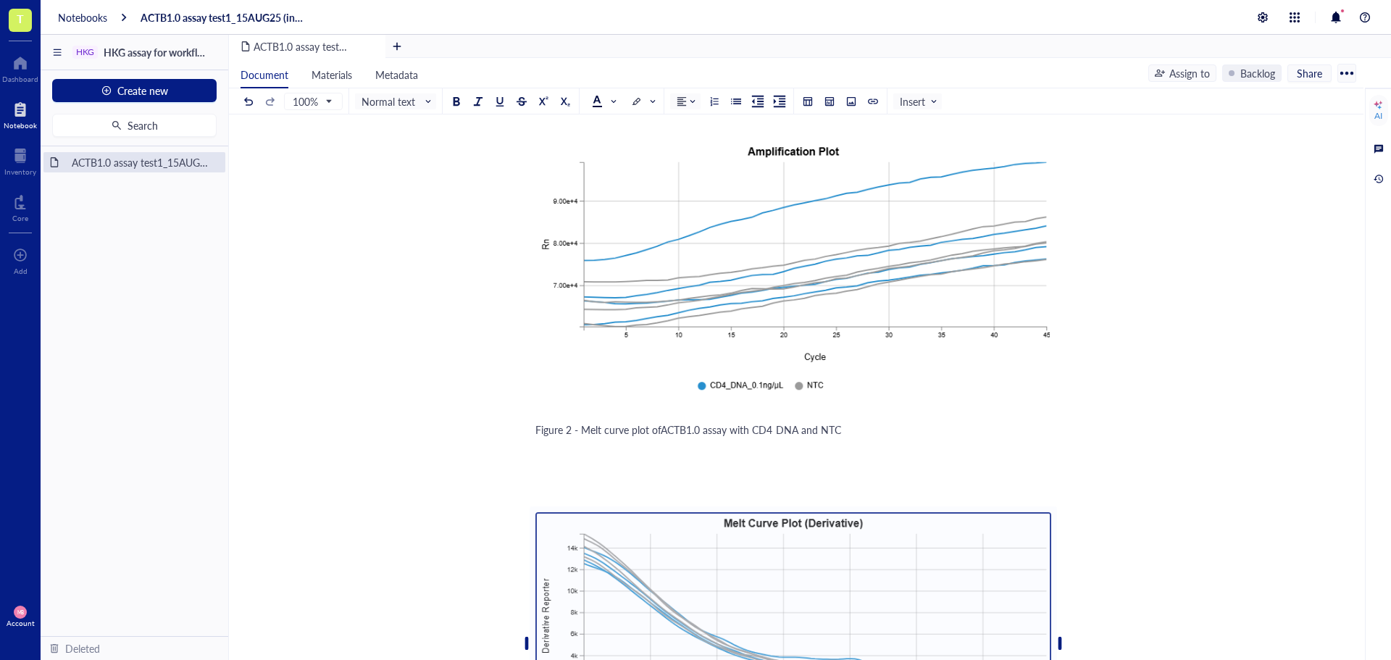
click at [923, 422] on div "Figure 2 - Melt curve plot ofACTB1.0 assay with CD4 DNA and NTC" at bounding box center [793, 429] width 516 height 14
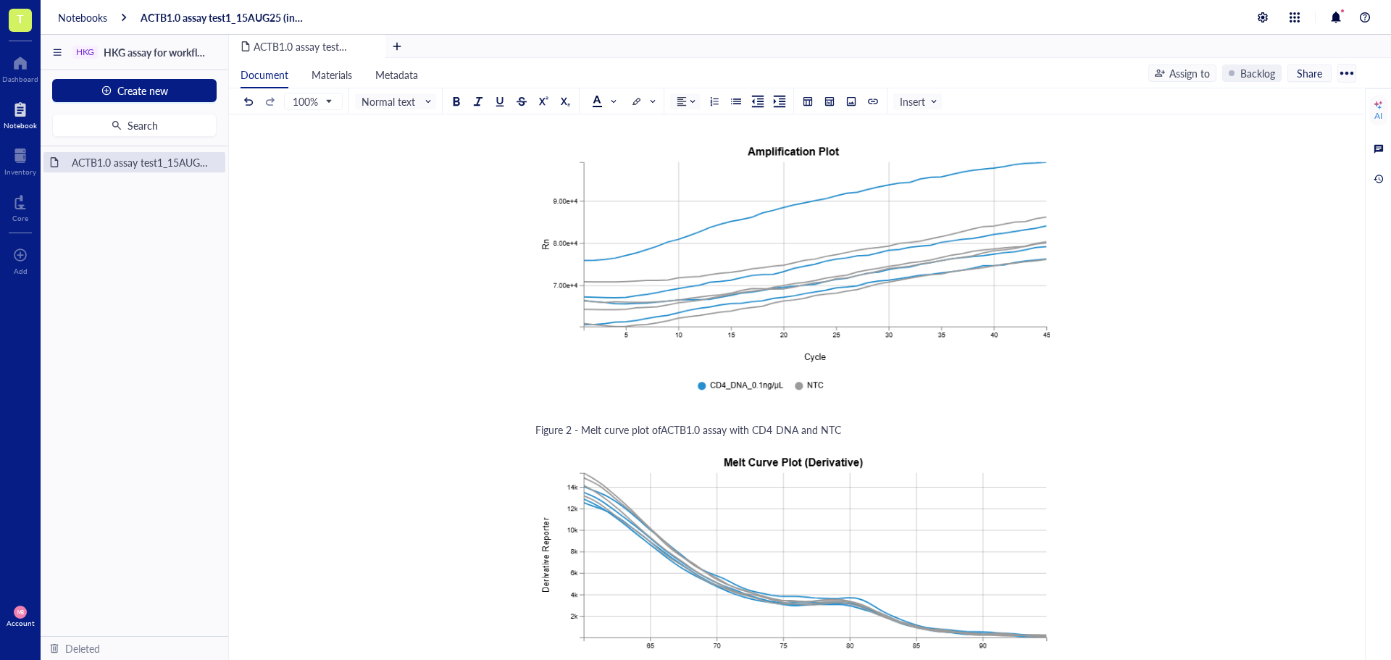
click at [722, 422] on span "Figure 2 - Melt curve plot ofACTB1.0 assay with CD4 DNA and NTC" at bounding box center [688, 429] width 306 height 14
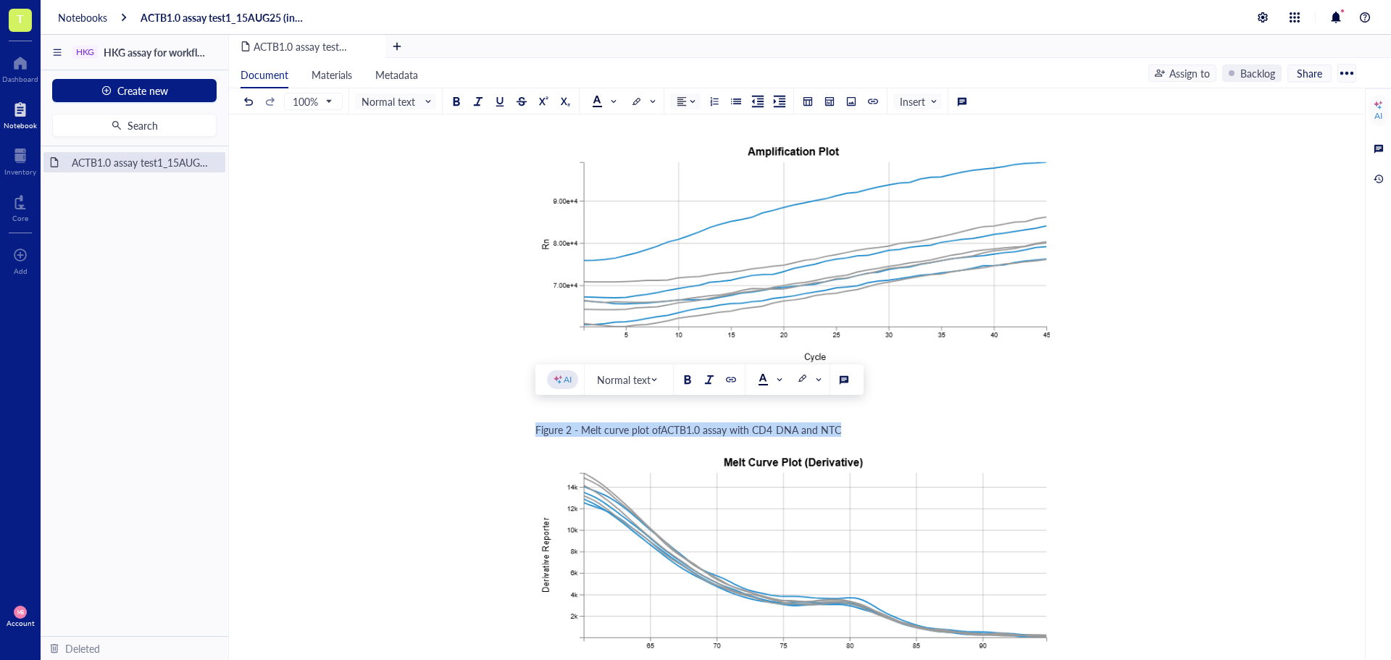
copy span "Figure 2 - Melt curve plot ofACTB1.0 assay with CD4 DNA and NTC"
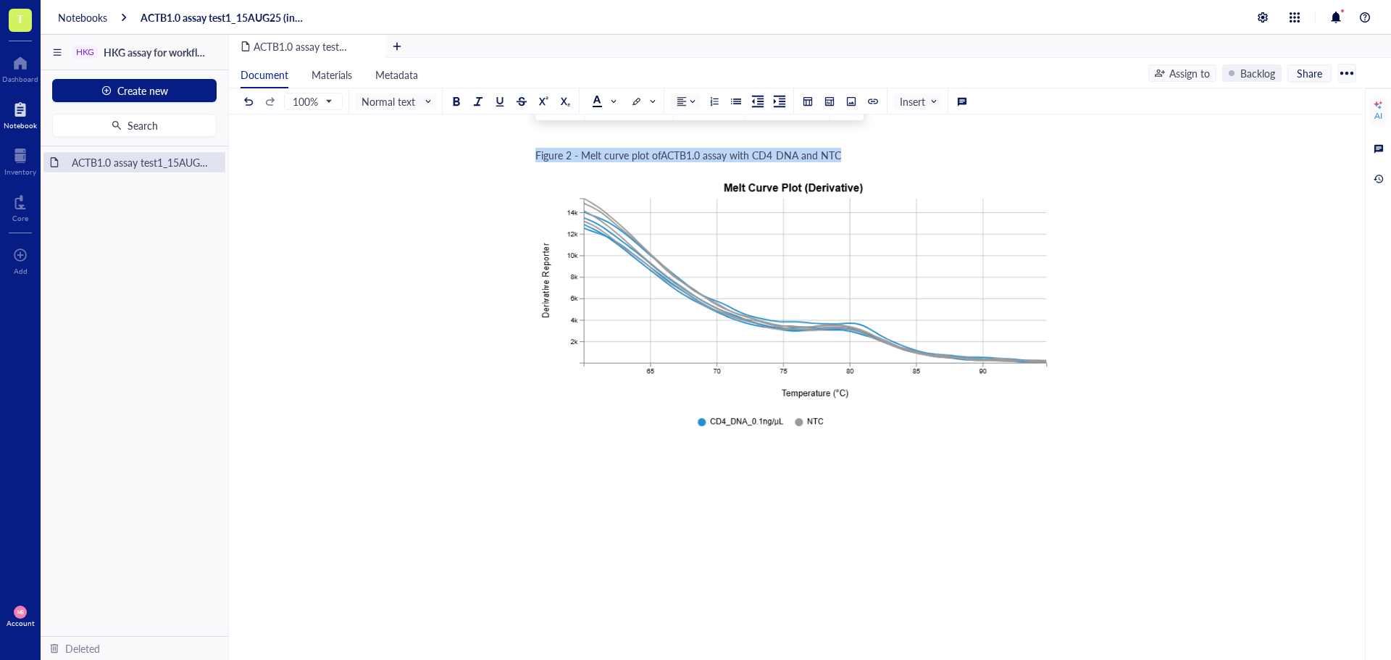
scroll to position [2073, 0]
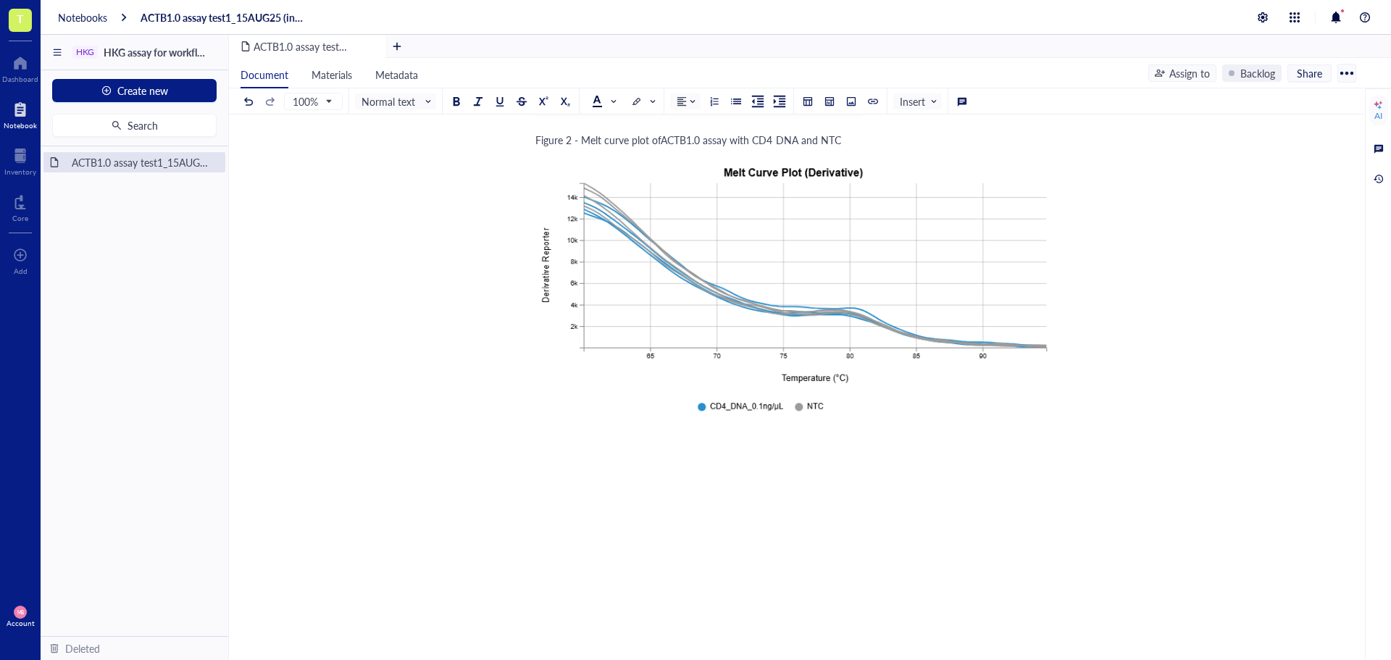
click at [569, 443] on span "Figure 2 - Melt curve plot ofACTB1.0 assay with CD4 DNA and NTC" at bounding box center [688, 450] width 306 height 14
drag, startPoint x: 580, startPoint y: 437, endPoint x: 627, endPoint y: 438, distance: 47.1
click at [627, 443] on span "Figure 3 - Melt curve plot ofACTB1.0 assay with CD4 DNA and NTC" at bounding box center [688, 450] width 306 height 14
click at [897, 443] on div "Figure 3 - Multicomponent plot ofACTB1.0 assay with CD4 DNA and NTC" at bounding box center [793, 450] width 516 height 14
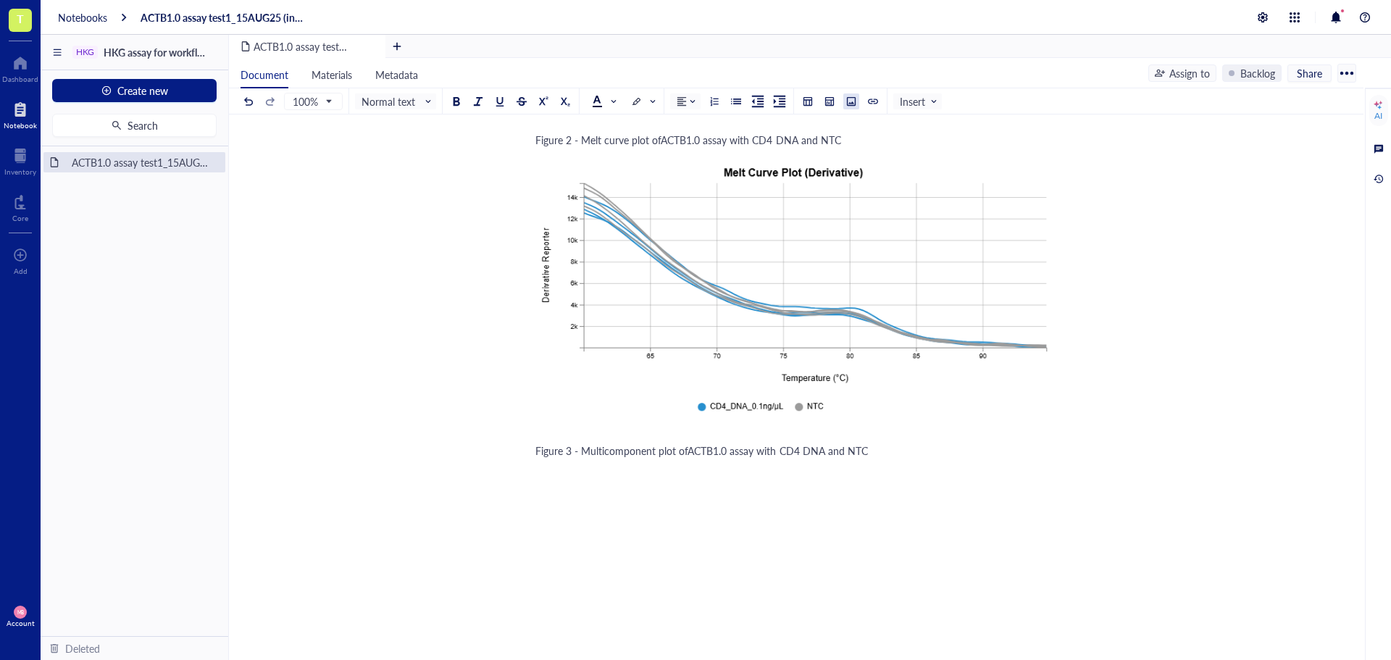
click at [851, 95] on button at bounding box center [851, 101] width 16 height 16
click at [592, 485] on div "Upload a file" at bounding box center [592, 493] width 56 height 16
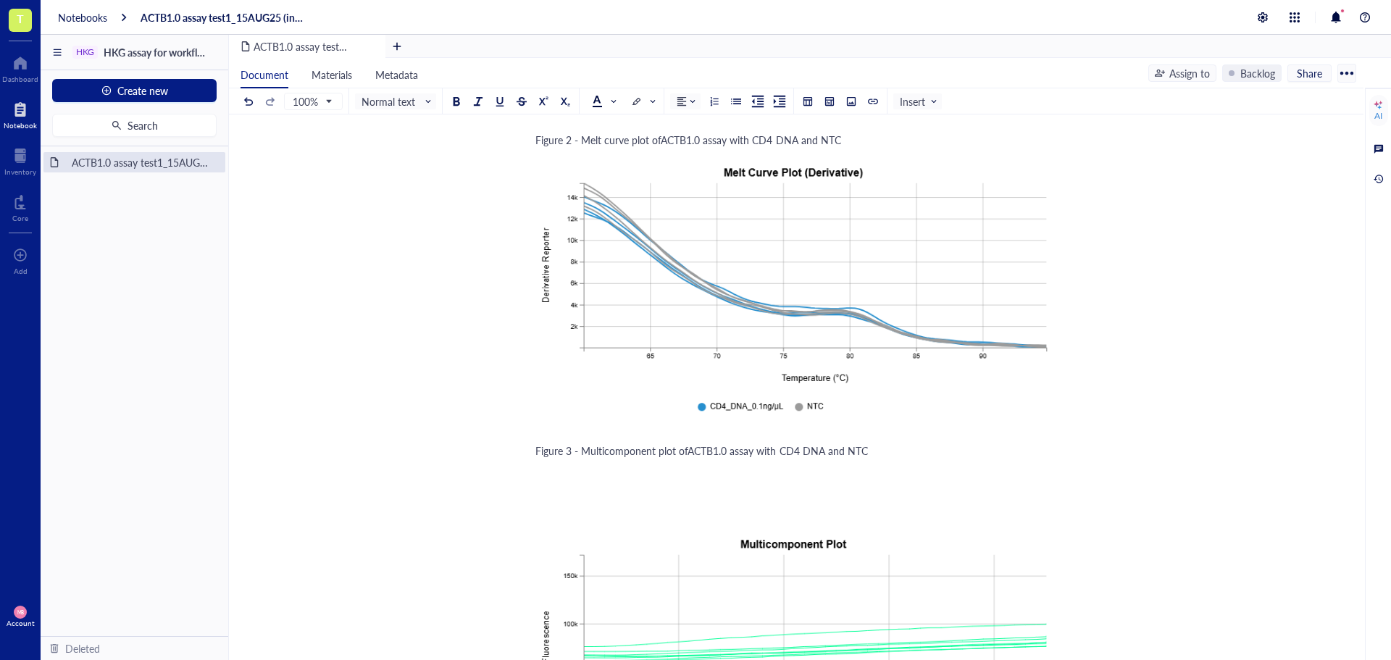
click at [893, 443] on div "Figure 3 - Multicomponent plot ofACTB1.0 assay with CD4 DNA and NTC" at bounding box center [793, 450] width 516 height 14
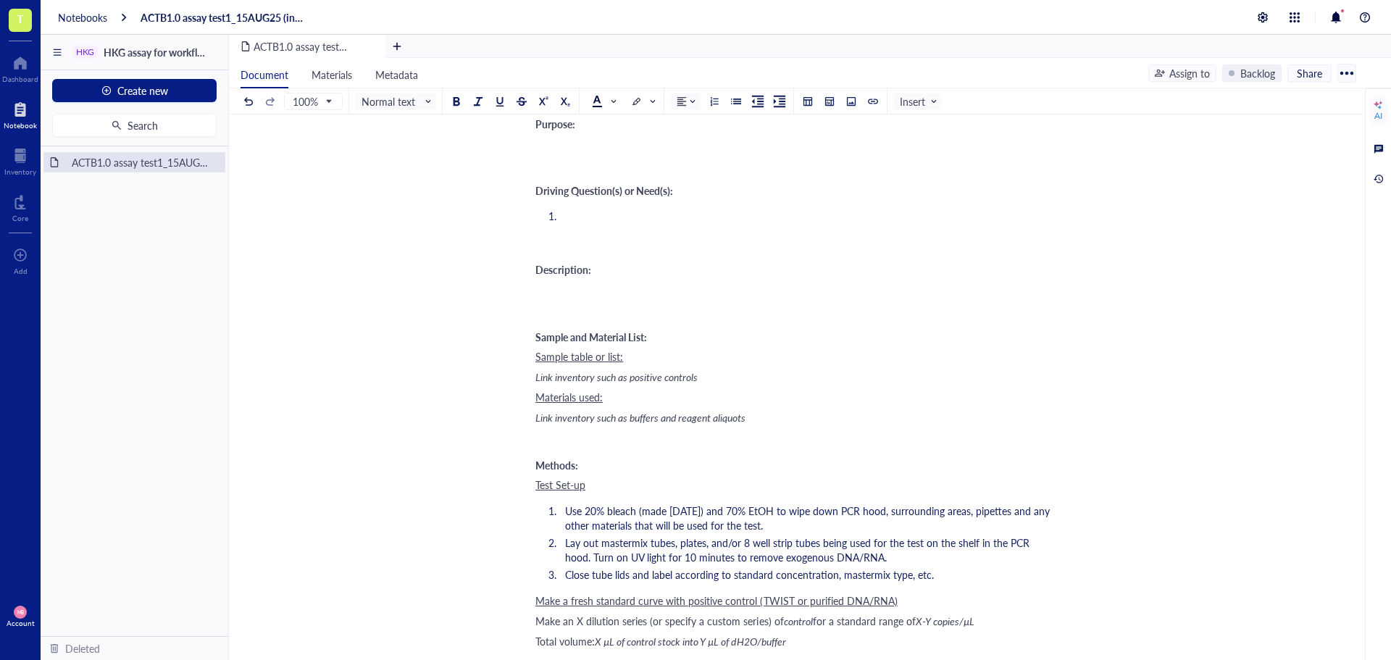
scroll to position [0, 0]
